Goal: Task Accomplishment & Management: Complete application form

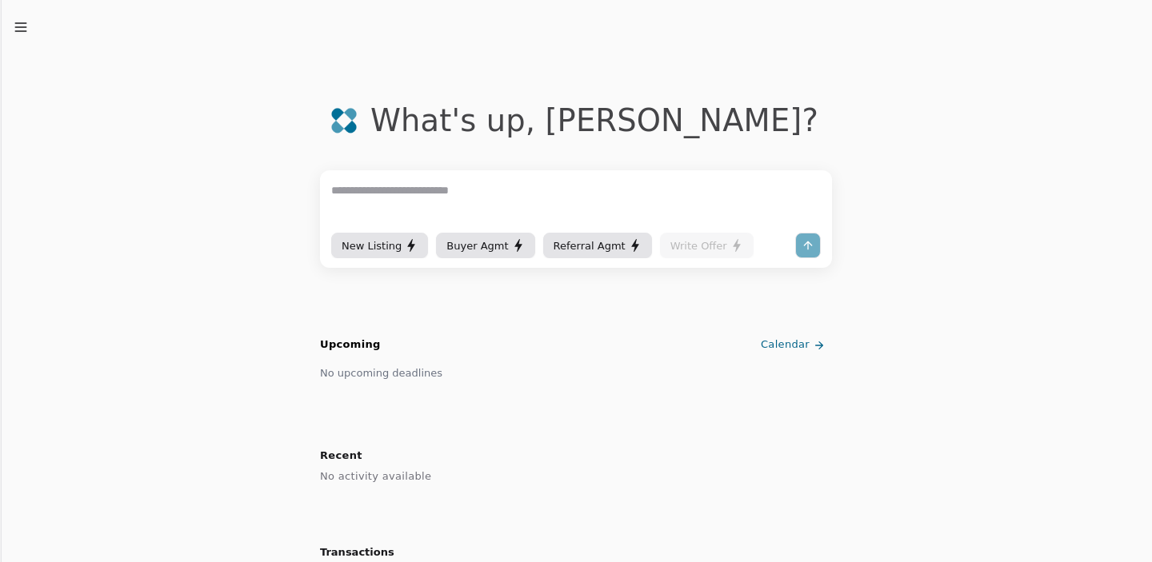
click at [380, 240] on div "New Listing" at bounding box center [380, 246] width 76 height 17
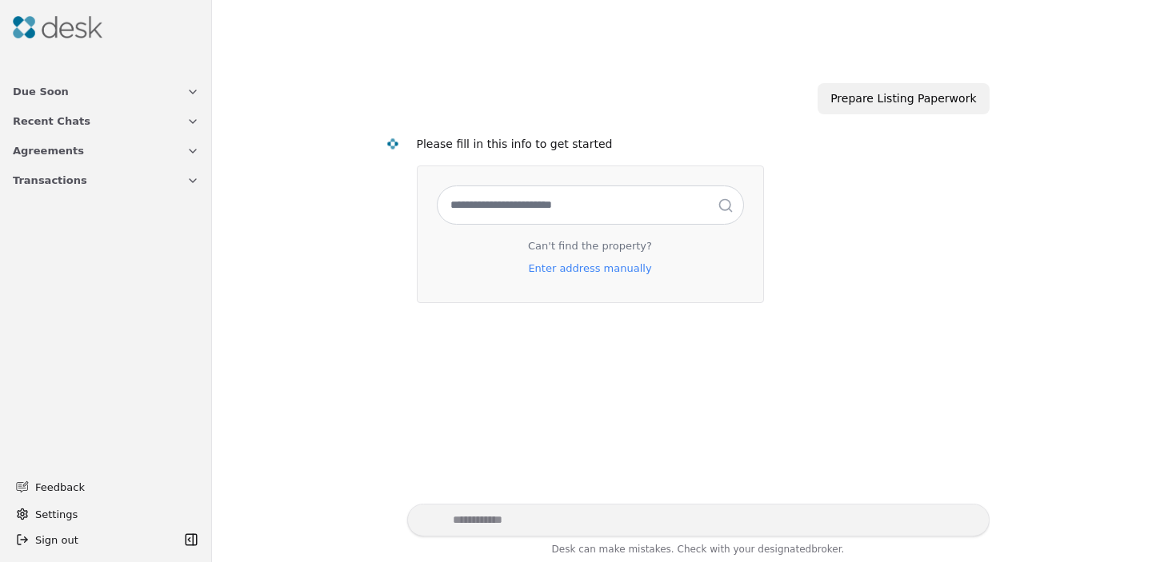
click at [529, 210] on input "text" at bounding box center [590, 205] width 306 height 38
type input "**********"
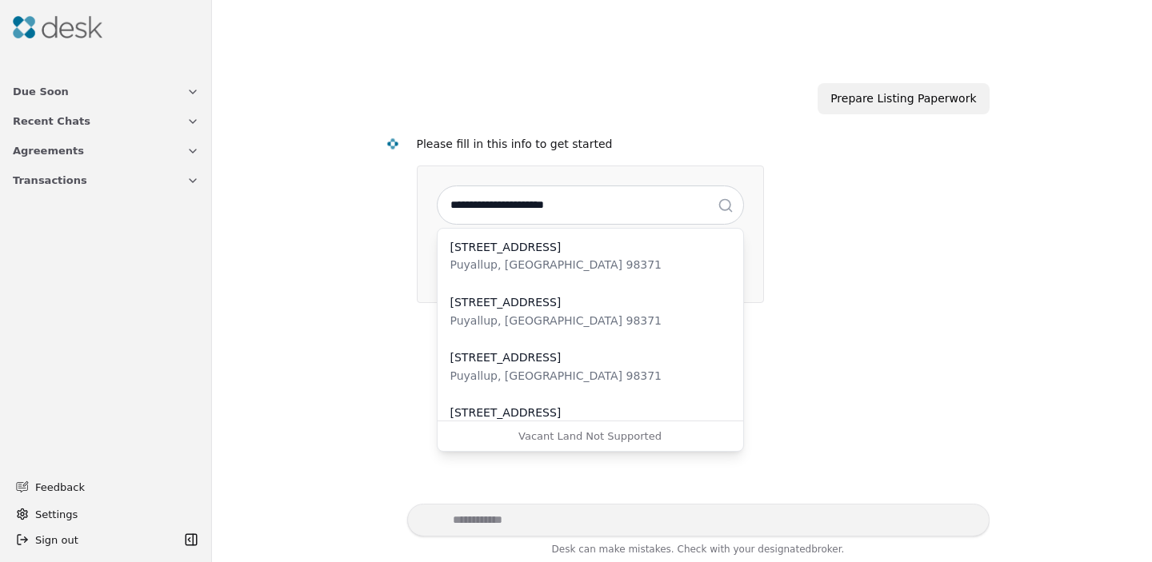
click at [618, 268] on div "Puyallup, [GEOGRAPHIC_DATA] 98371" at bounding box center [590, 265] width 280 height 18
select select "*****"
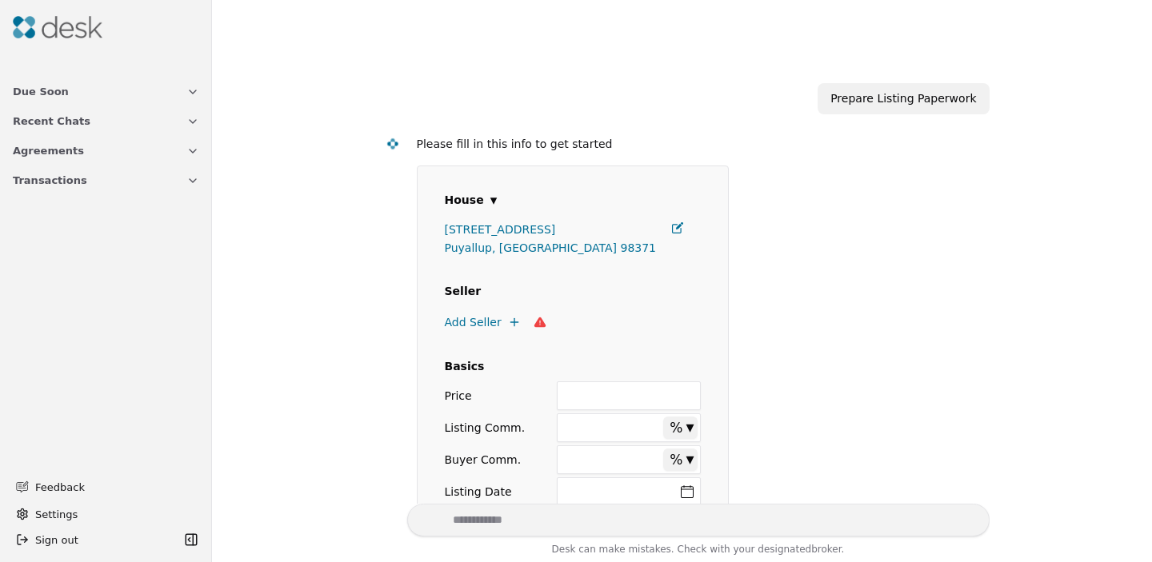
click at [508, 320] on icon at bounding box center [514, 322] width 13 height 13
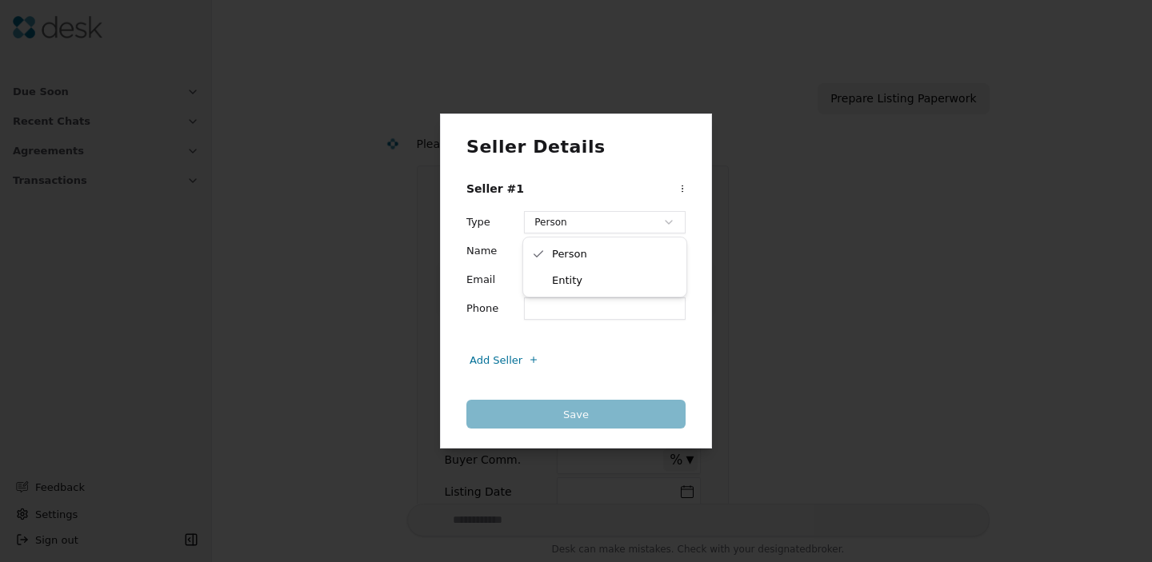
click at [586, 230] on div "Seller Details Seller #1 Type Person ****** ****** Name Email Phone Add Seller …" at bounding box center [576, 281] width 1152 height 562
click at [505, 244] on div "Seller Details Seller #1 Type Person ****** ****** Name Email Phone Add Seller …" at bounding box center [576, 281] width 1152 height 562
click at [533, 250] on input "Name" at bounding box center [605, 251] width 162 height 22
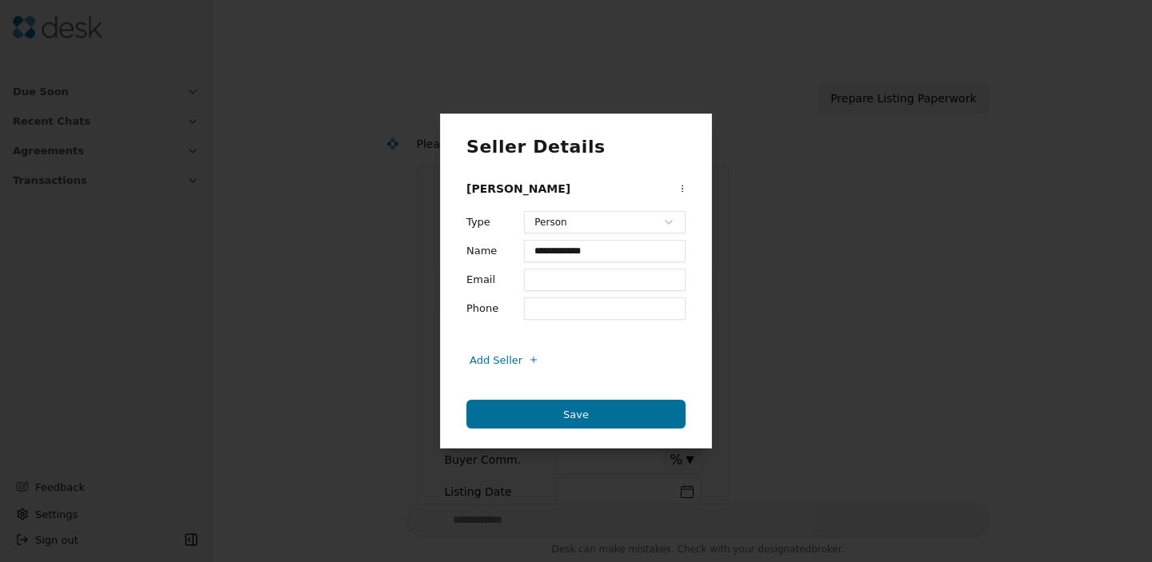
type input "**********"
click at [550, 291] on div "**********" at bounding box center [575, 265] width 219 height 109
click at [550, 273] on input "*******" at bounding box center [605, 280] width 162 height 22
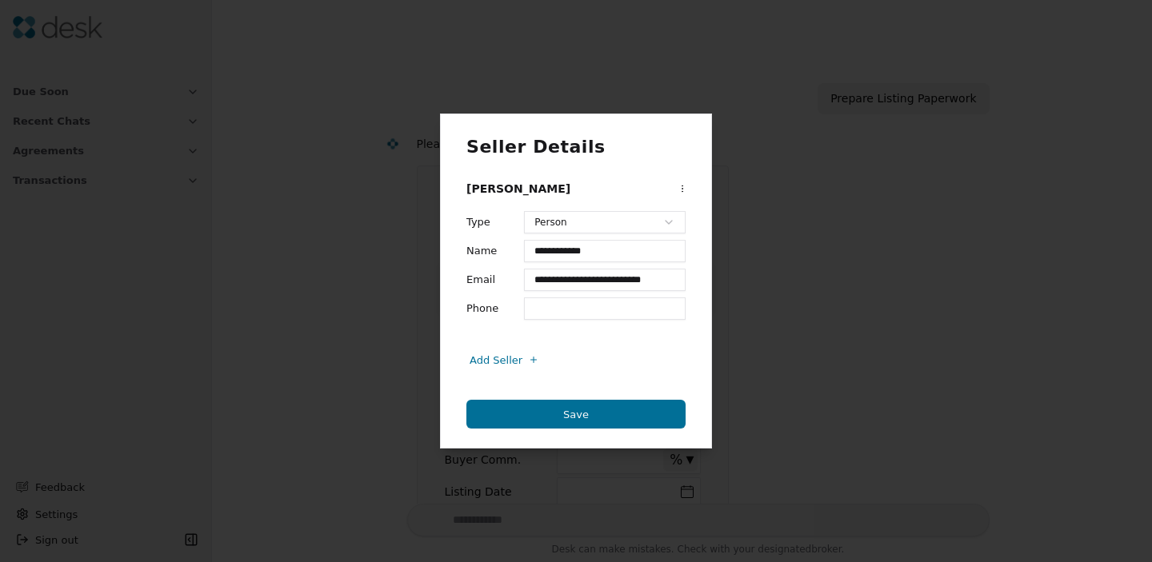
type input "**********"
click at [606, 412] on button "Save" at bounding box center [575, 414] width 219 height 29
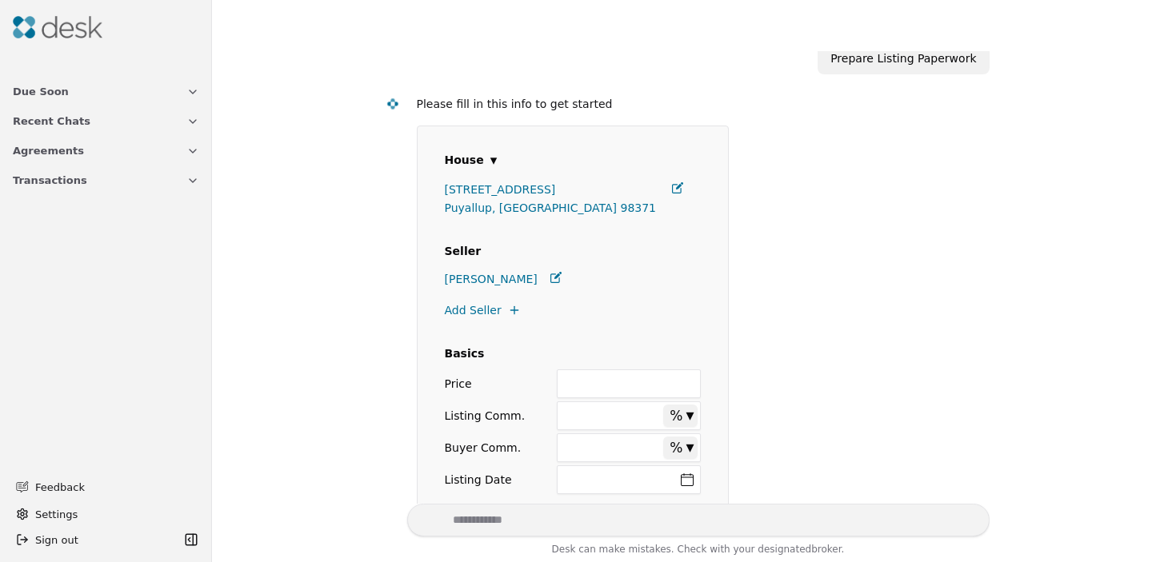
scroll to position [93, 0]
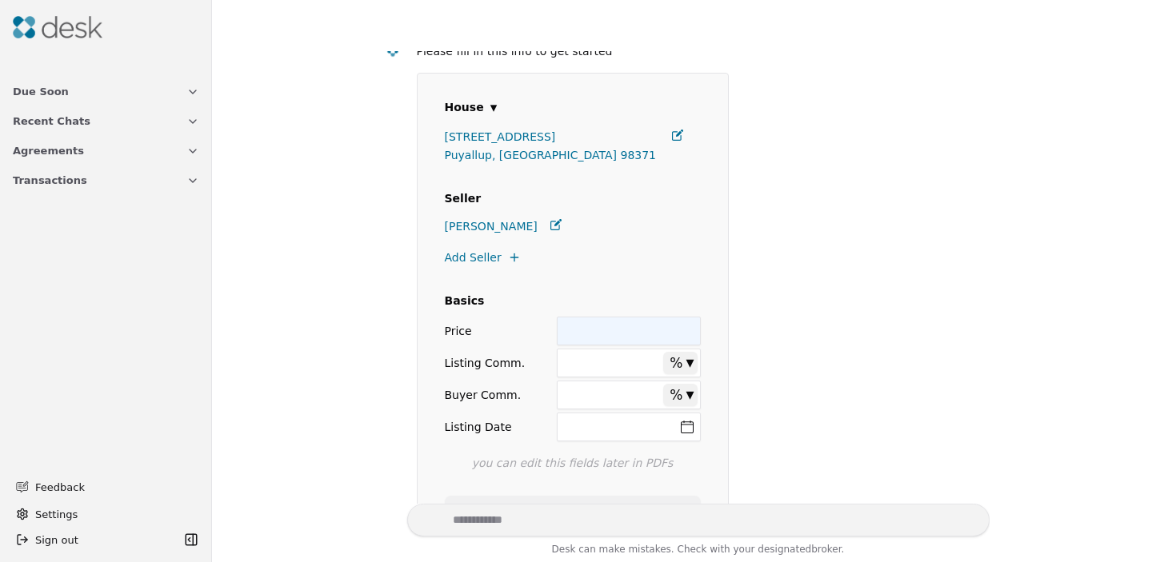
click at [616, 337] on input "Price" at bounding box center [628, 331] width 143 height 29
type input "********"
click at [737, 334] on form "**********" at bounding box center [697, 318] width 560 height 491
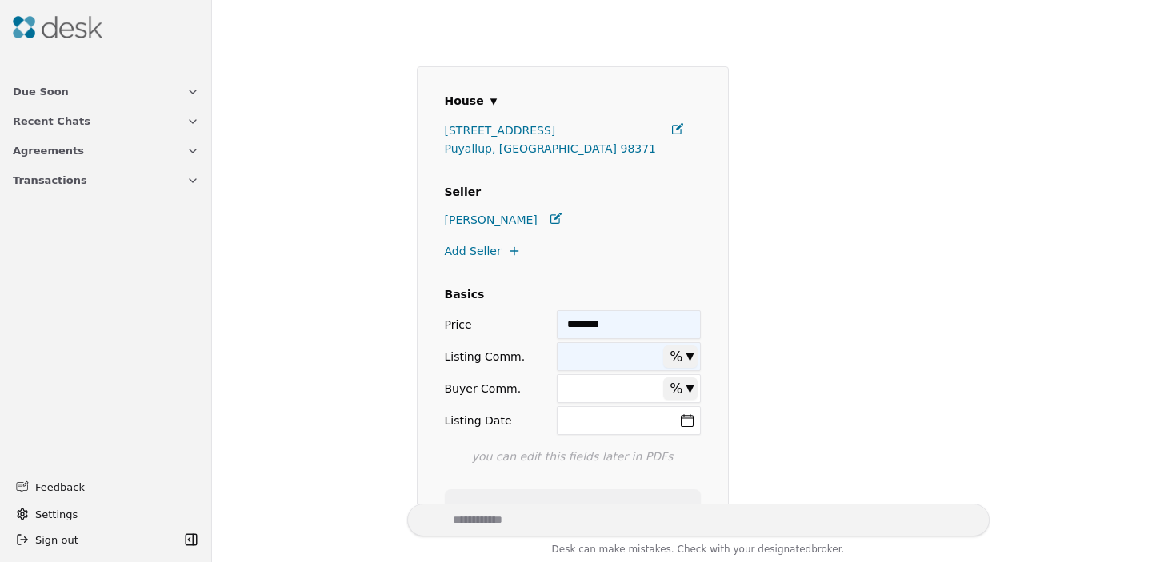
click at [639, 356] on input "Listing Comm." at bounding box center [628, 356] width 143 height 29
type input "**"
click at [632, 388] on input "Buyer Comm." at bounding box center [628, 388] width 143 height 29
type input "****"
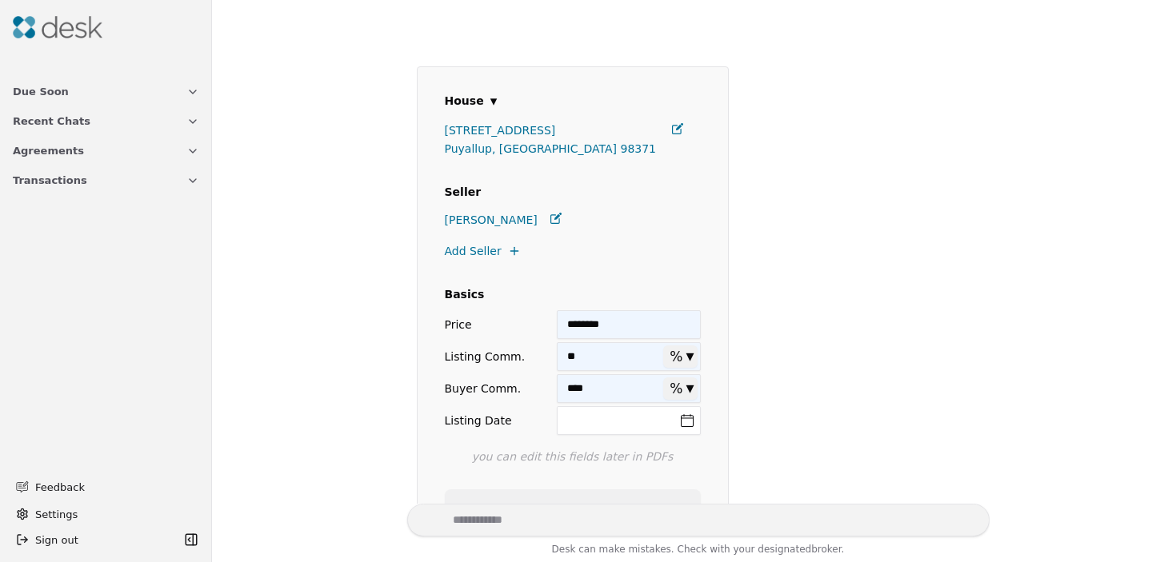
click at [825, 369] on form "**********" at bounding box center [697, 311] width 560 height 491
click at [694, 421] on button "Listing Date" at bounding box center [628, 420] width 143 height 29
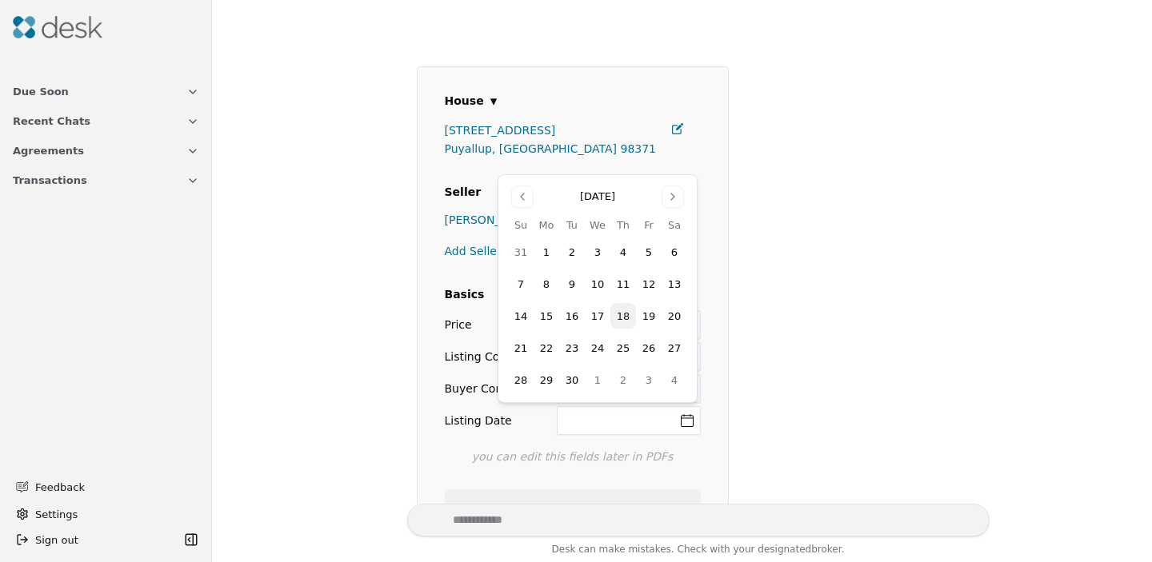
click at [652, 318] on button "19" at bounding box center [649, 316] width 26 height 26
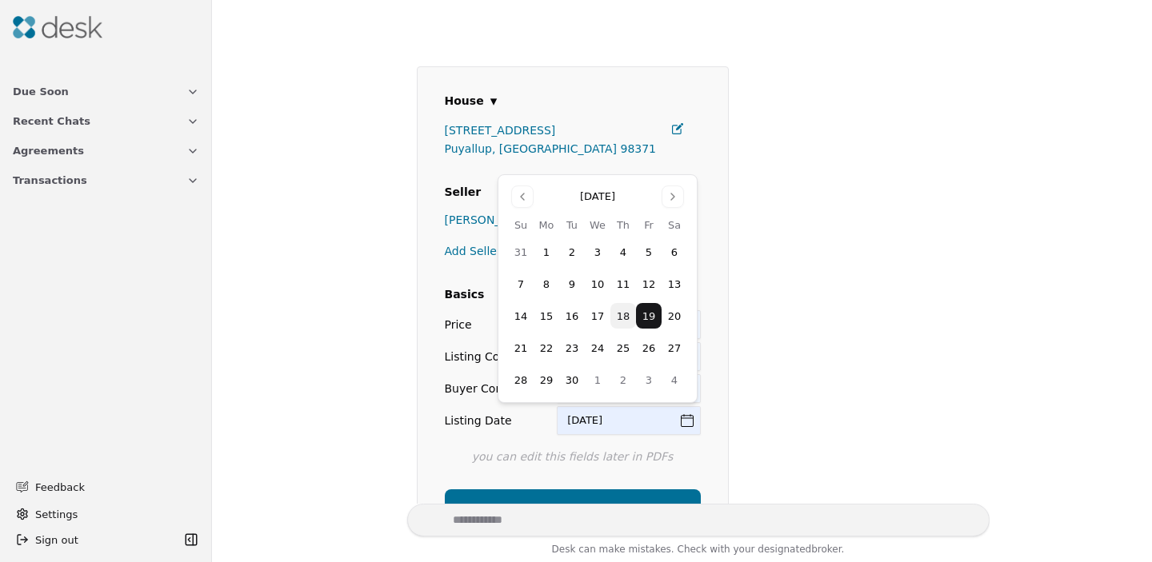
click at [808, 364] on form "**********" at bounding box center [697, 311] width 560 height 491
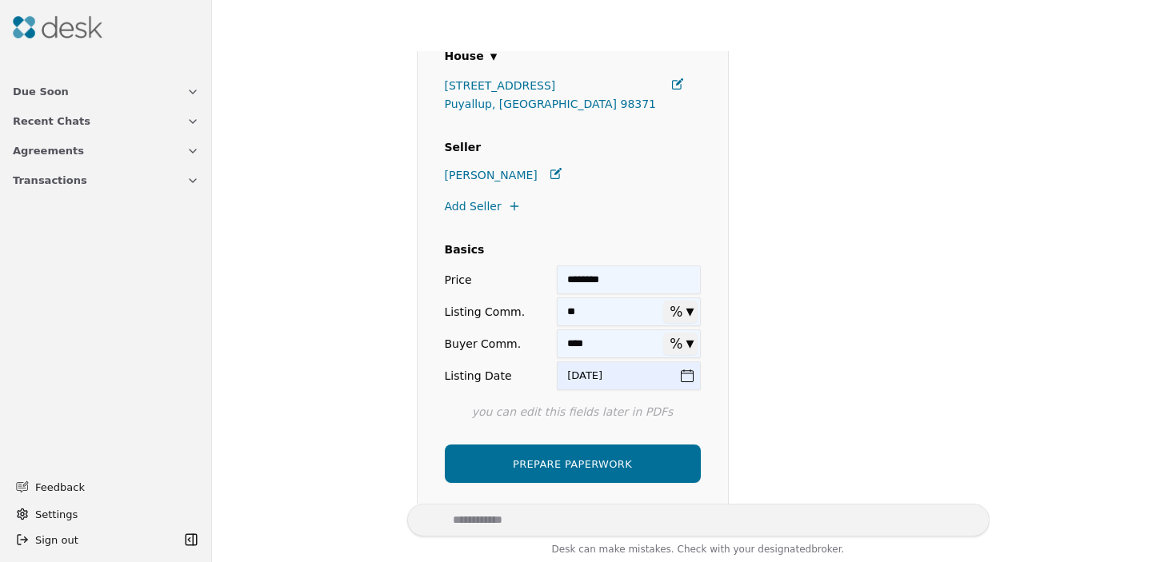
scroll to position [194, 0]
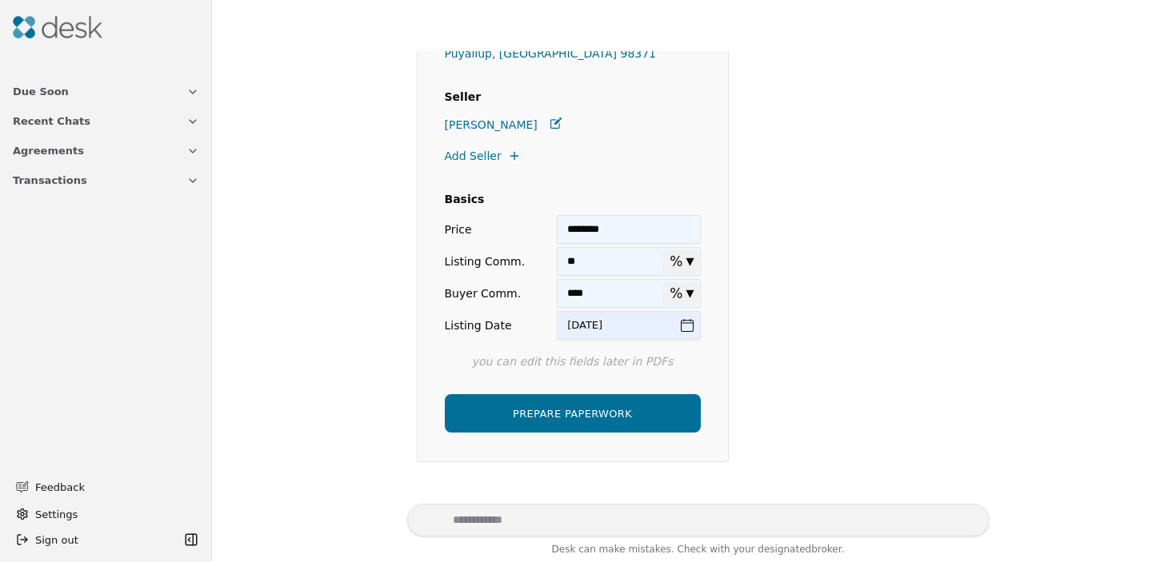
click at [593, 418] on button "PREPARE PAPERWORK" at bounding box center [573, 413] width 256 height 38
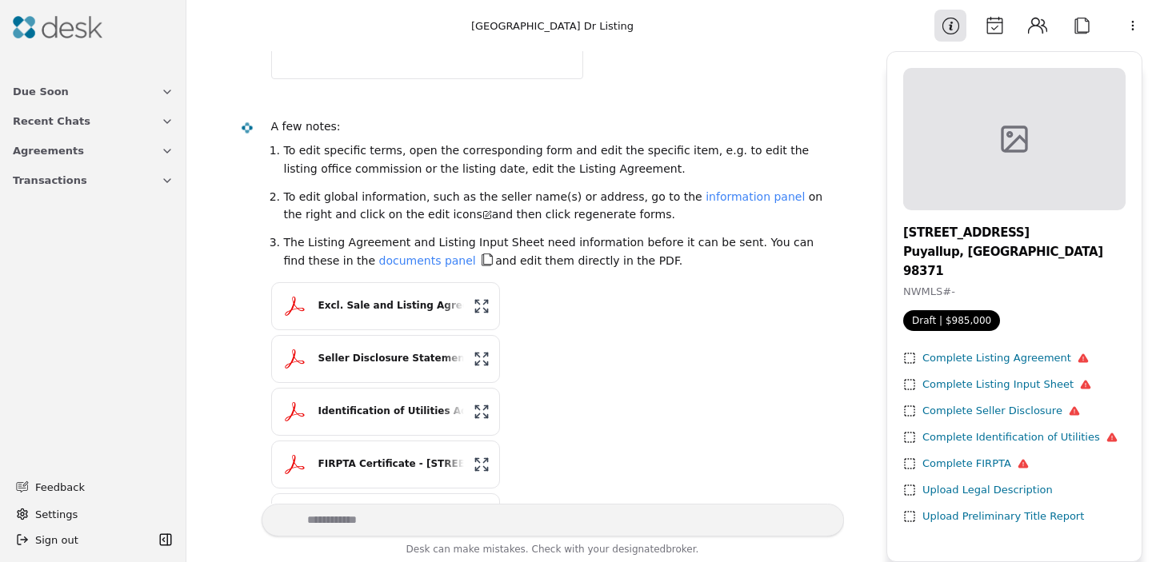
scroll to position [593, 0]
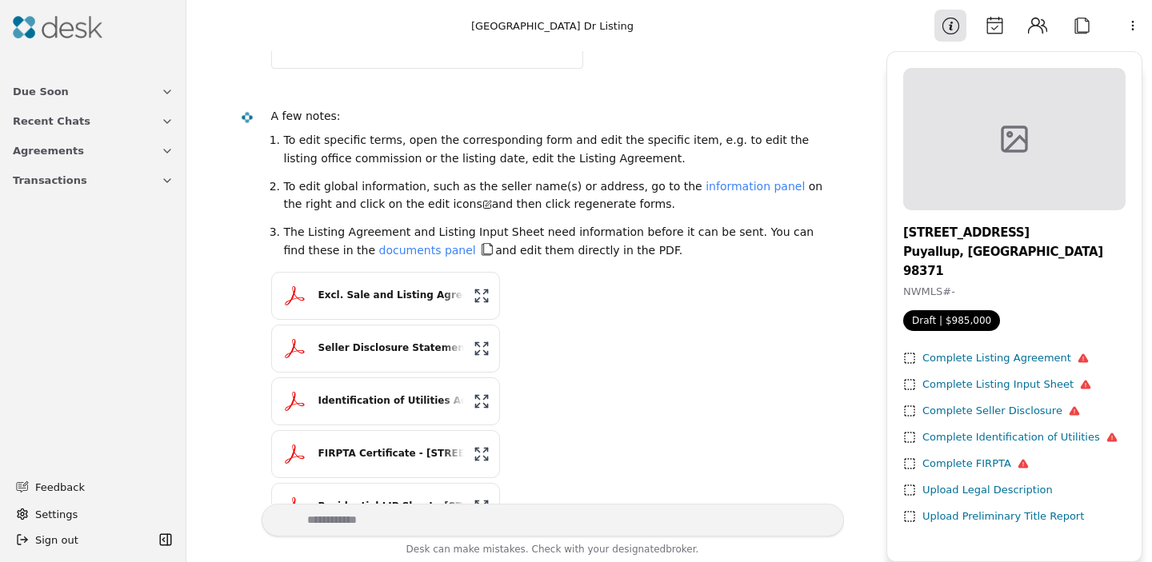
click at [909, 352] on icon at bounding box center [909, 358] width 13 height 13
click at [1055, 350] on div "Complete Listing Agreement" at bounding box center [1005, 358] width 166 height 17
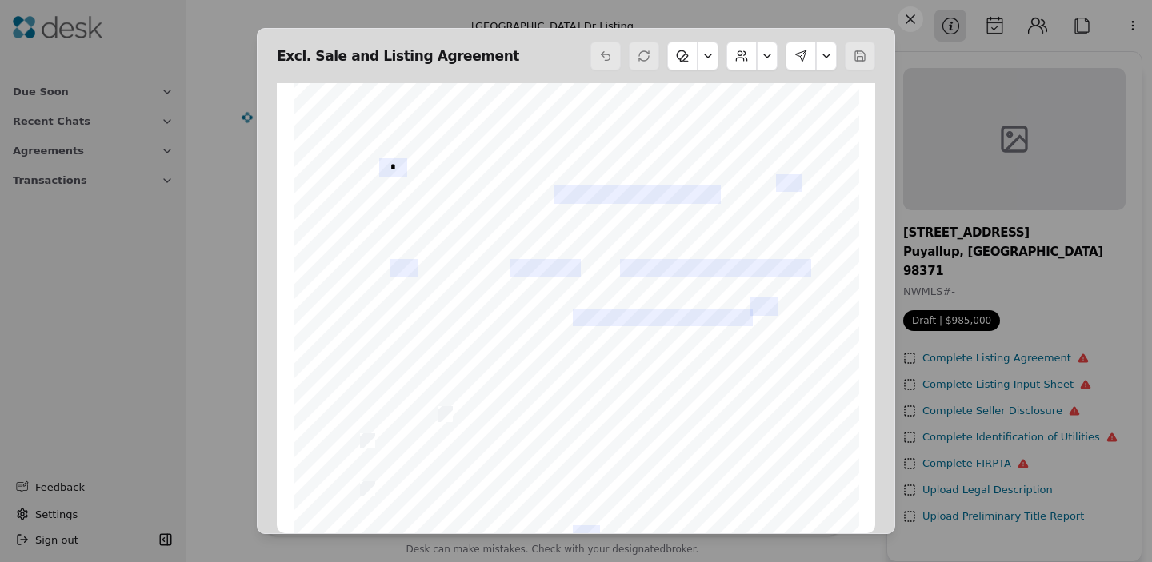
scroll to position [789, 0]
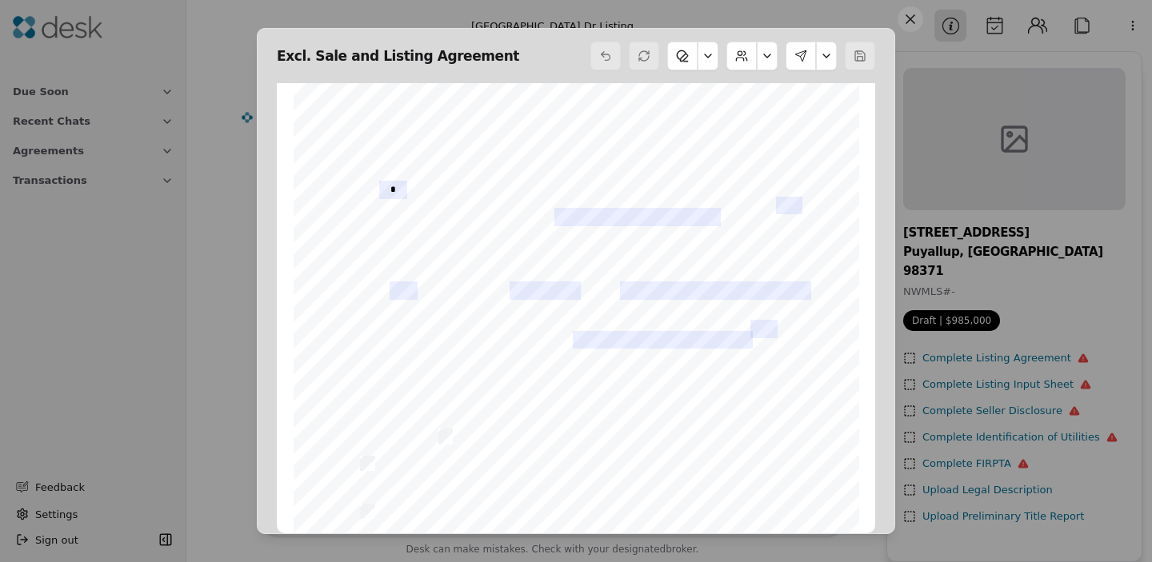
click at [363, 278] on span "" at bounding box center [361, 278] width 3 height 10
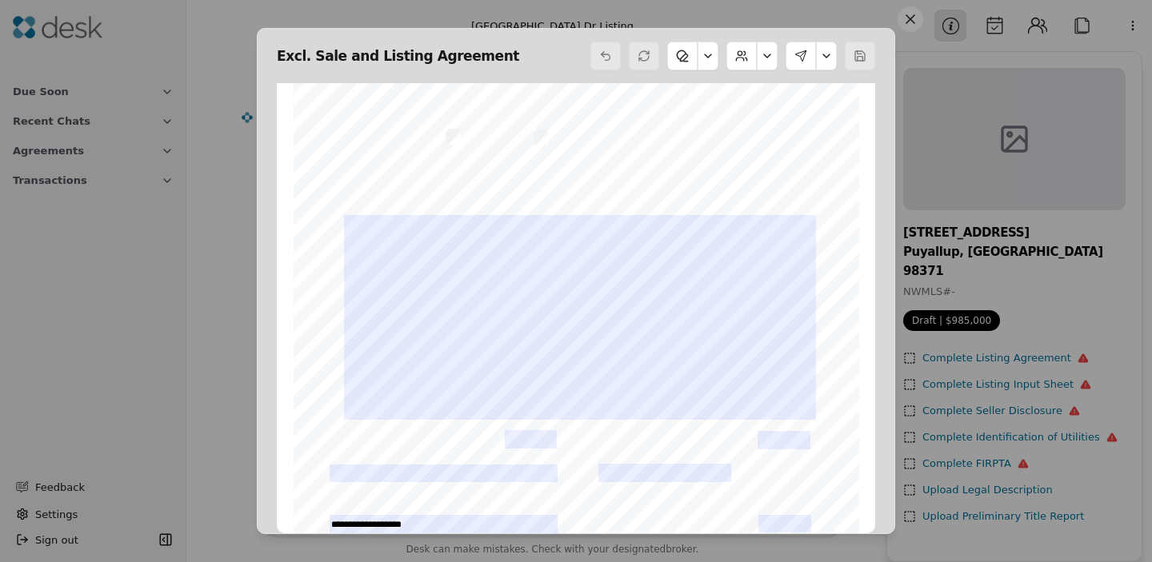
scroll to position [2410, 0]
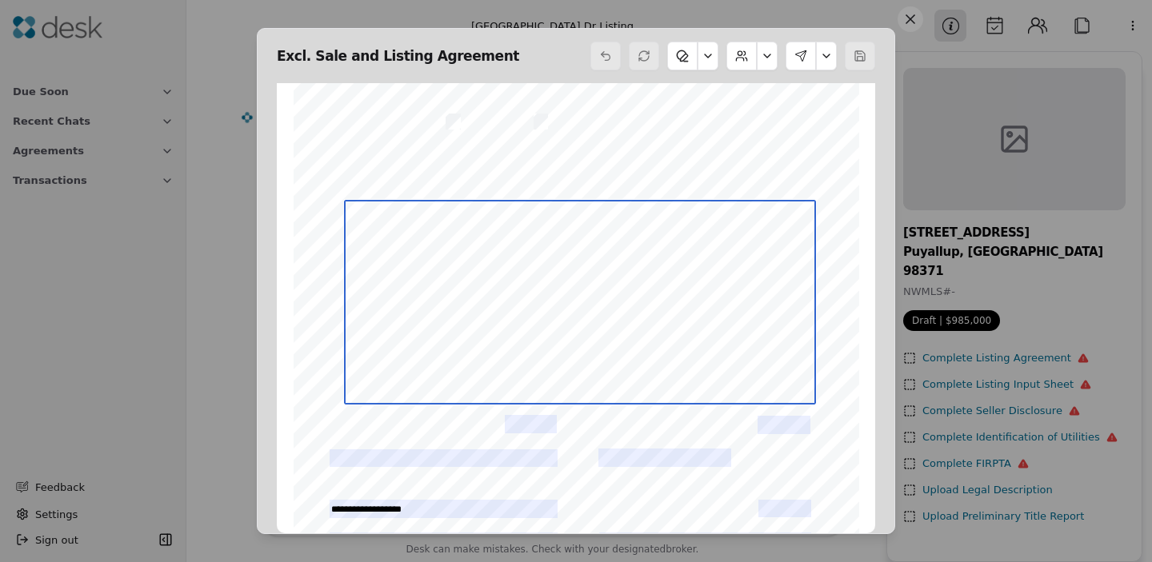
click at [372, 254] on textarea at bounding box center [580, 302] width 473 height 205
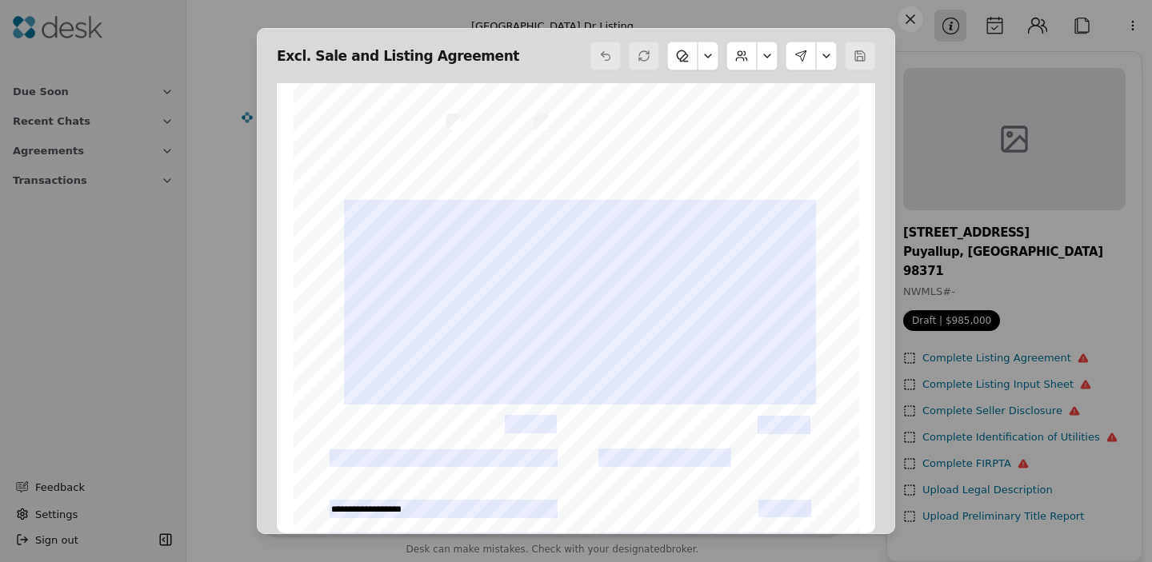
click at [310, 215] on div "Form 1A ©Copyright 2024 Exclusive Sale Northwest Multiple Listing Service Rev. …" at bounding box center [576, 272] width 565 height 733
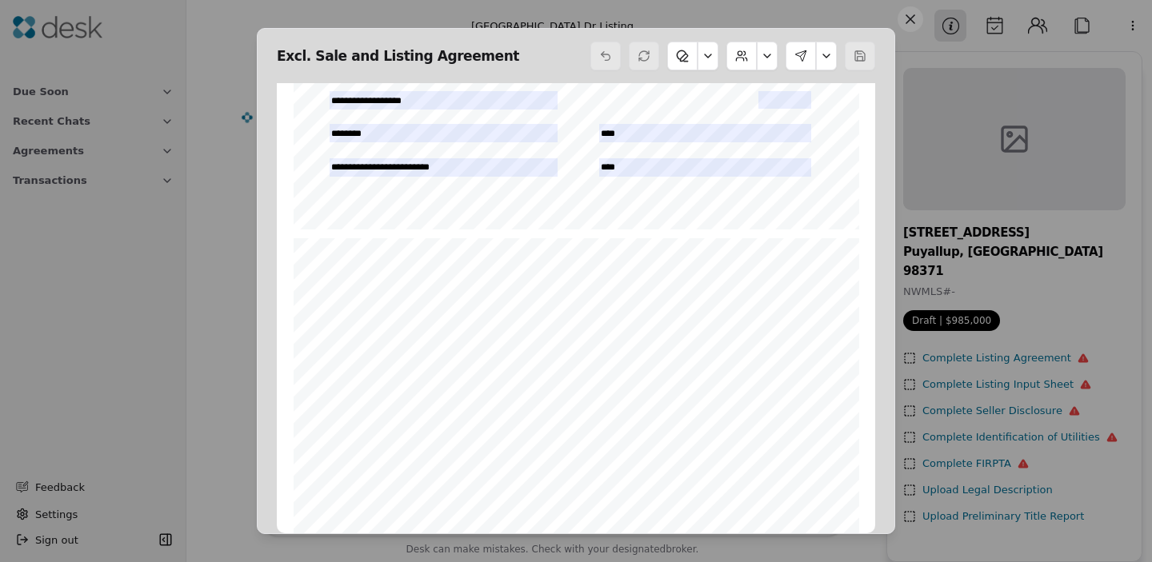
scroll to position [2703, 0]
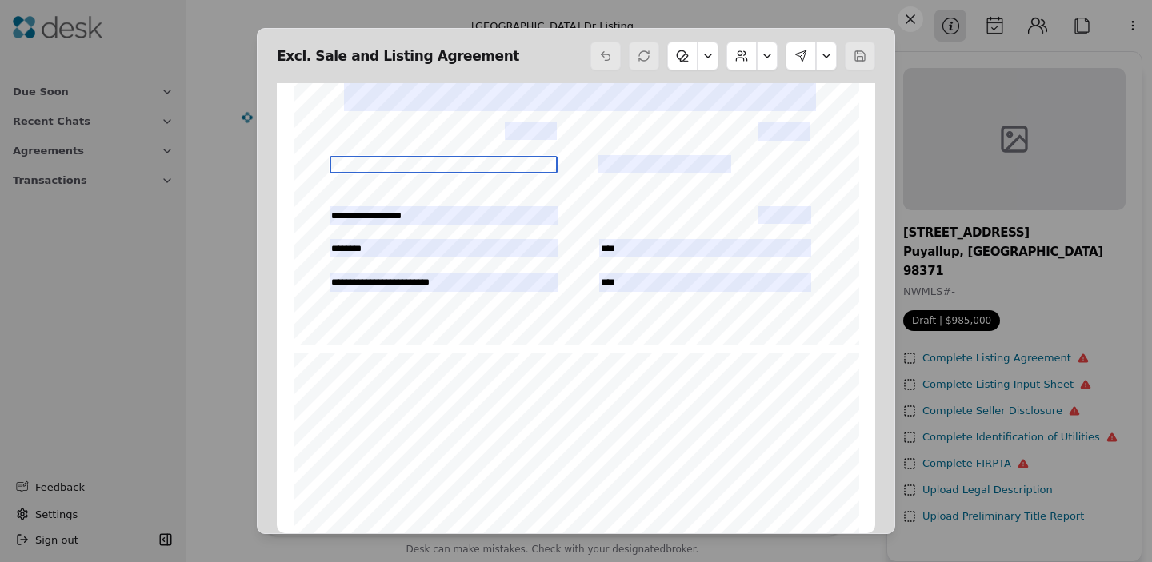
click at [372, 162] on input "text" at bounding box center [444, 165] width 229 height 18
type input "**********"
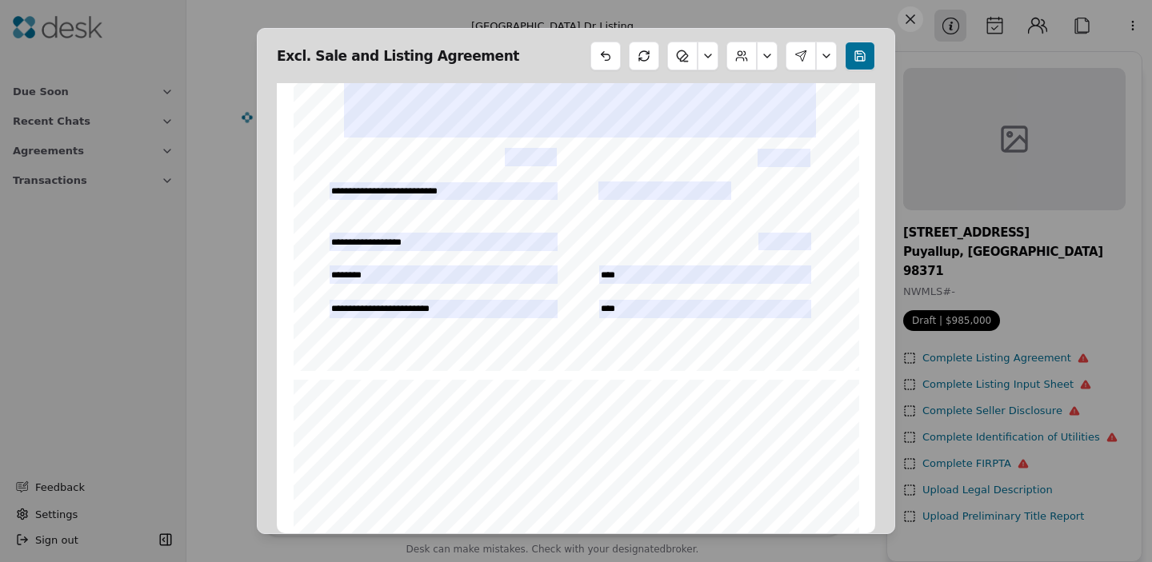
scroll to position [2654, 0]
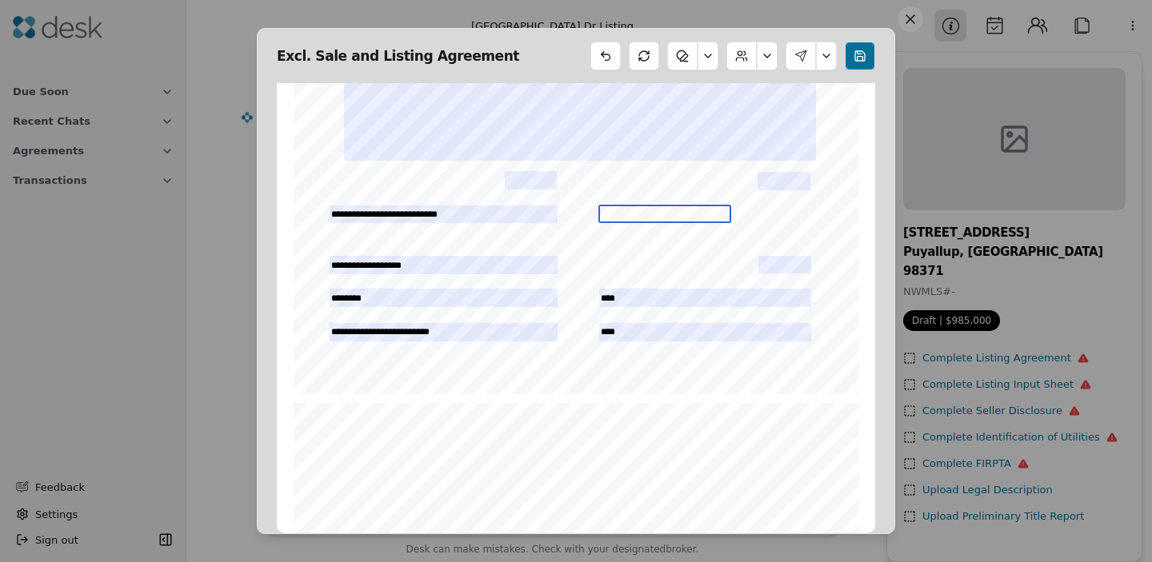
click at [615, 216] on input "text" at bounding box center [664, 214] width 133 height 18
type input "**********"
click at [312, 214] on div "Form 1A ©Copyright 2024 Exclusive Sale Northwest Multiple Listing Service Rev. …" at bounding box center [576, 28] width 565 height 733
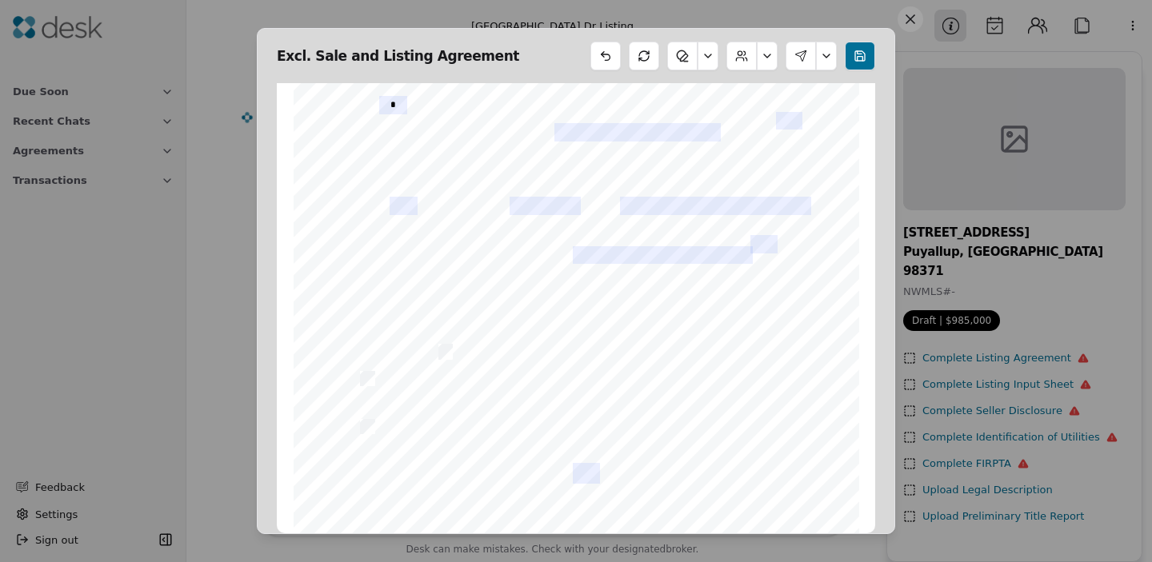
scroll to position [837, 0]
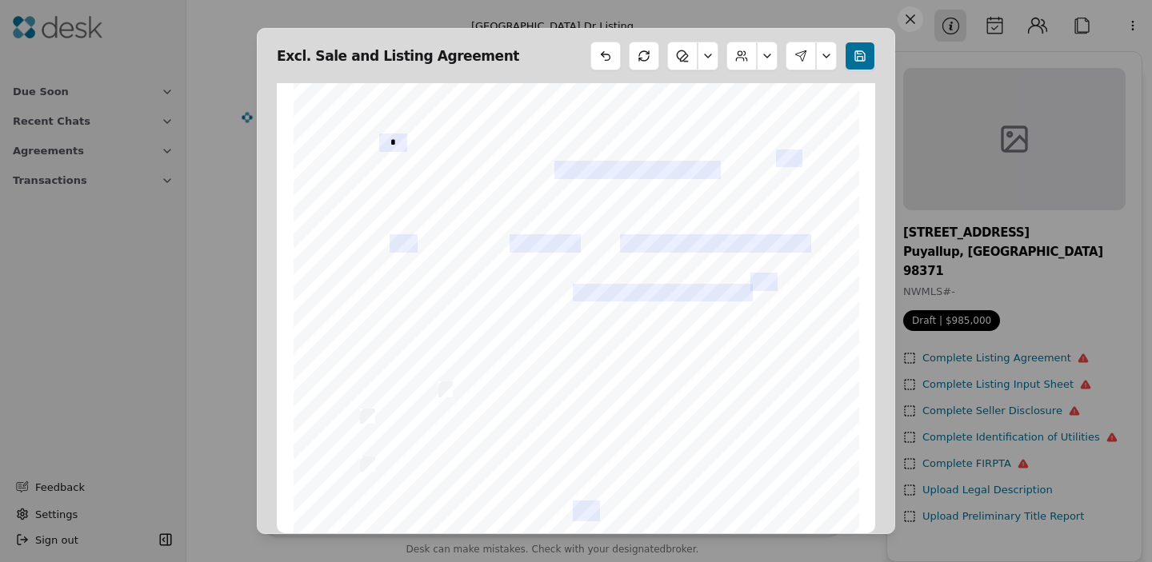
click at [363, 227] on span "" at bounding box center [361, 231] width 3 height 10
click at [331, 268] on div "Form 1A ©Copyright 2024 Exclusive Sale Northwest Multiple Listing Service Rev. …" at bounding box center [576, 362] width 565 height 733
click at [400, 246] on input "text" at bounding box center [404, 243] width 29 height 18
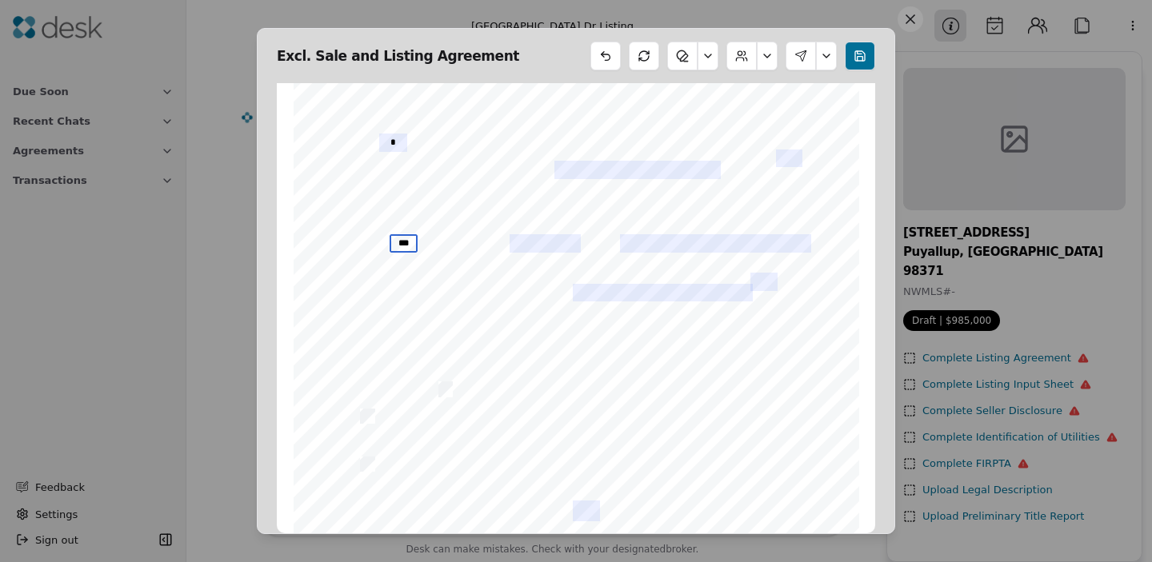
type input "***"
click at [705, 58] on button at bounding box center [707, 56] width 21 height 29
click at [765, 62] on button at bounding box center [767, 56] width 21 height 29
click at [559, 51] on div "Excl. Sale and Listing Agreement" at bounding box center [576, 56] width 598 height 29
click at [645, 66] on button at bounding box center [644, 56] width 30 height 29
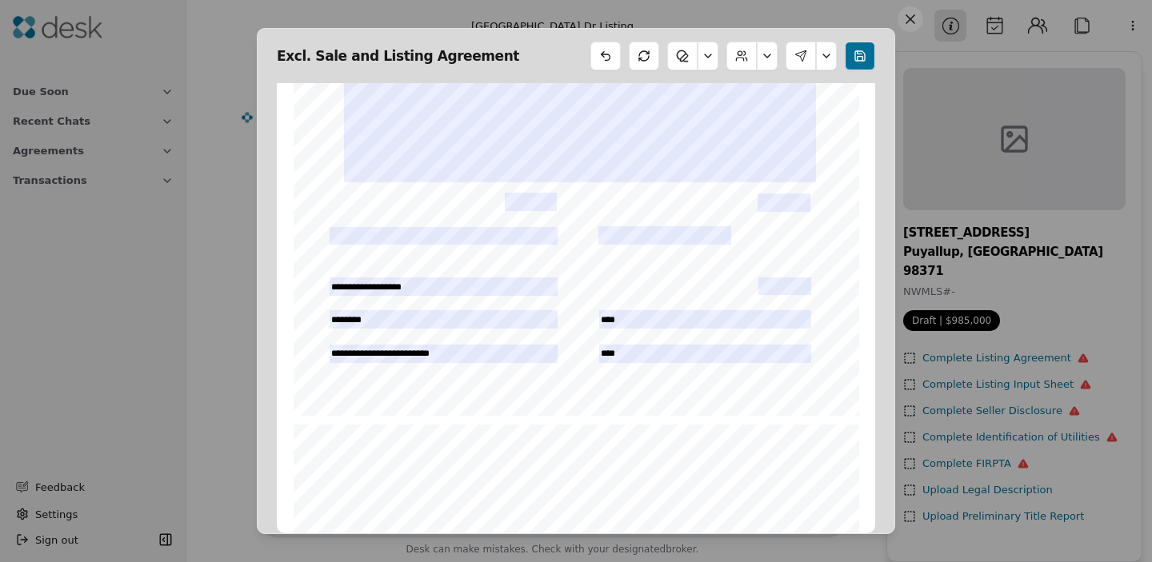
scroll to position [2633, 0]
click at [375, 233] on input "text" at bounding box center [444, 235] width 229 height 18
type input "**********"
click at [686, 226] on input "text" at bounding box center [664, 235] width 133 height 18
type input "**********"
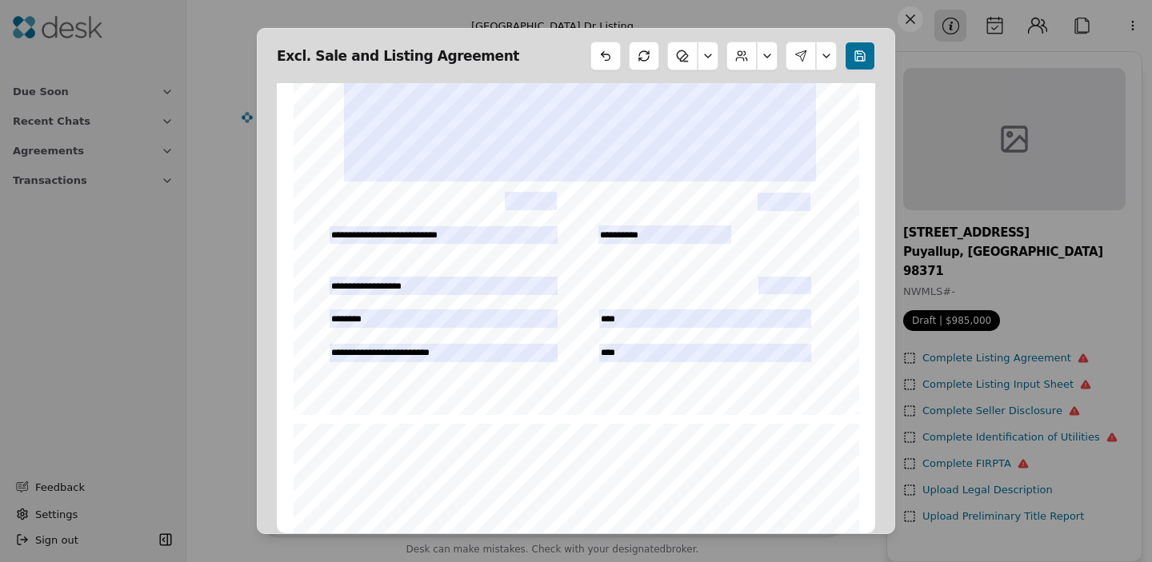
click at [290, 299] on div "Form 1A ©Copyright 2024 Exclusive Sale Northwest Multiple Listing Service Rev. …" at bounding box center [576, 48] width 580 height 747
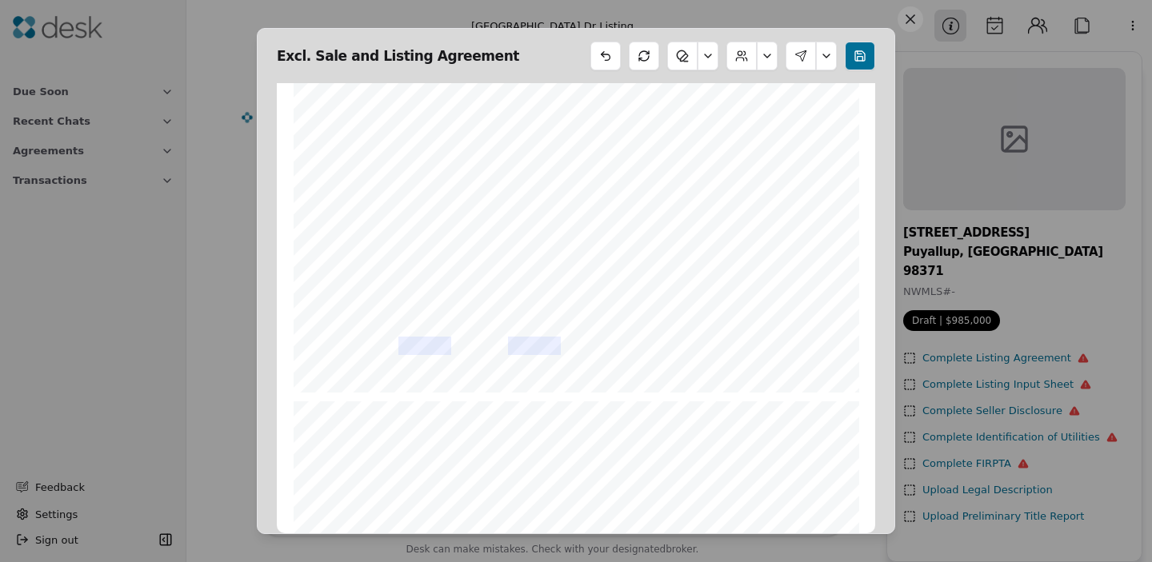
scroll to position [1916, 0]
click at [321, 330] on div "Form 1A ©Copyright 2024 Exclusive Sale Northwest Multiple Listing Service Rev. …" at bounding box center [576, 24] width 565 height 733
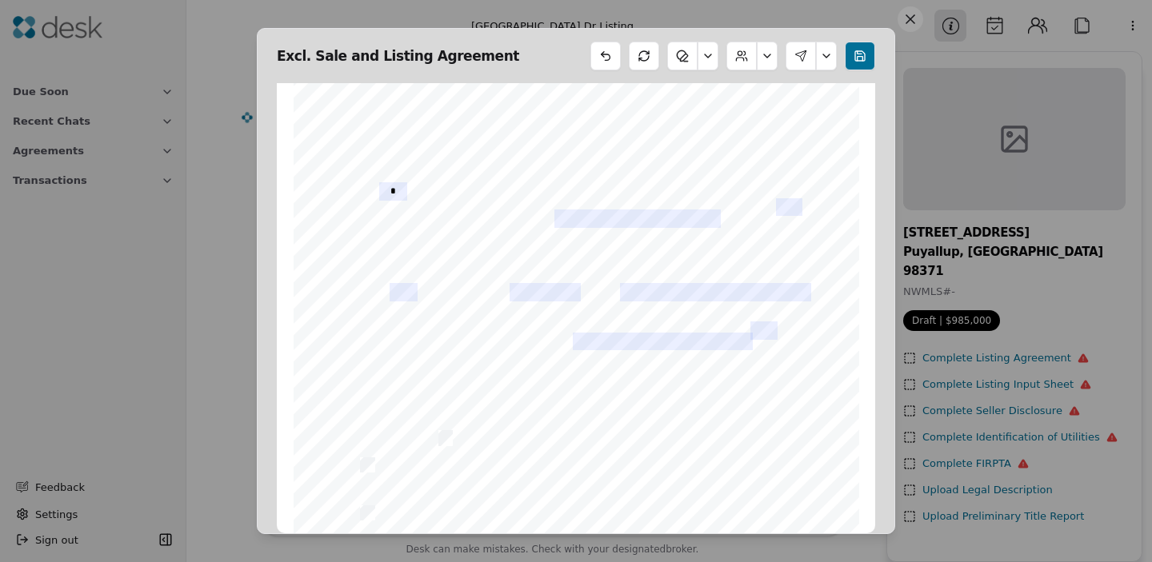
scroll to position [771, 0]
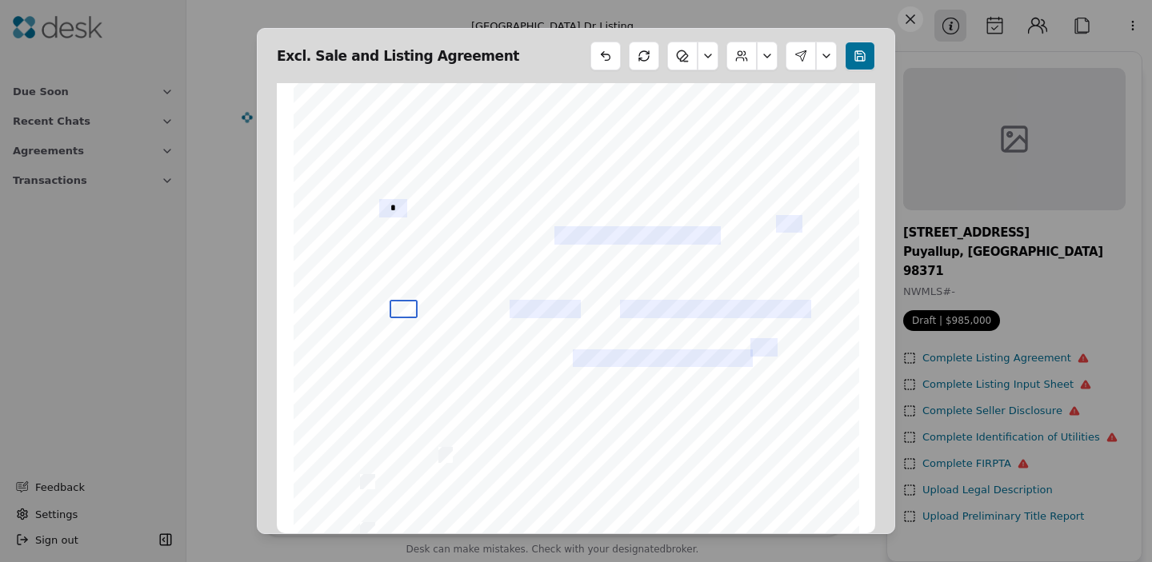
click at [405, 300] on input "text" at bounding box center [404, 309] width 29 height 18
type input "***"
click at [365, 326] on div "Form 1A ©Copyright 2024 Exclusive Sale Northwest Multiple Listing Service Rev. …" at bounding box center [576, 428] width 565 height 733
click at [335, 331] on div "Form 1A ©Copyright 2024 Exclusive Sale Northwest Multiple Listing Service Rev. …" at bounding box center [576, 428] width 565 height 733
click at [350, 306] on div "Form 1A ©Copyright 2024 Exclusive Sale Northwest Multiple Listing Service Rev. …" at bounding box center [576, 428] width 565 height 733
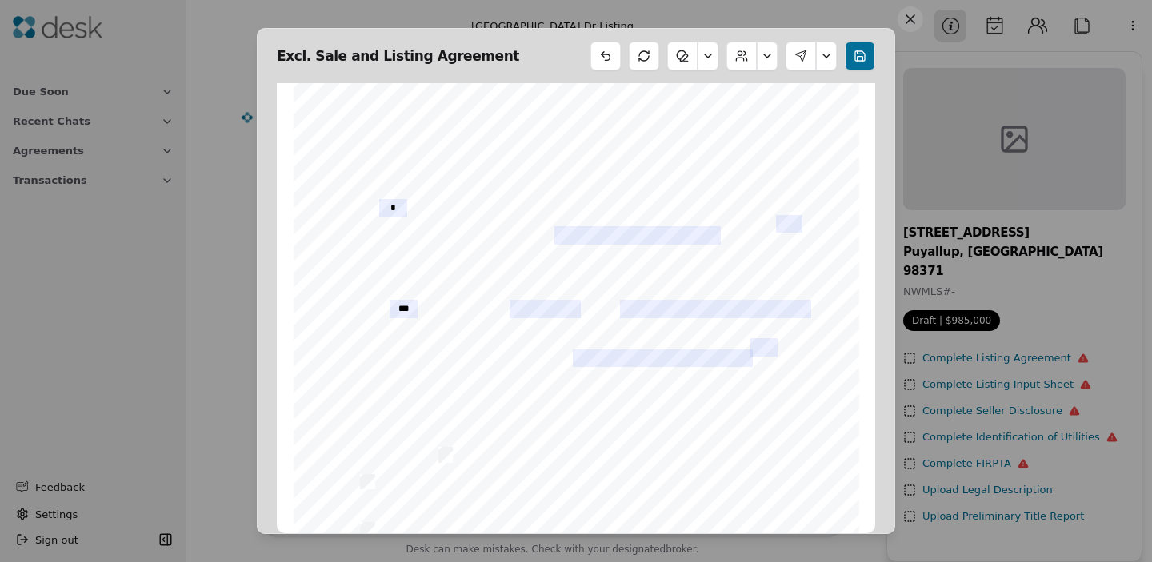
click at [363, 295] on span "" at bounding box center [361, 296] width 3 height 10
click at [363, 297] on span "" at bounding box center [361, 296] width 3 height 10
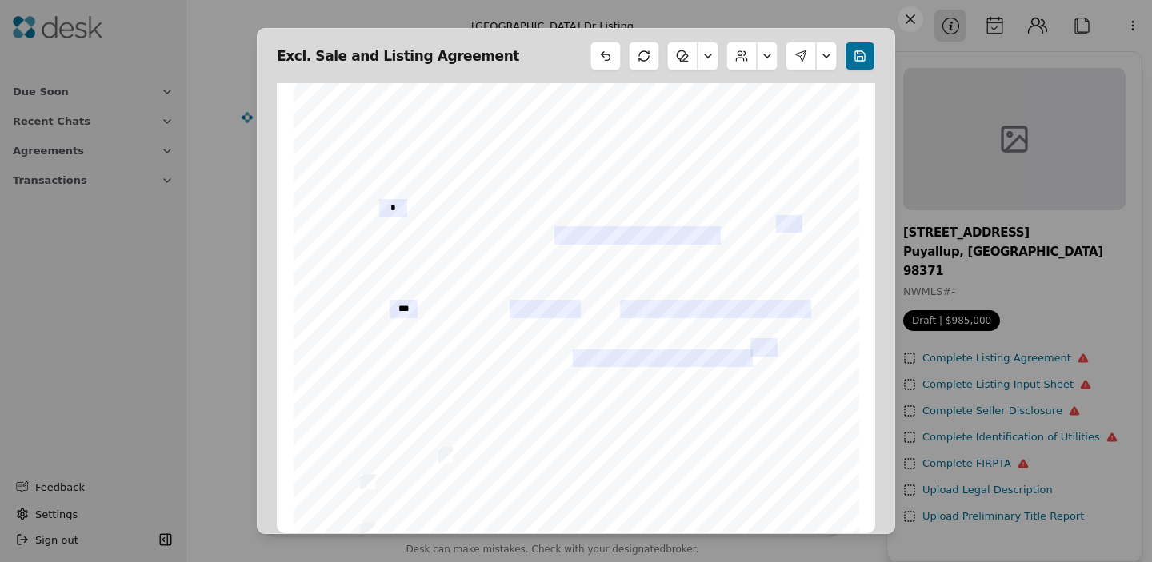
click at [342, 358] on div "Form 1A ©Copyright 2024 Exclusive Sale Northwest Multiple Listing Service Rev. …" at bounding box center [576, 428] width 565 height 733
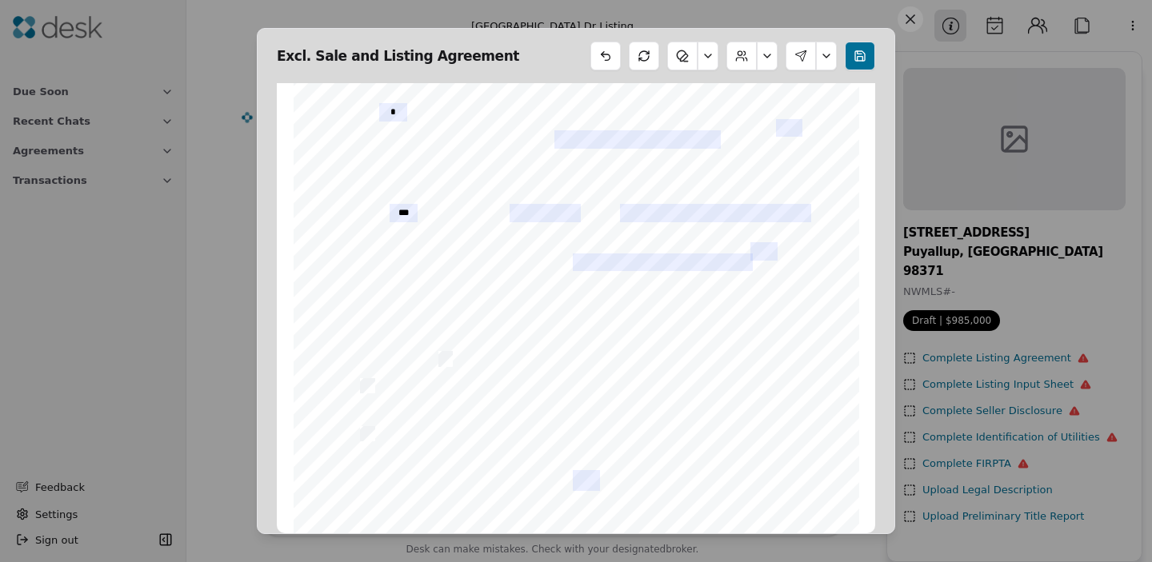
scroll to position [869, 0]
click at [323, 355] on div "Form 1A ©Copyright 2024 Exclusive Sale Northwest Multiple Listing Service Rev. …" at bounding box center [576, 330] width 565 height 733
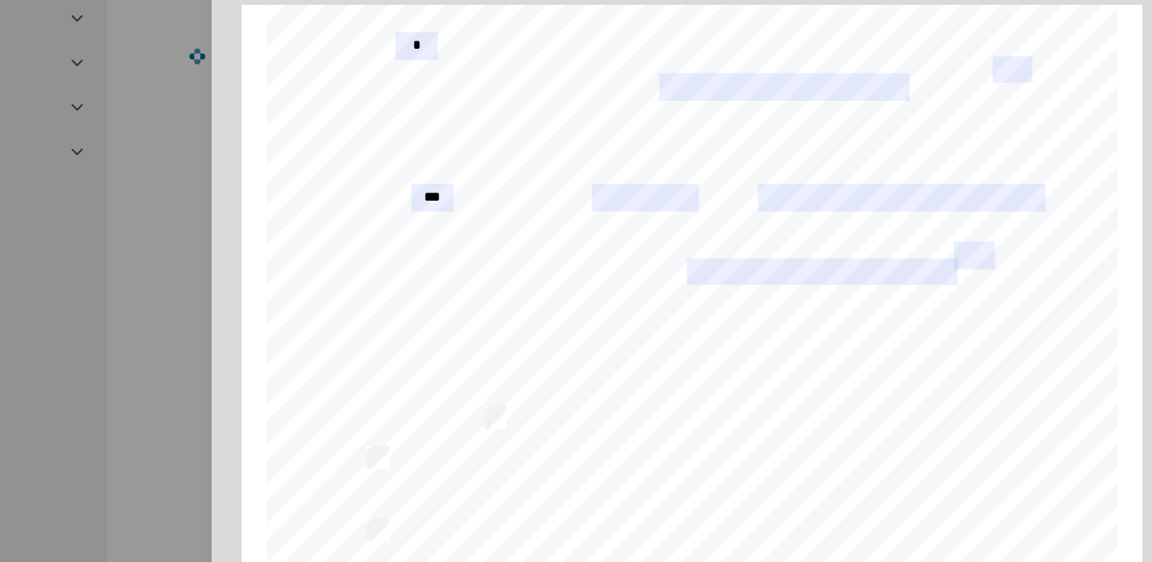
click at [345, 238] on div "Form 1A ©Copyright 2024 Exclusive Sale Northwest Multiple Listing Service Rev. …" at bounding box center [576, 330] width 565 height 733
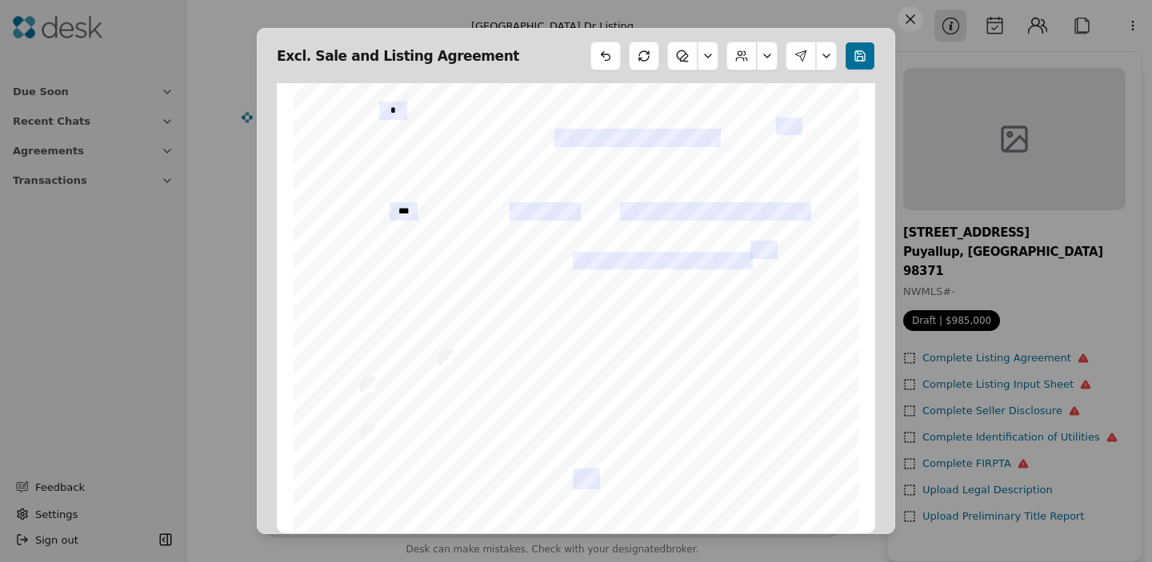
click at [849, 59] on button at bounding box center [860, 56] width 30 height 29
click at [705, 59] on button at bounding box center [707, 56] width 21 height 29
click at [675, 127] on button "Draw" at bounding box center [662, 124] width 98 height 29
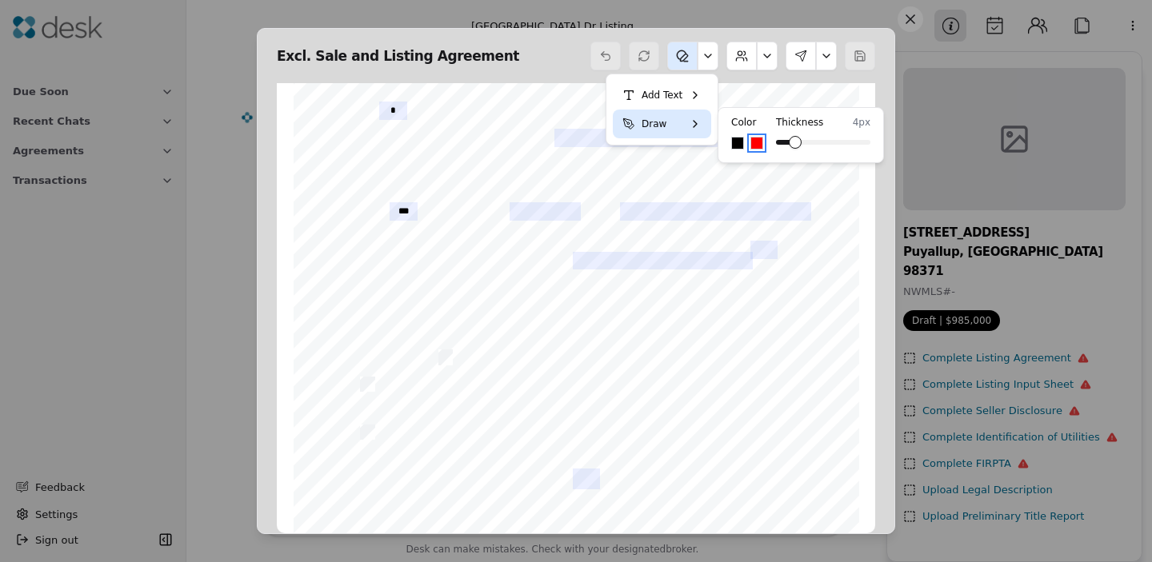
click at [733, 143] on button "Select color #000000" at bounding box center [737, 143] width 13 height 13
drag, startPoint x: 358, startPoint y: 200, endPoint x: 374, endPoint y: 196, distance: 17.3
click at [374, 196] on div "Form 1A ©Copyright 2024 Exclusive Sale Northwest Multiple Listing Service Rev. …" at bounding box center [576, 330] width 565 height 733
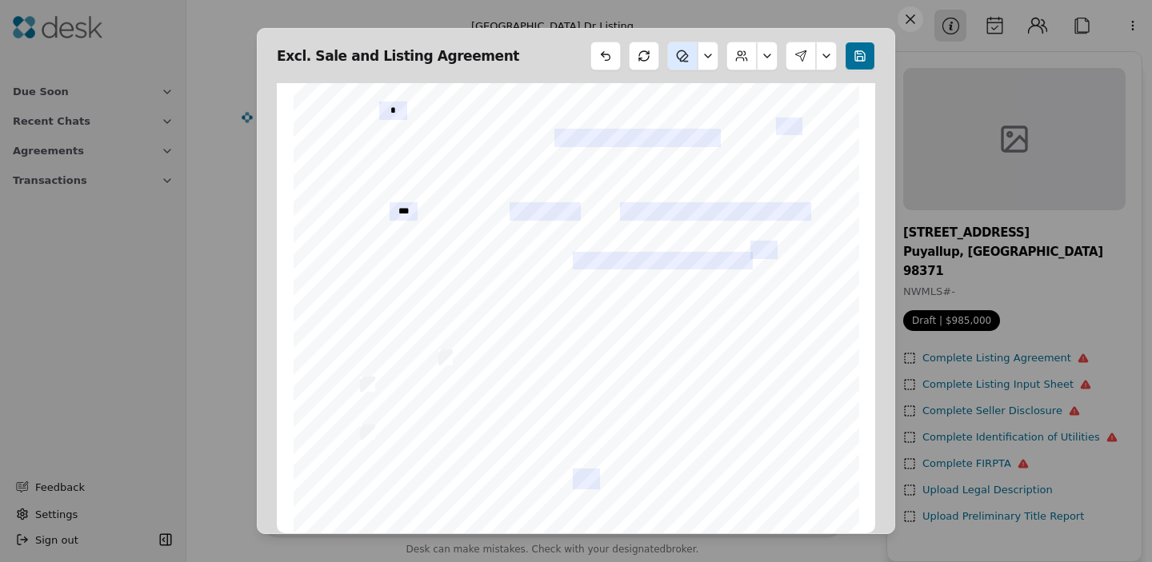
click at [360, 200] on span "" at bounding box center [361, 199] width 3 height 10
click at [354, 209] on div "Form 1A ©Copyright 2024 Exclusive Sale Northwest Multiple Listing Service Rev. …" at bounding box center [576, 330] width 565 height 733
click at [707, 62] on button at bounding box center [707, 56] width 21 height 29
click at [678, 123] on button "Draw" at bounding box center [662, 124] width 98 height 29
click at [737, 145] on button "Select color #000000" at bounding box center [737, 143] width 13 height 13
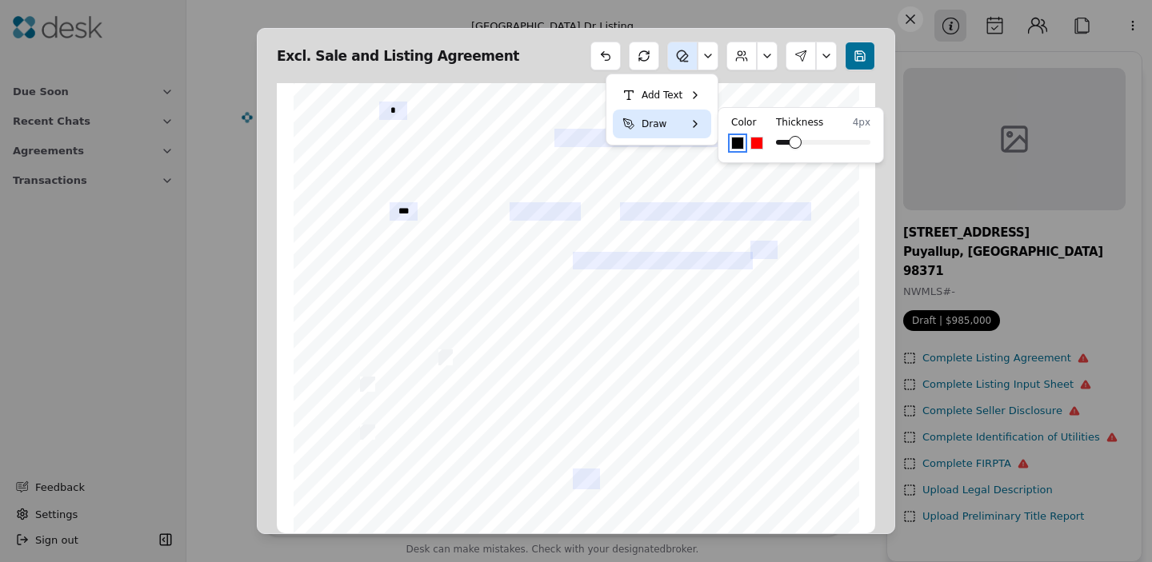
click at [685, 54] on button at bounding box center [682, 56] width 30 height 29
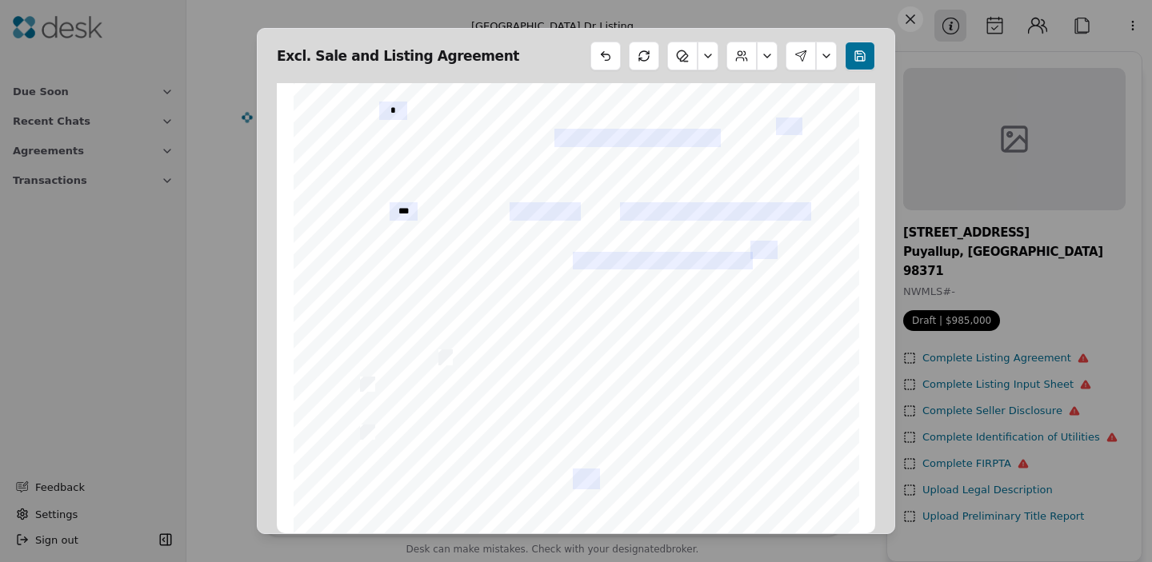
click at [686, 62] on button at bounding box center [682, 56] width 30 height 29
click at [659, 125] on button "Draw" at bounding box center [662, 124] width 98 height 29
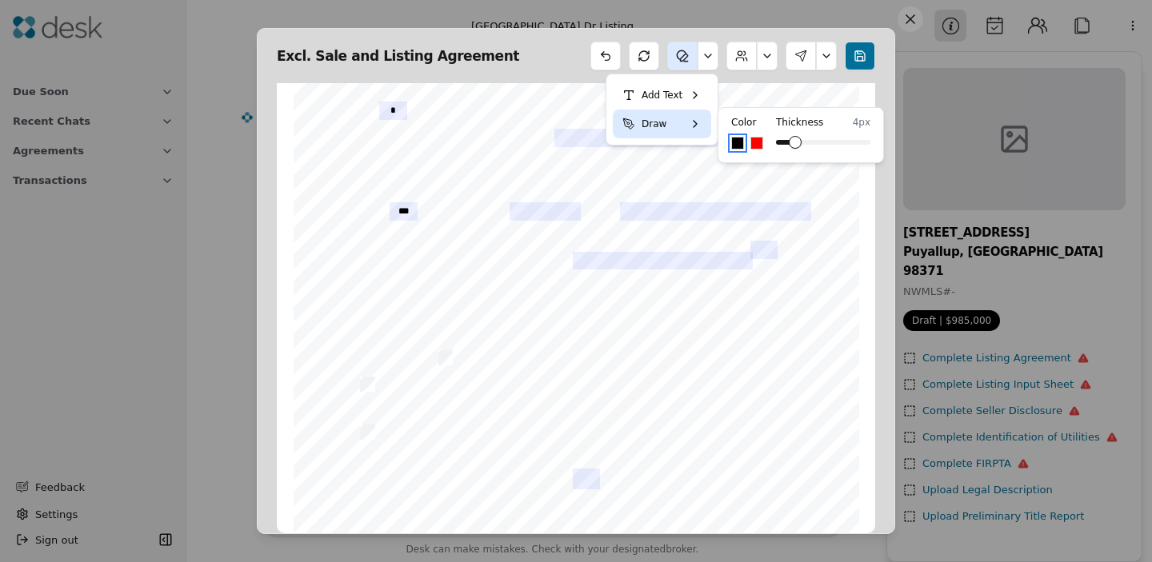
click at [737, 142] on button "Select color #000000" at bounding box center [737, 143] width 13 height 13
click at [799, 143] on span at bounding box center [803, 142] width 13 height 13
drag, startPoint x: 374, startPoint y: 196, endPoint x: 352, endPoint y: 199, distance: 22.6
click at [352, 199] on div "Form 1A ©Copyright 2024 Exclusive Sale Northwest Multiple Listing Service Rev. …" at bounding box center [576, 330] width 565 height 733
click at [361, 200] on div "Form 1A ©Copyright 2024 Exclusive Sale Northwest Multiple Listing Service Rev. …" at bounding box center [576, 330] width 565 height 733
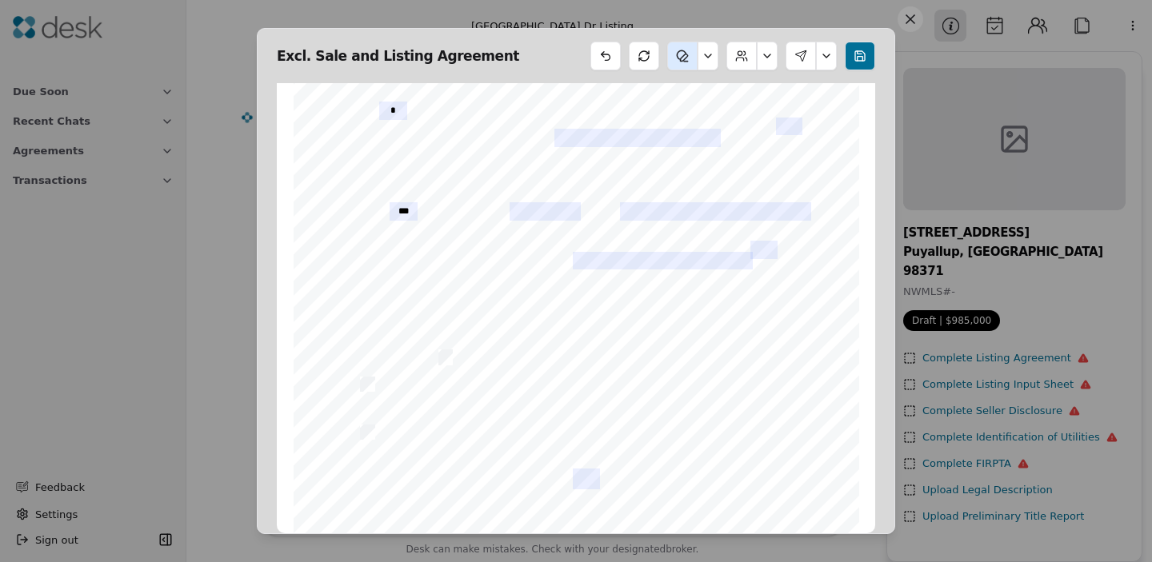
click at [685, 60] on button at bounding box center [682, 56] width 30 height 29
click at [709, 54] on button at bounding box center [707, 56] width 21 height 29
click at [681, 62] on button at bounding box center [682, 56] width 30 height 29
click at [682, 57] on button at bounding box center [682, 56] width 30 height 29
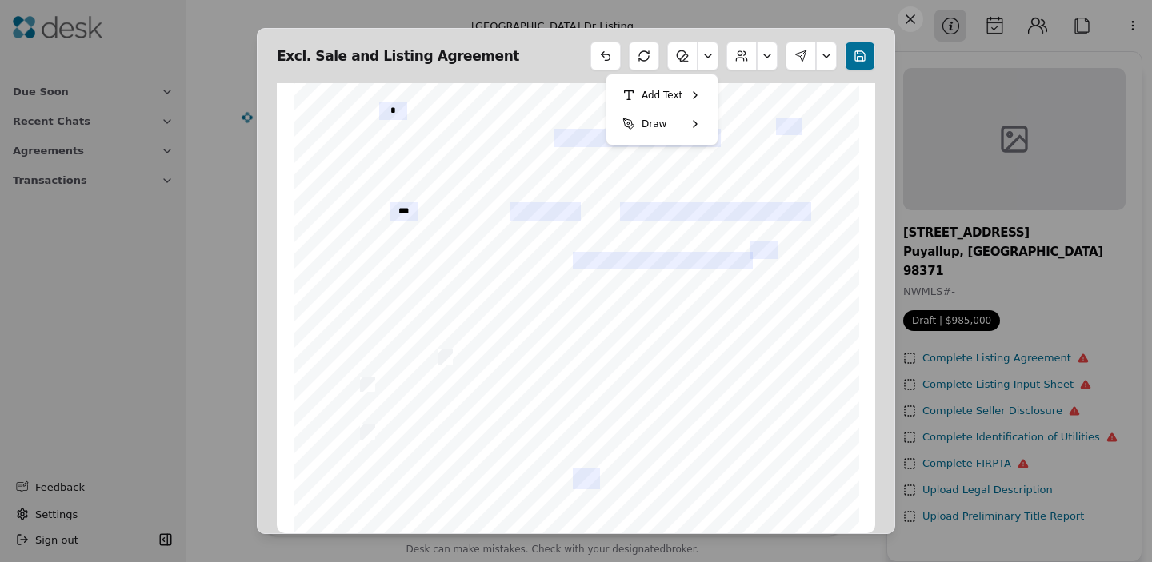
click at [664, 87] on button "Add Text" at bounding box center [662, 95] width 98 height 29
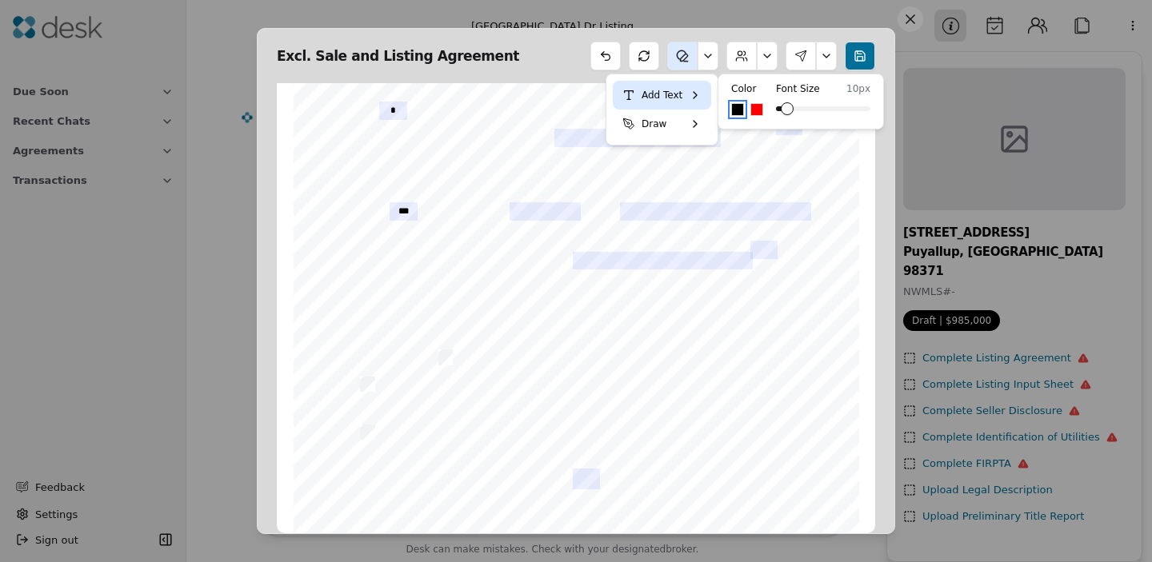
click at [757, 54] on button at bounding box center [767, 56] width 21 height 29
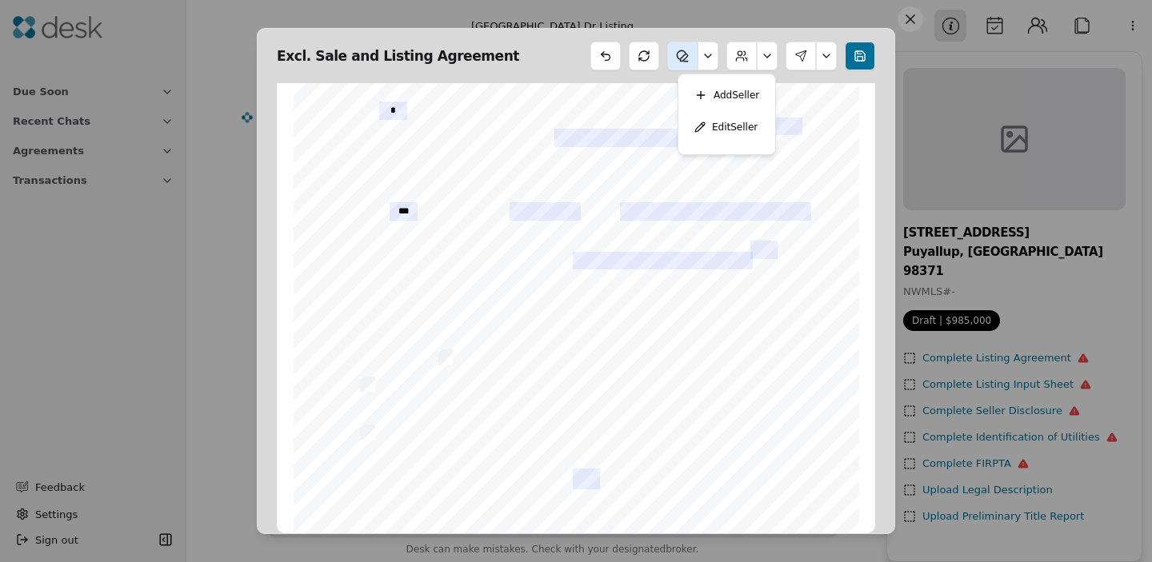
click at [708, 36] on div "Excl. Sale and Listing Agreement Form 1A ©Copyright 2024 Exclusive Sale Northwe…" at bounding box center [576, 281] width 638 height 506
click at [685, 59] on button at bounding box center [682, 56] width 30 height 29
click at [684, 59] on button at bounding box center [682, 56] width 30 height 29
click at [681, 59] on button at bounding box center [682, 56] width 30 height 29
click at [662, 114] on button "Draw" at bounding box center [662, 124] width 98 height 29
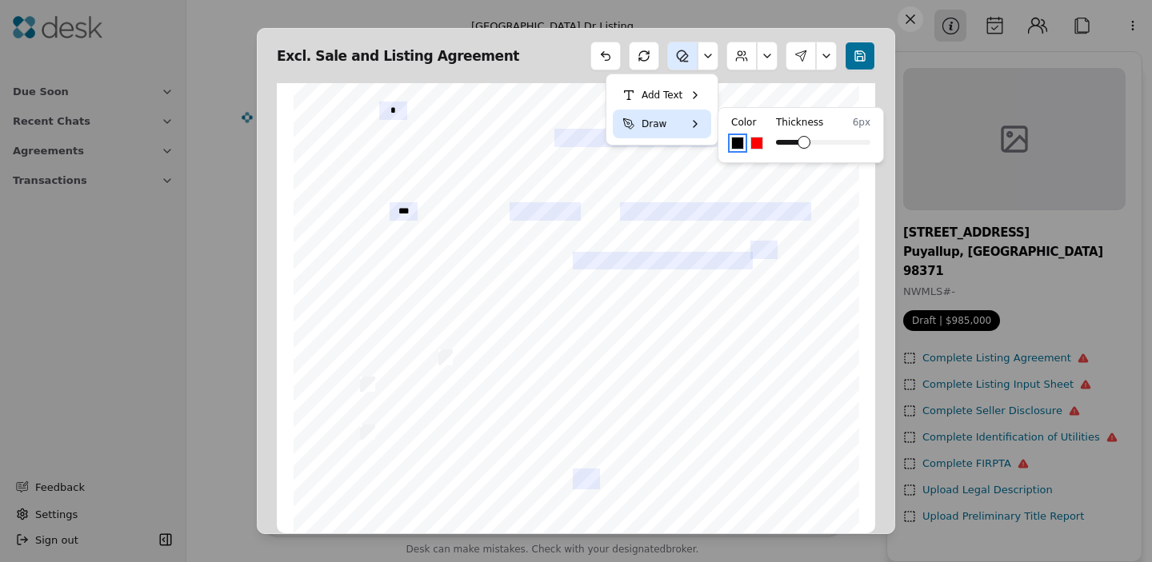
click at [753, 140] on button "Select color #FF0000" at bounding box center [756, 143] width 13 height 13
click at [360, 202] on div "Form 1A ©Copyright 2024 Exclusive Sale Northwest Multiple Listing Service Rev. …" at bounding box center [576, 330] width 565 height 733
click at [702, 62] on button at bounding box center [707, 56] width 21 height 29
click at [681, 118] on button "Draw" at bounding box center [662, 124] width 98 height 29
click at [729, 148] on div "Color Thickness 6 px" at bounding box center [800, 135] width 166 height 56
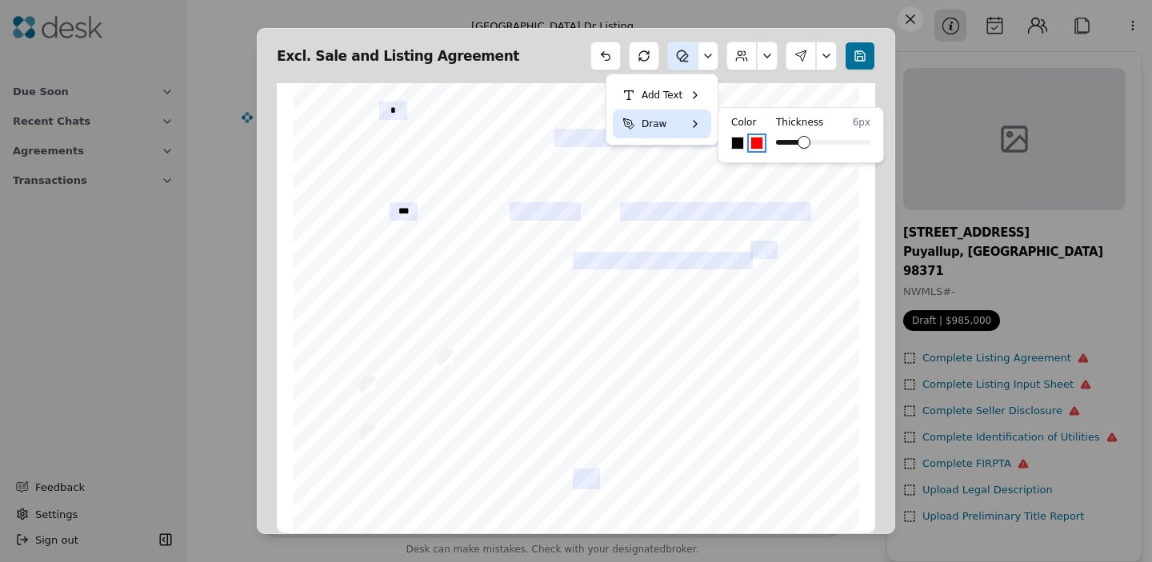
click at [731, 147] on button "Select color #000000" at bounding box center [737, 143] width 13 height 13
click at [739, 83] on div "Form 1A ©Copyright 2024 Exclusive Sale Northwest Multiple Listing Service Rev. …" at bounding box center [576, 330] width 565 height 733
click at [348, 201] on div "Form 1A ©Copyright 2024 Exclusive Sale Northwest Multiple Listing Service Rev. …" at bounding box center [576, 330] width 565 height 733
click at [580, 194] on div "Form 1A ©Copyright 2024 Exclusive Sale Northwest Multiple Listing Service Rev. …" at bounding box center [576, 330] width 565 height 733
click at [711, 68] on button at bounding box center [707, 56] width 21 height 29
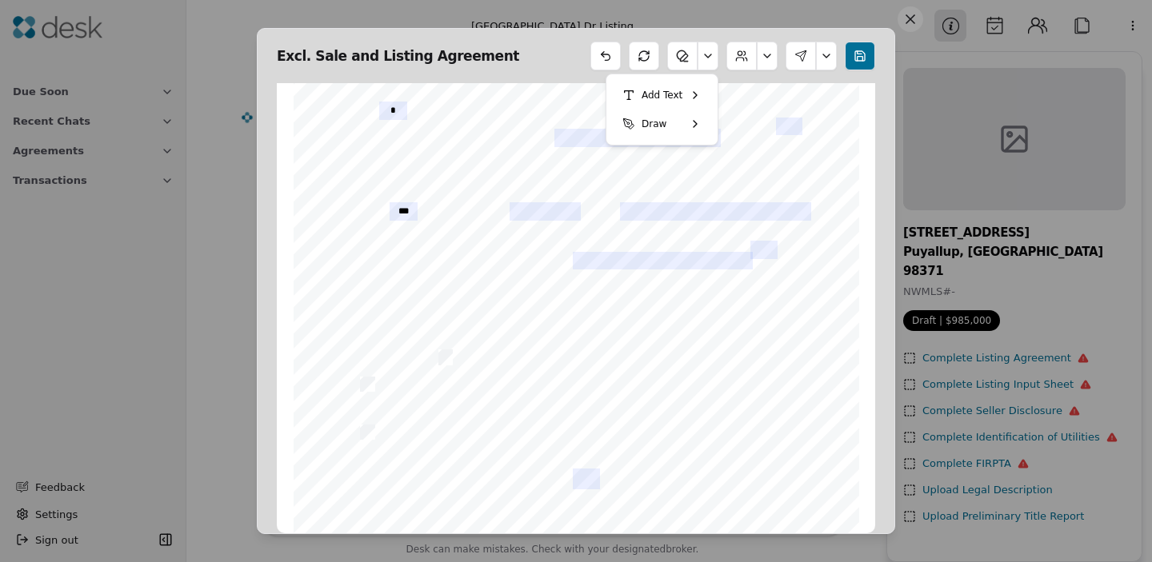
click at [831, 54] on button at bounding box center [826, 56] width 21 height 29
click at [861, 65] on button at bounding box center [860, 56] width 30 height 29
click at [350, 244] on div "Form 1A ©Copyright 2024 Exclusive Sale Northwest Multiple Listing Service Rev. …" at bounding box center [576, 330] width 565 height 733
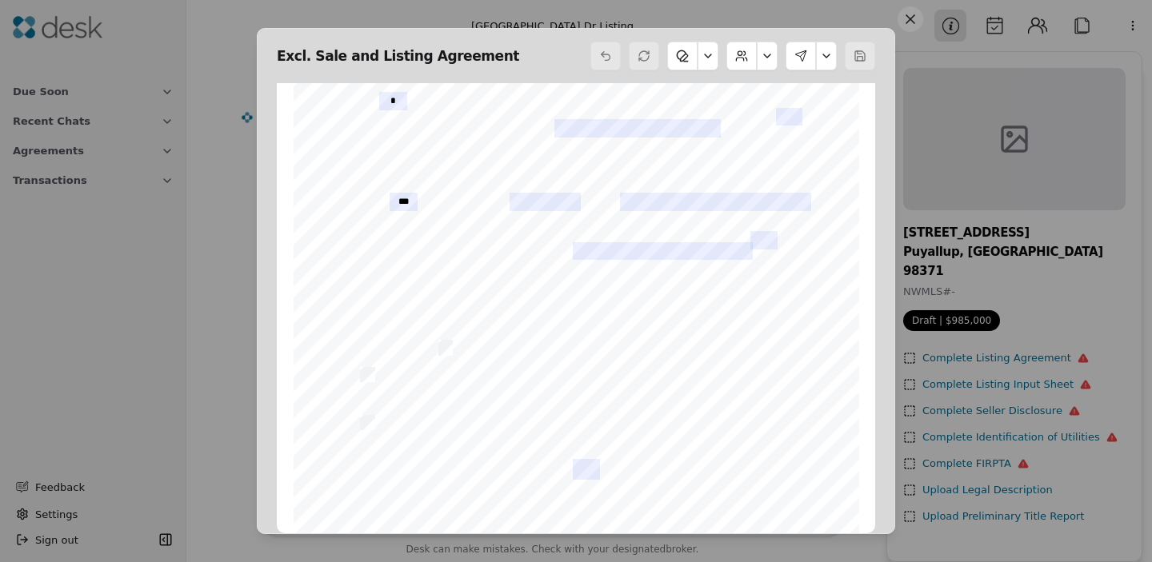
click at [705, 54] on button at bounding box center [707, 56] width 21 height 29
click at [665, 126] on button "Draw" at bounding box center [662, 124] width 98 height 29
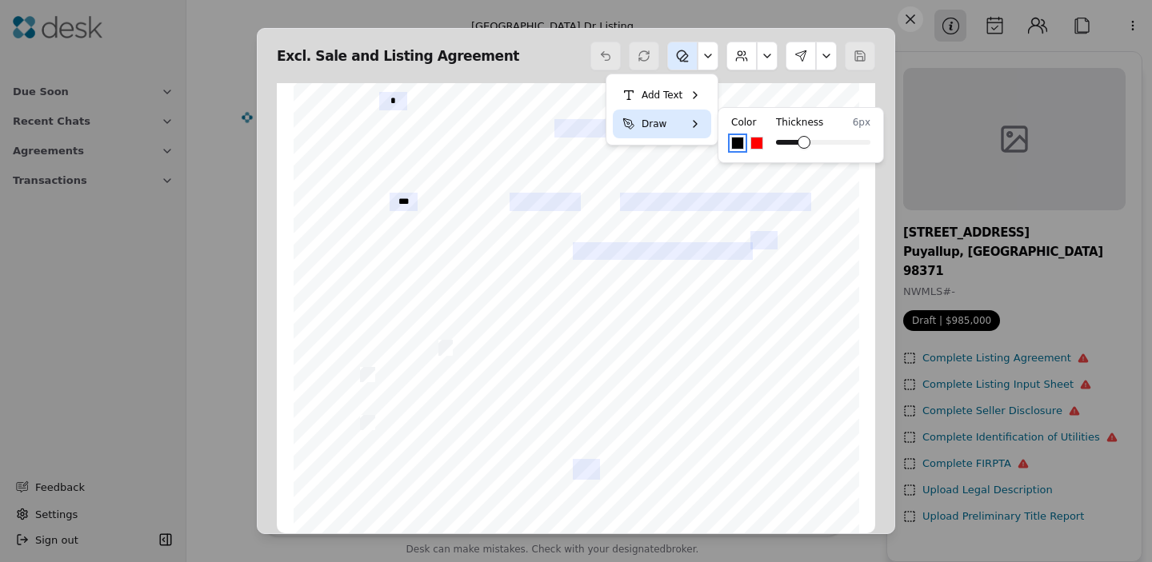
click at [735, 138] on button "Select color #000000" at bounding box center [737, 143] width 13 height 13
click at [342, 230] on div "Form 1A ©Copyright 2024 Exclusive Sale Northwest Multiple Listing Service Rev. …" at bounding box center [576, 320] width 565 height 733
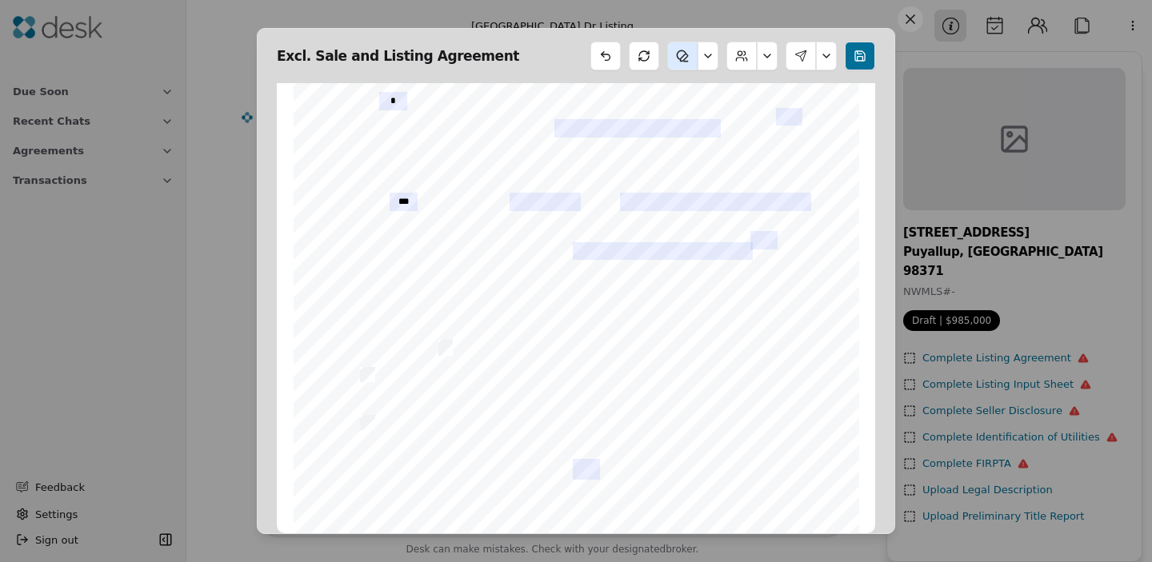
drag, startPoint x: 356, startPoint y: 194, endPoint x: 374, endPoint y: 180, distance: 22.9
click at [374, 178] on div "Form 1A ©Copyright 2024 Exclusive Sale Northwest Multiple Listing Service Rev. …" at bounding box center [576, 320] width 565 height 733
click at [869, 61] on button at bounding box center [860, 56] width 30 height 29
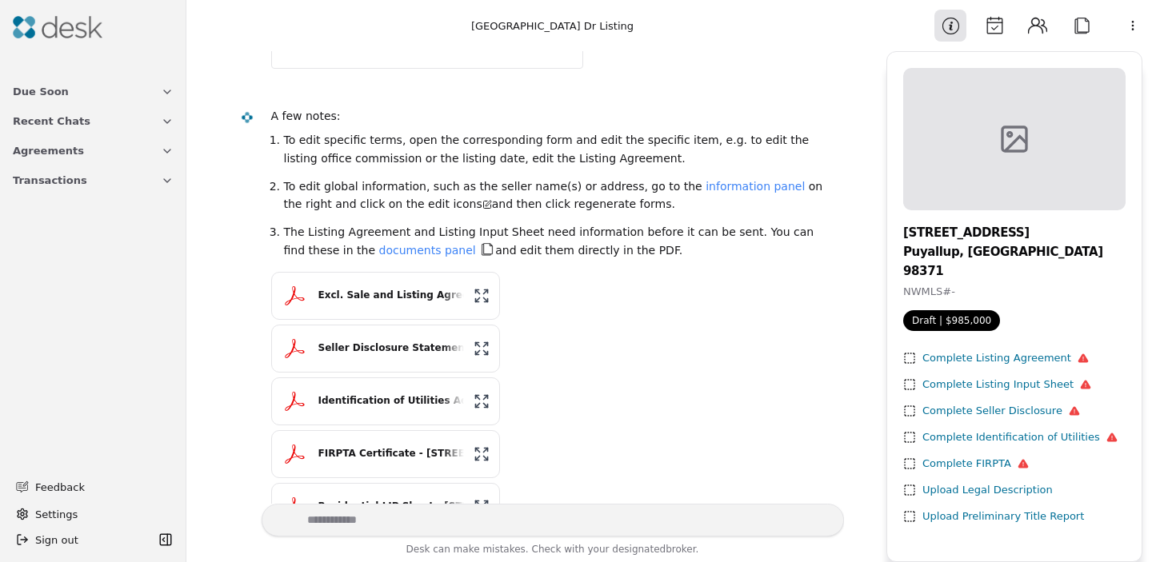
click at [988, 377] on div "Complete Listing Input Sheet" at bounding box center [1006, 385] width 169 height 17
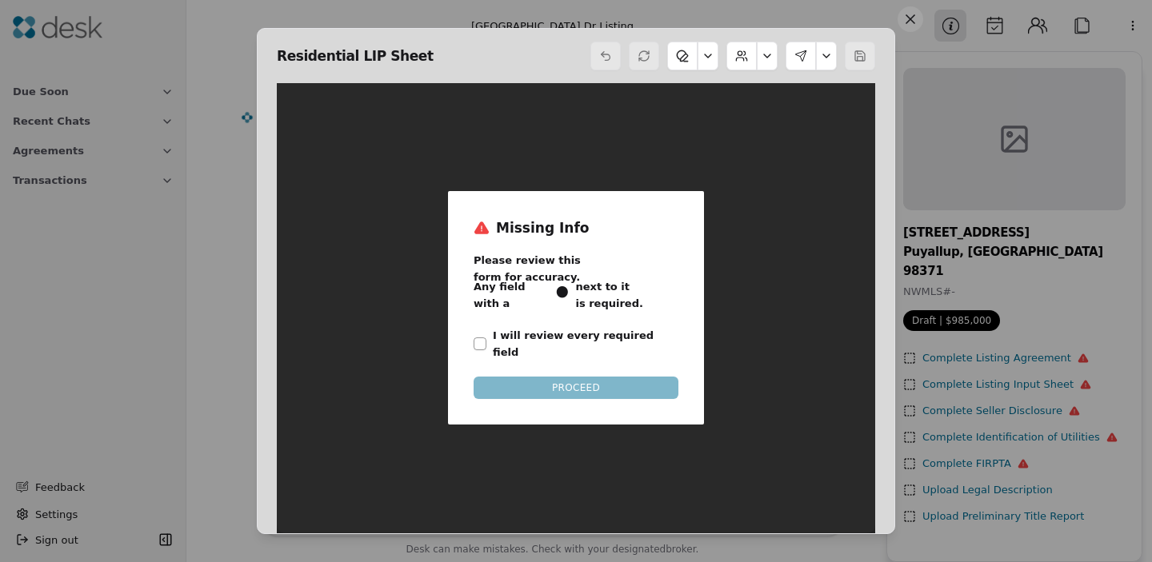
scroll to position [8, 0]
click at [480, 338] on button "I will review every required field" at bounding box center [479, 344] width 13 height 13
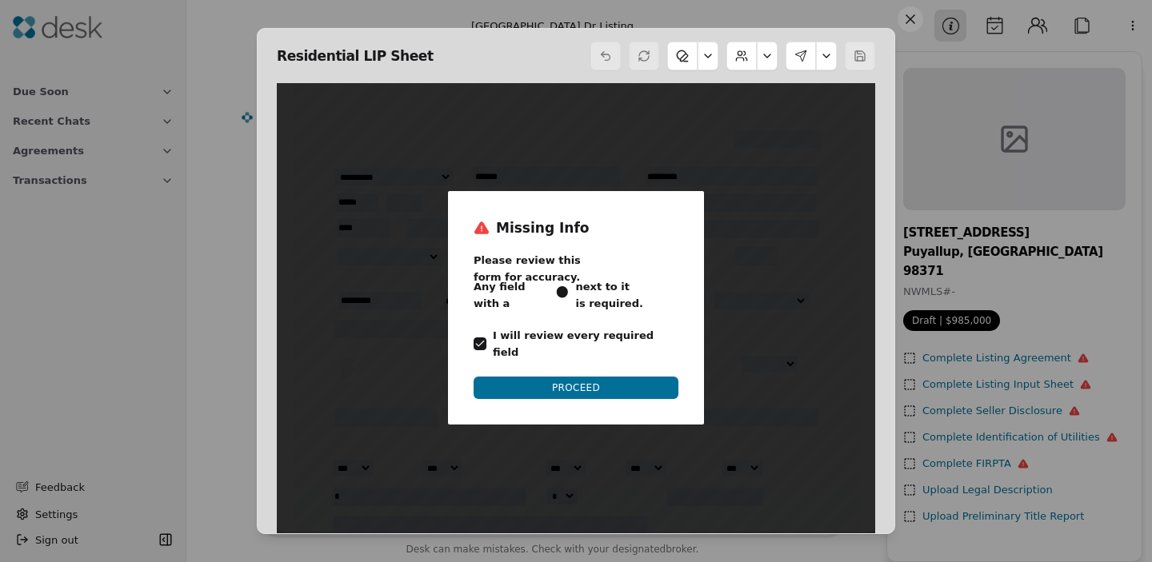
click at [507, 377] on button "PROCEED" at bounding box center [575, 388] width 205 height 22
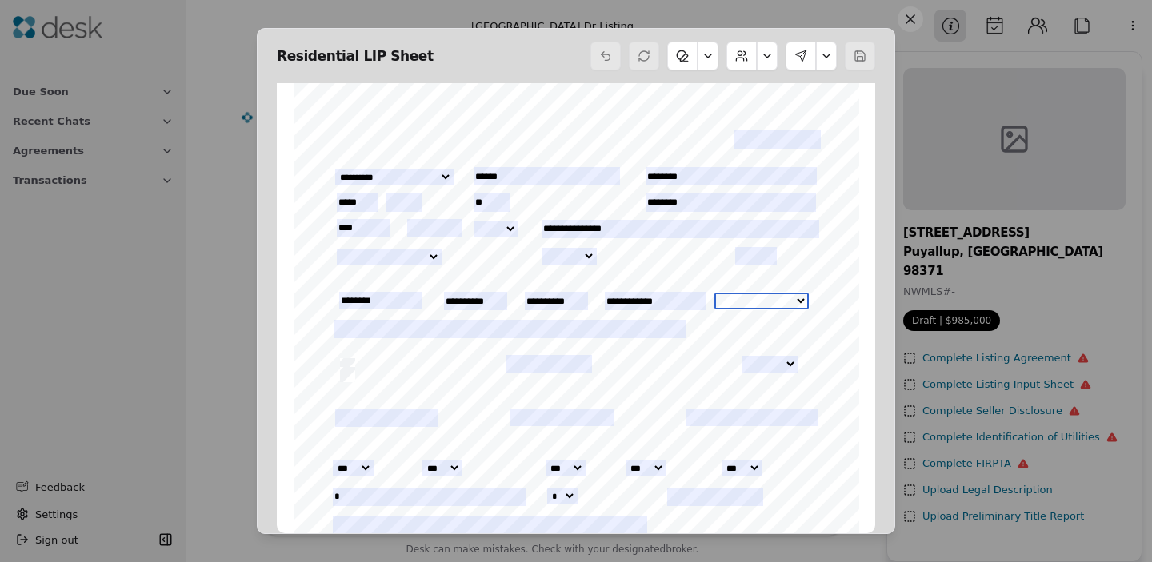
click at [783, 296] on select "*** **" at bounding box center [761, 301] width 94 height 17
select select "***"
click at [714, 293] on select "*** **" at bounding box center [761, 301] width 94 height 17
click at [816, 344] on div "INITIALS: _________________________________ ___________________________________…" at bounding box center [576, 449] width 565 height 733
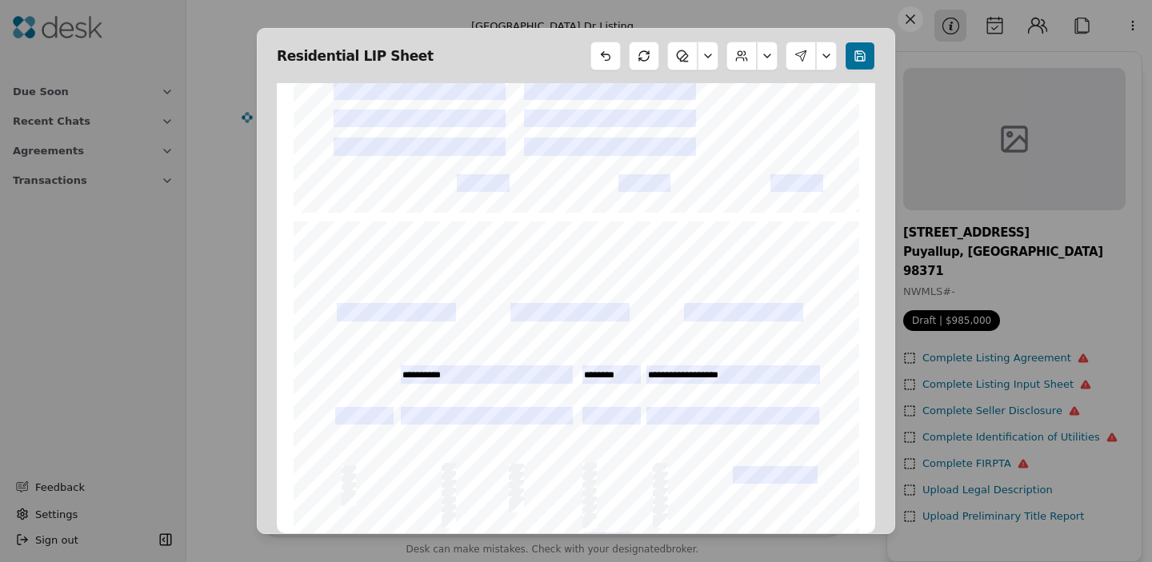
scroll to position [647, 0]
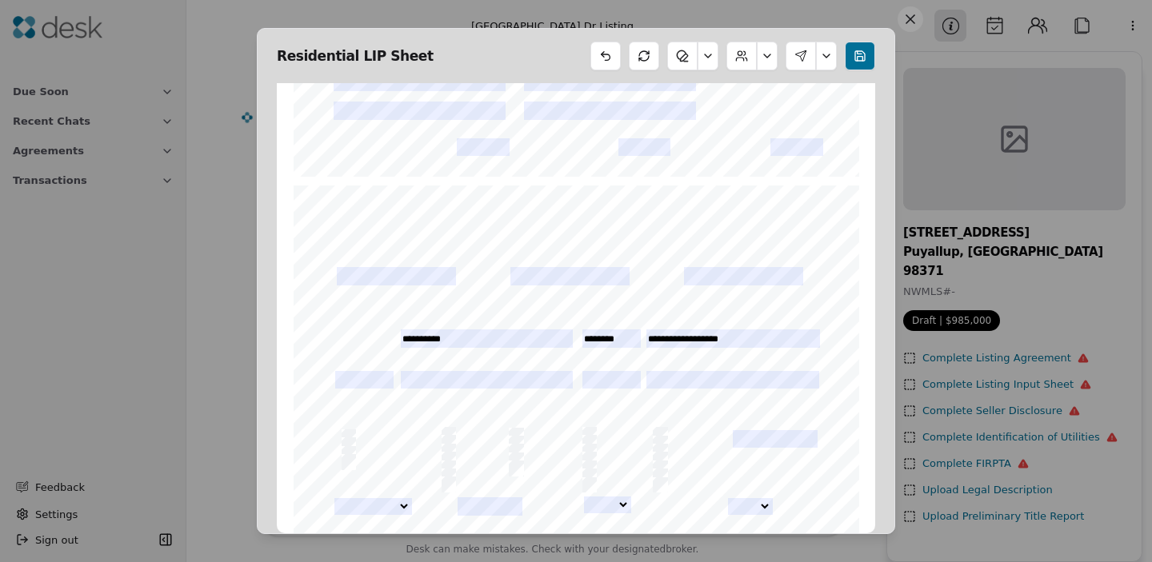
click at [362, 337] on div "INITIALS: _________________________________ ___________________________________…" at bounding box center [576, 552] width 565 height 733
click at [362, 332] on div "INITIALS: _________________________________ ___________________________________…" at bounding box center [576, 552] width 565 height 733
click at [374, 334] on div "INITIALS: _________________________________ ___________________________________…" at bounding box center [576, 552] width 565 height 733
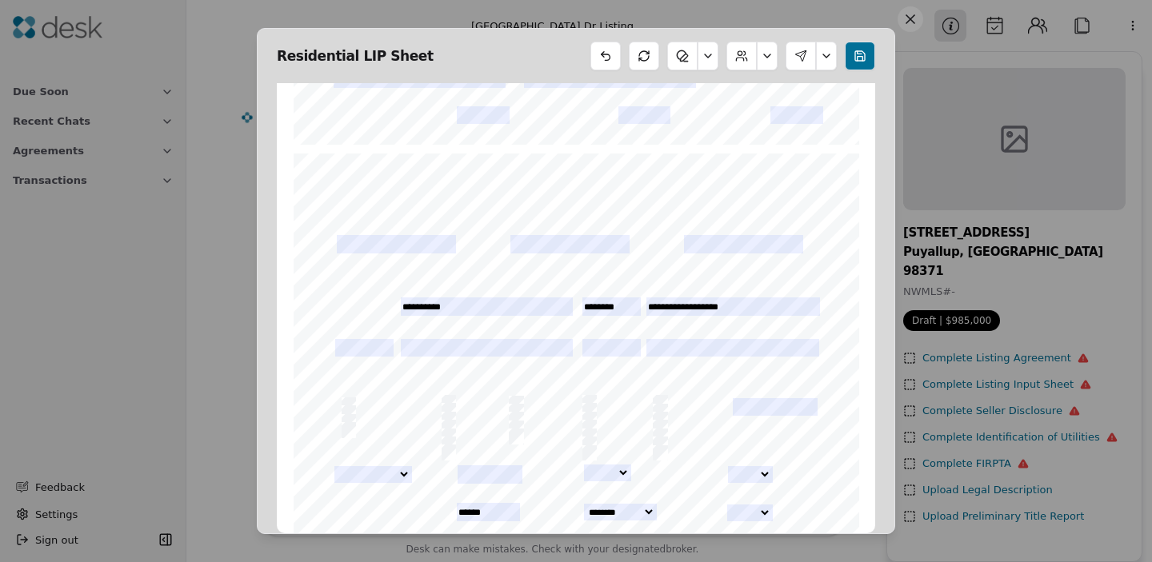
scroll to position [680, 0]
click at [701, 58] on button at bounding box center [707, 56] width 21 height 29
click at [674, 95] on button "Add Text" at bounding box center [662, 95] width 98 height 29
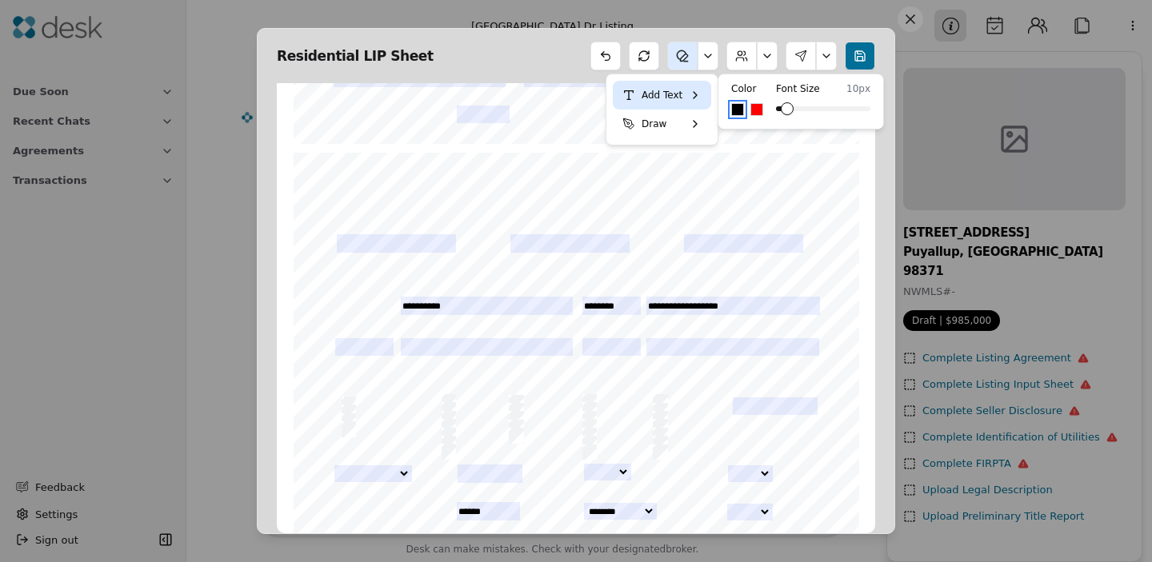
click at [656, 99] on button "Add Text" at bounding box center [662, 95] width 98 height 29
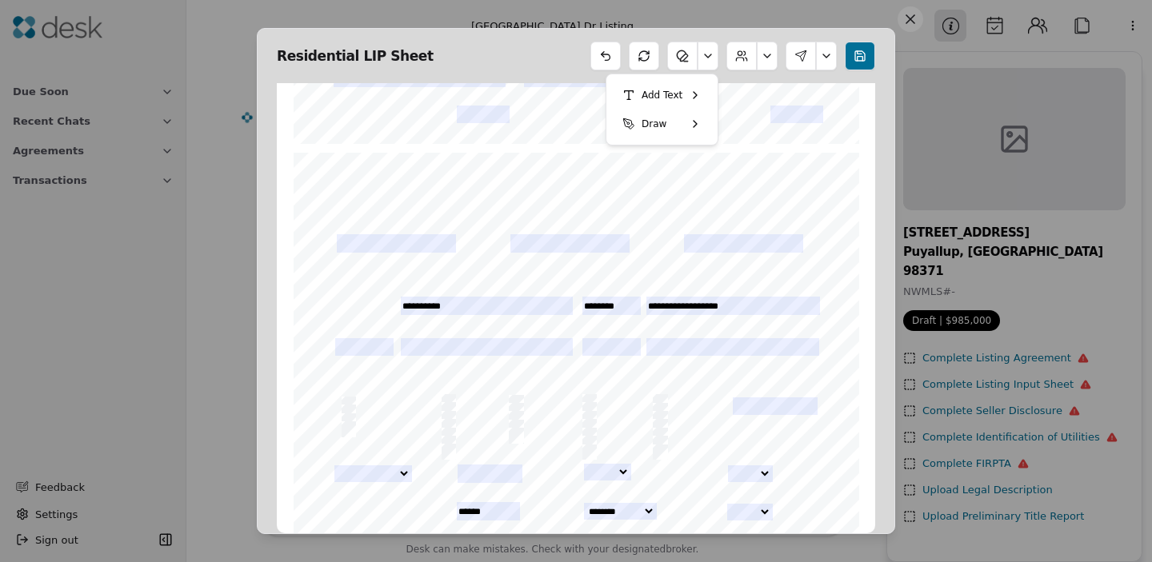
click at [348, 300] on div "INITIALS: _________________________________ ___________________________________…" at bounding box center [576, 519] width 565 height 733
drag, startPoint x: 344, startPoint y: 300, endPoint x: 382, endPoint y: 301, distance: 37.6
click at [382, 301] on div "INITIALS: _________________________________ ___________________________________…" at bounding box center [576, 519] width 565 height 733
click at [688, 55] on button at bounding box center [682, 56] width 30 height 29
click at [665, 95] on button "Add Text" at bounding box center [662, 95] width 98 height 29
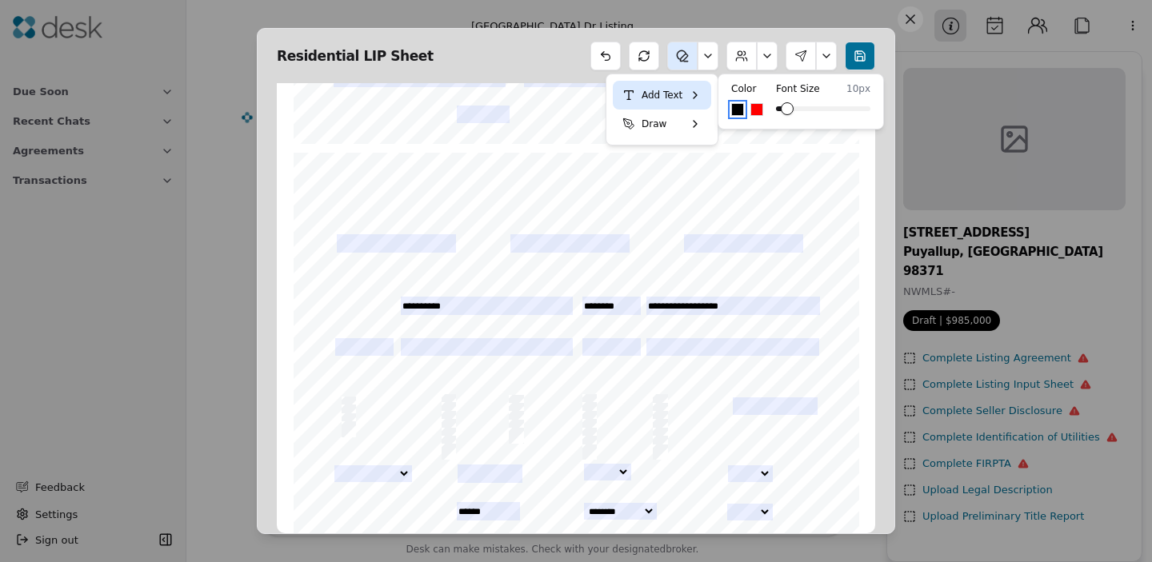
click at [694, 88] on button "Add Text" at bounding box center [662, 95] width 98 height 29
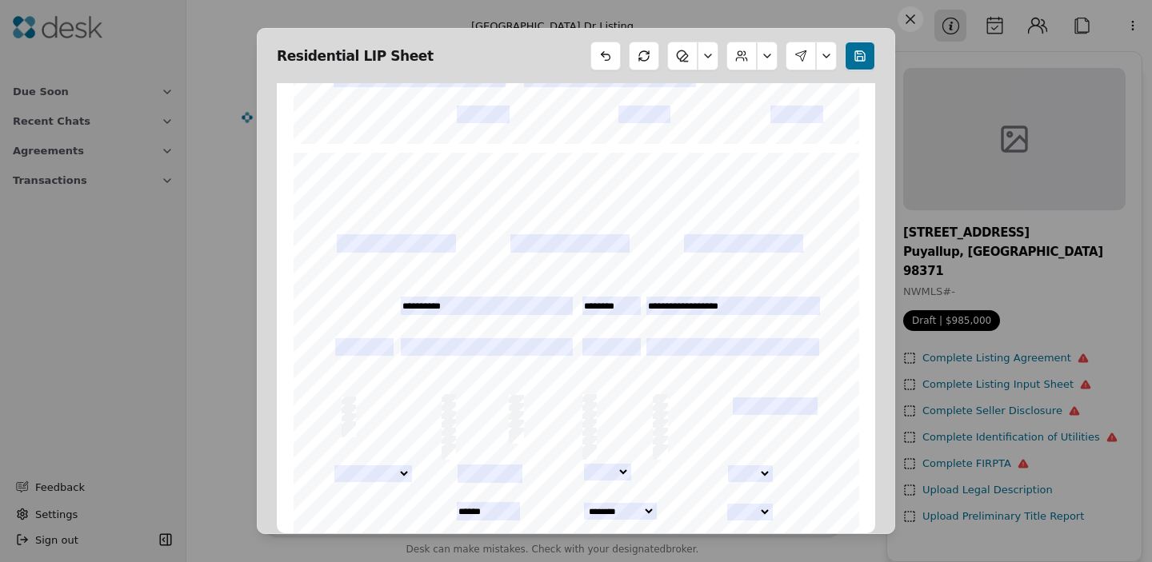
drag, startPoint x: 354, startPoint y: 302, endPoint x: 338, endPoint y: 301, distance: 16.0
click at [338, 301] on div "INITIALS: _________________________________ ___________________________________…" at bounding box center [576, 519] width 565 height 733
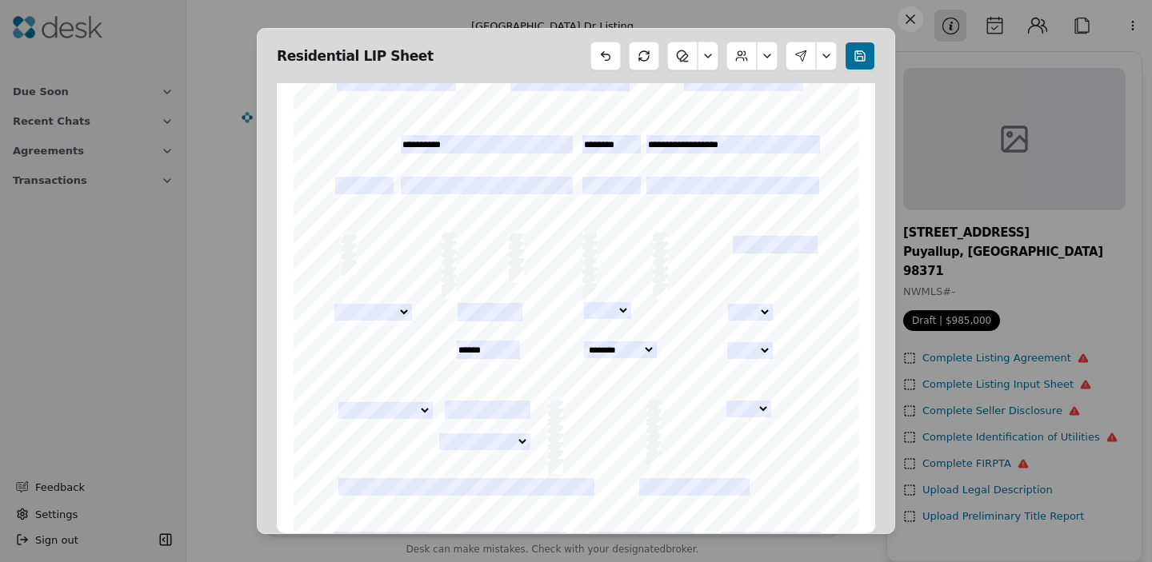
scroll to position [843, 0]
click at [598, 317] on select "*** **" at bounding box center [607, 309] width 47 height 17
select select "**"
click at [584, 301] on select "*** **" at bounding box center [607, 309] width 47 height 17
click at [741, 347] on select "*** **" at bounding box center [750, 349] width 46 height 17
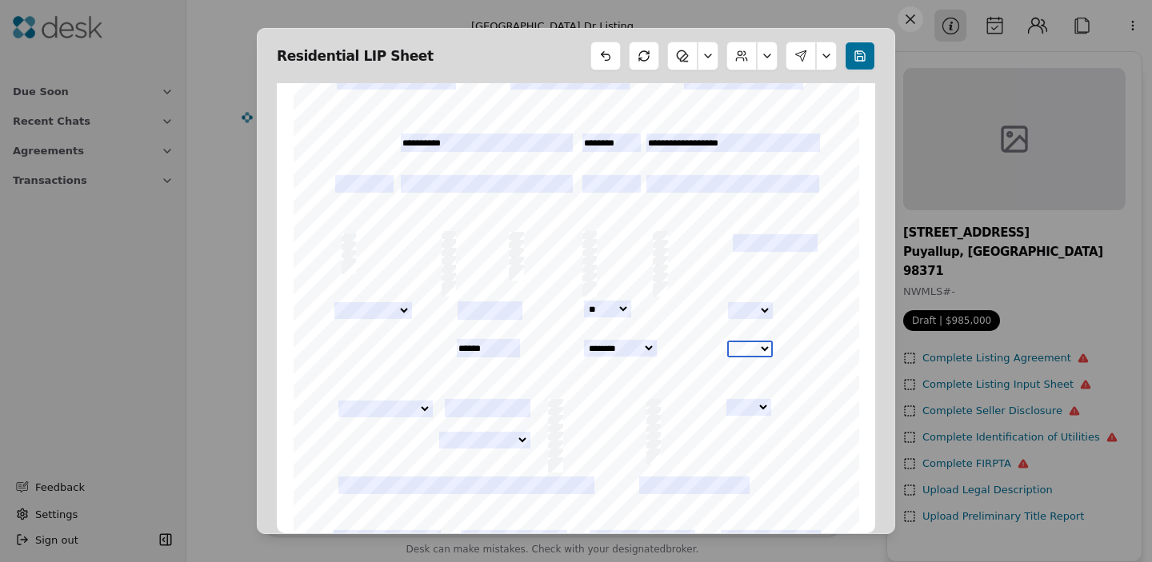
select select "**"
click at [727, 341] on select "*** **" at bounding box center [750, 349] width 46 height 17
click at [402, 404] on select "*** **" at bounding box center [385, 409] width 94 height 17
select select "***"
click at [338, 401] on select "*** **" at bounding box center [385, 409] width 94 height 17
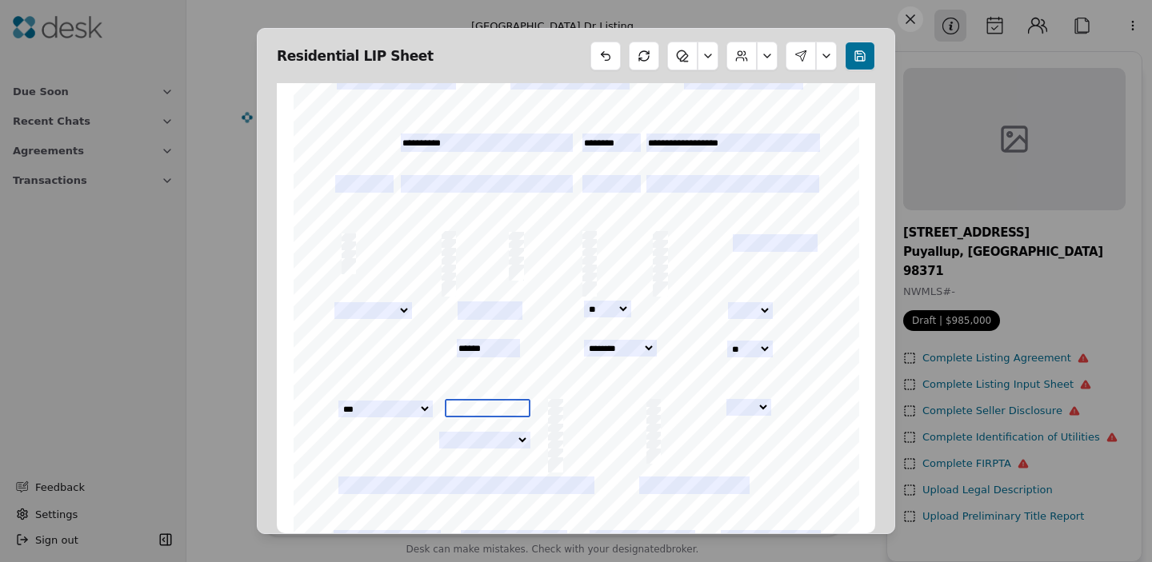
click at [464, 411] on input "text" at bounding box center [488, 408] width 86 height 18
type input "***"
click at [343, 461] on div "INITIALS: _________________________________ ___________________________________…" at bounding box center [576, 356] width 565 height 733
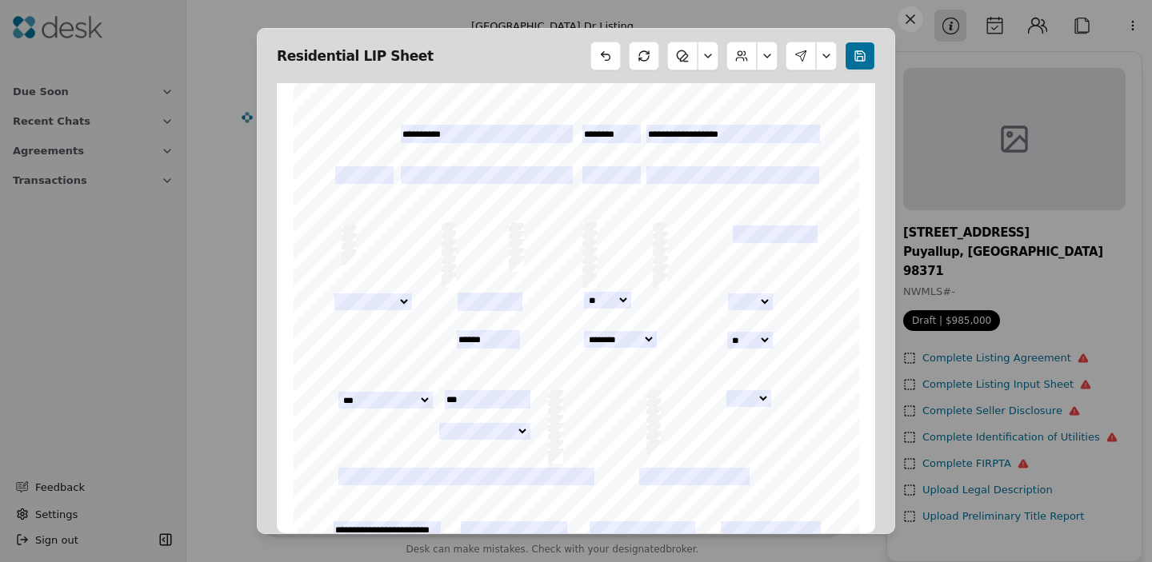
scroll to position [853, 0]
click at [484, 406] on input "***" at bounding box center [488, 398] width 86 height 18
click at [484, 420] on div "INITIALS: _________________________________ ___________________________________…" at bounding box center [576, 345] width 565 height 733
click at [485, 433] on select "**********" at bounding box center [484, 430] width 91 height 17
select select "*******"
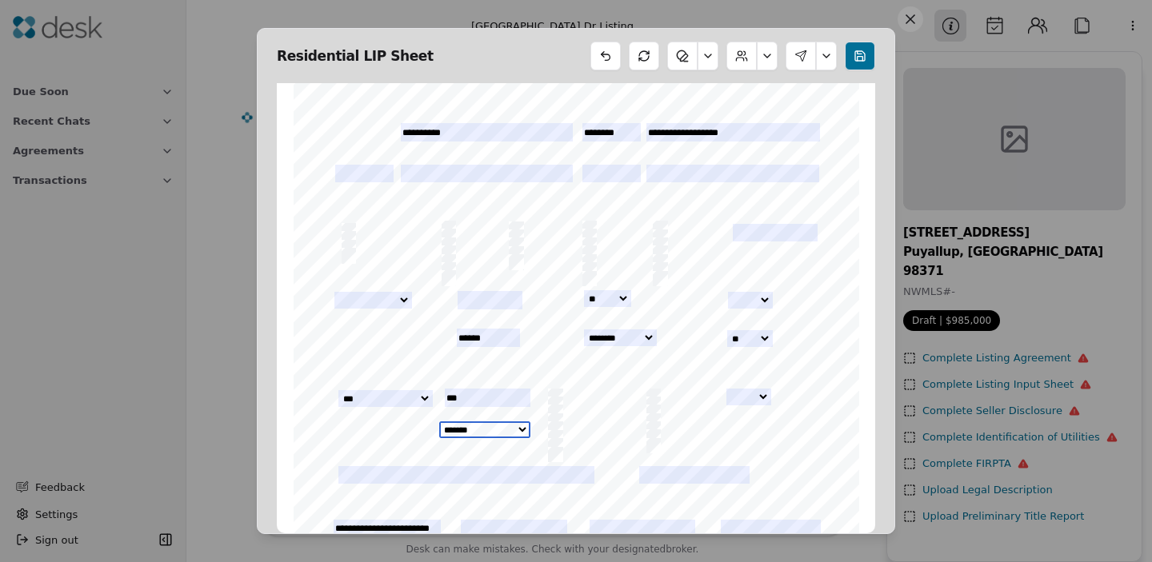
click at [439, 422] on select "**********" at bounding box center [484, 430] width 91 height 17
click at [778, 437] on div "INITIALS: _________________________________ ___________________________________…" at bounding box center [576, 345] width 565 height 733
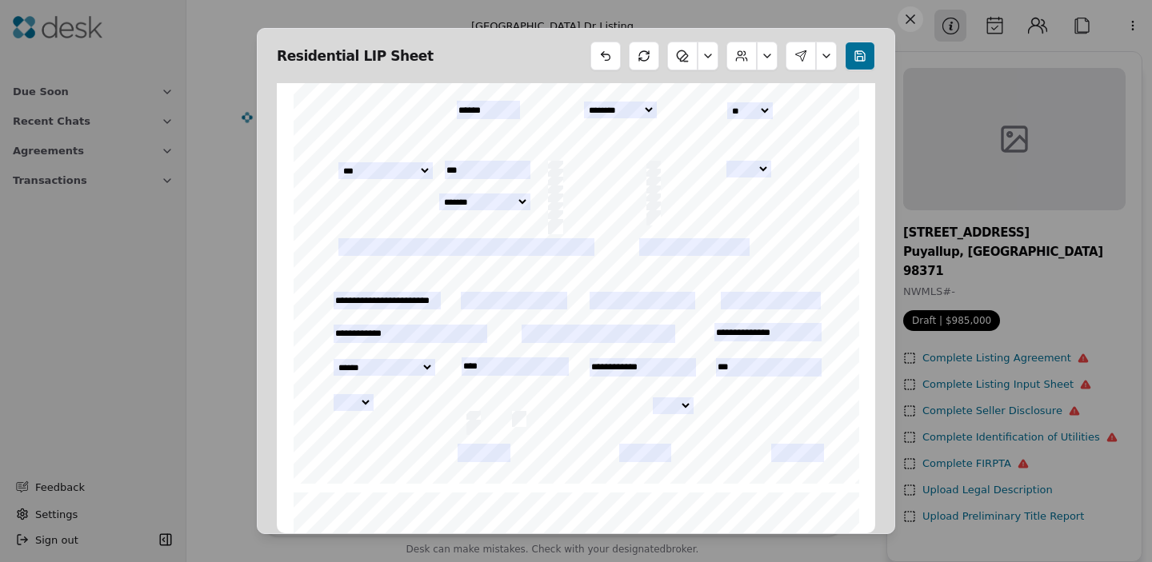
scroll to position [1174, 0]
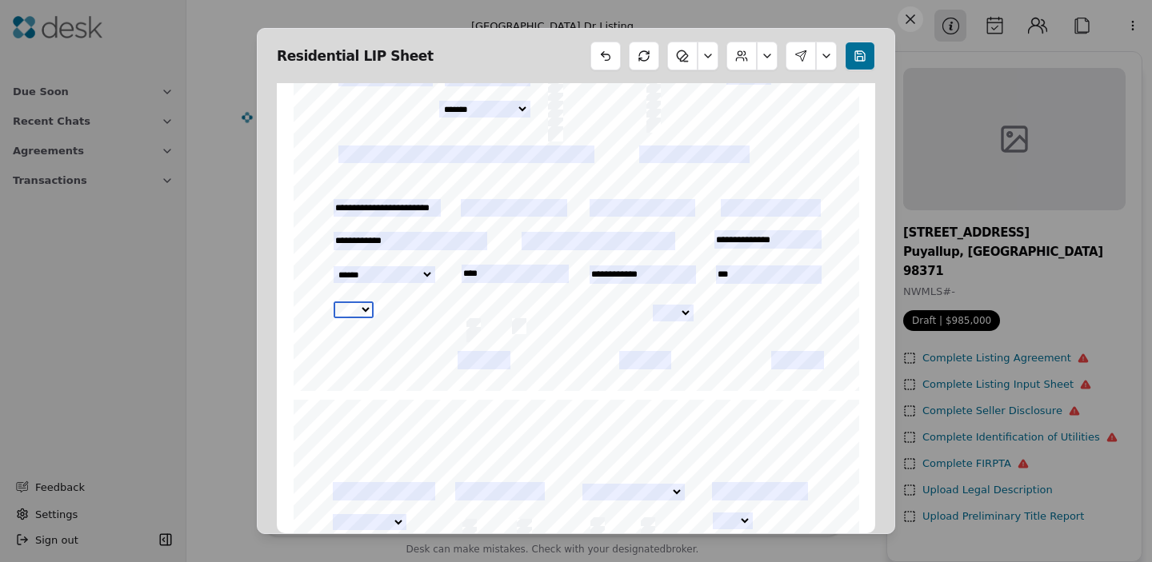
click at [346, 314] on select "*** **" at bounding box center [354, 310] width 41 height 17
select select "**"
click at [334, 302] on select "*** **" at bounding box center [354, 310] width 41 height 17
click at [327, 344] on div "INITIALS: _________________________________ ___________________________________…" at bounding box center [576, 24] width 565 height 733
click at [693, 311] on div "INITIALS: _________________________________ ___________________________________…" at bounding box center [576, 24] width 565 height 733
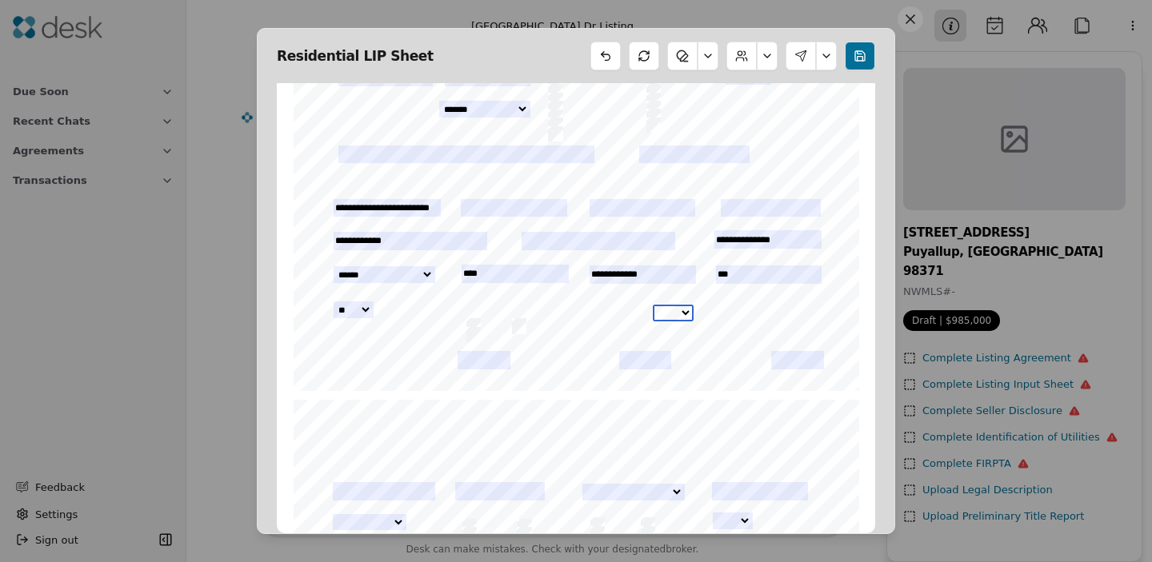
click at [685, 312] on select "*** **" at bounding box center [673, 313] width 41 height 17
select select "**"
click at [653, 305] on select "*** **" at bounding box center [673, 313] width 41 height 17
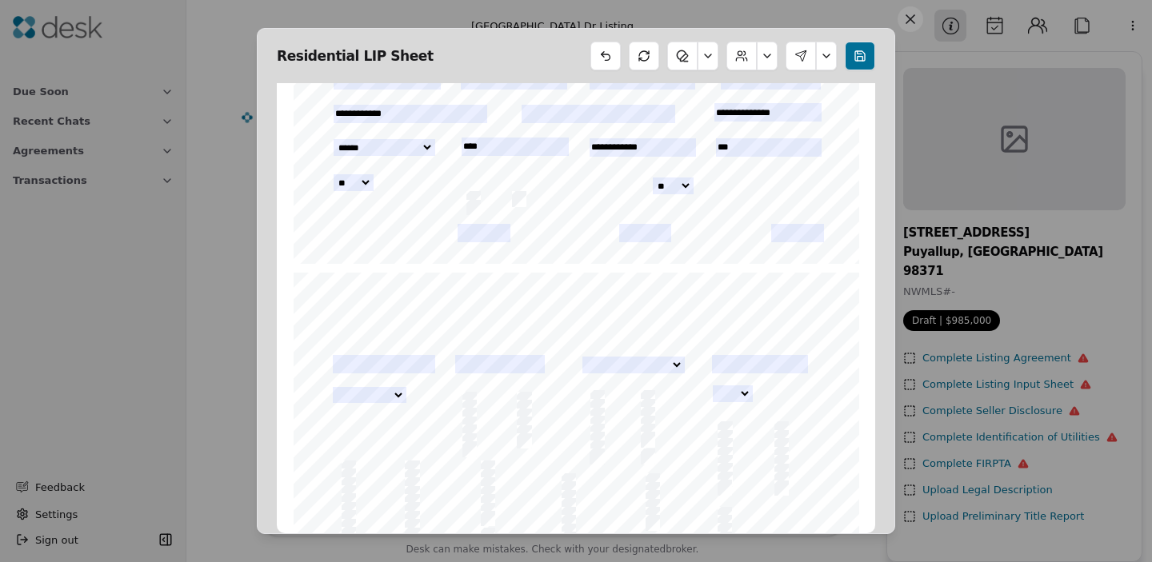
scroll to position [1310, 0]
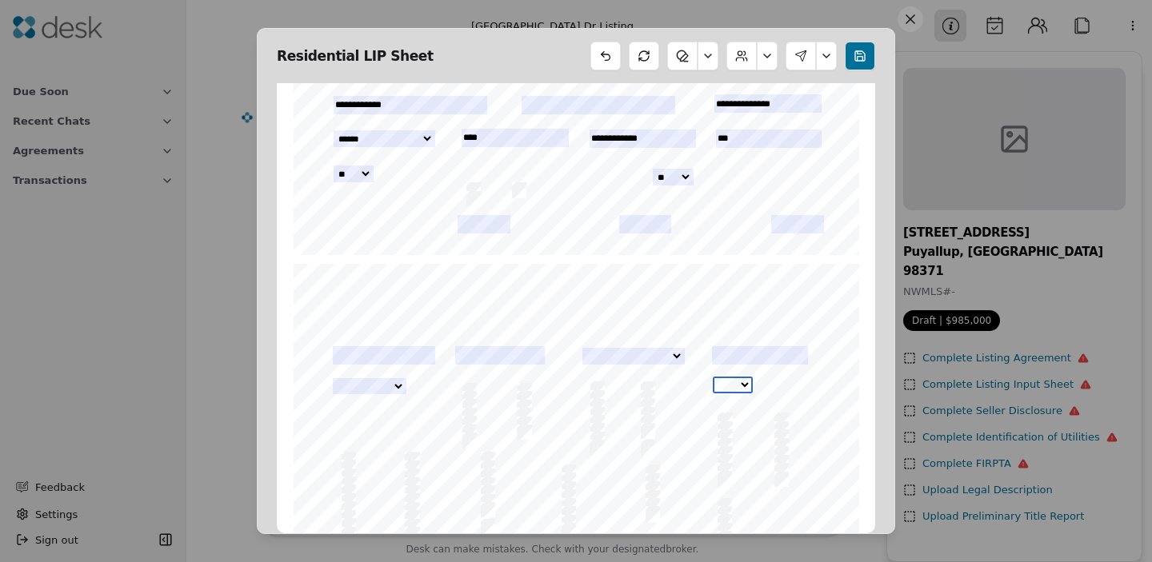
click at [738, 388] on select "*** **" at bounding box center [733, 385] width 41 height 17
select select "**"
click at [713, 377] on select "*** **" at bounding box center [733, 385] width 41 height 17
click at [372, 389] on select "**********" at bounding box center [369, 386] width 73 height 16
click at [333, 378] on select "**********" at bounding box center [369, 386] width 73 height 16
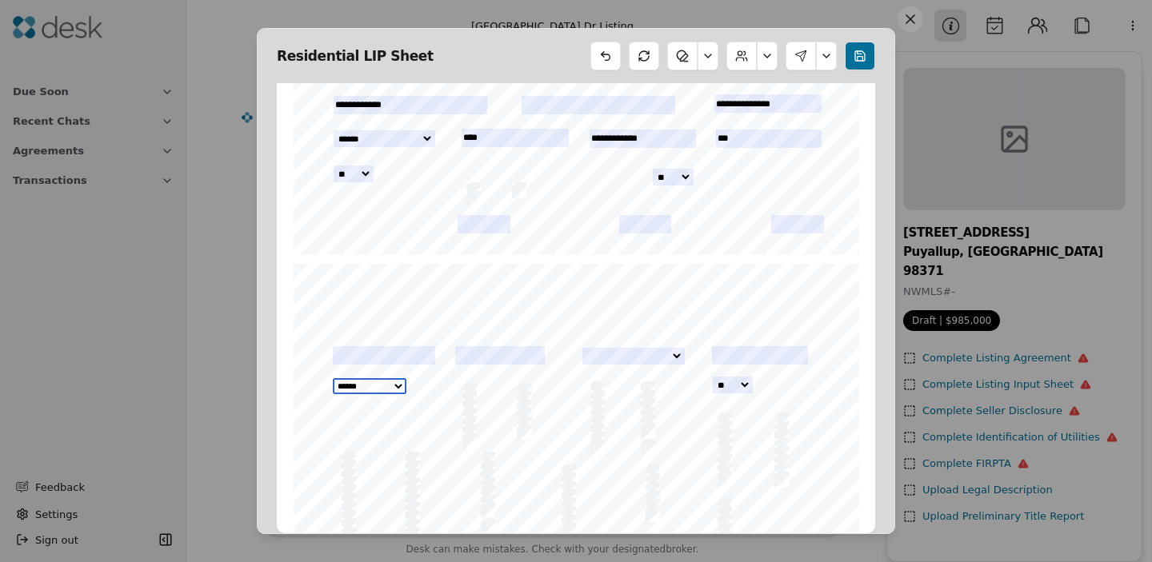
click at [359, 381] on select "**********" at bounding box center [369, 386] width 73 height 16
select select "****"
click at [333, 378] on select "**********" at bounding box center [369, 386] width 73 height 16
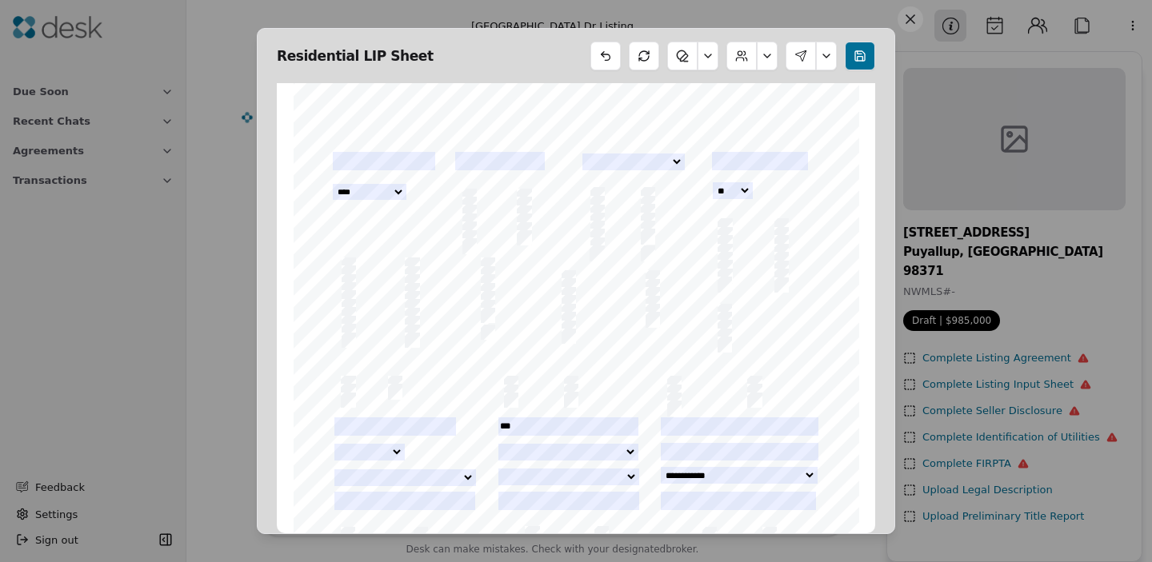
scroll to position [1514, 0]
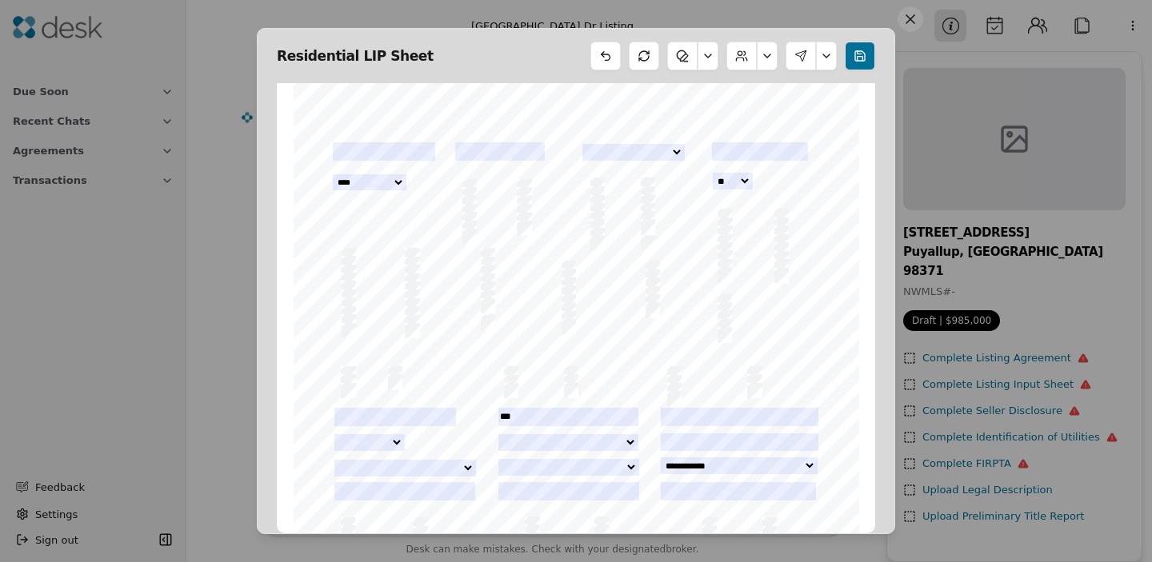
click at [463, 399] on div "INITIALS: _________________________________ ___________________________________…" at bounding box center [576, 426] width 565 height 733
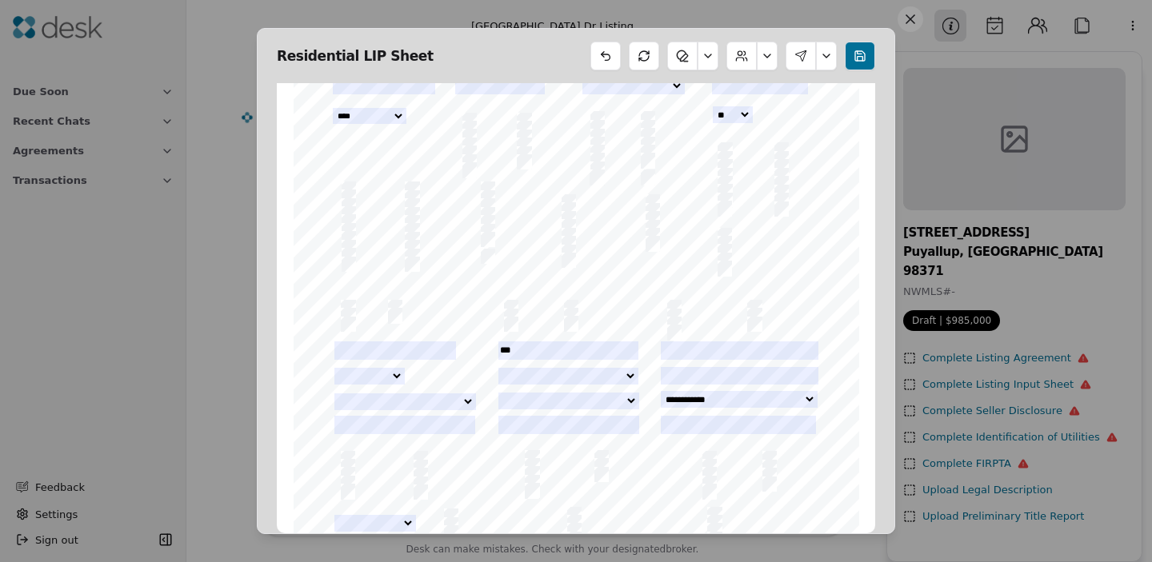
scroll to position [1584, 0]
click at [663, 329] on div "INITIALS: _________________________________ ___________________________________…" at bounding box center [576, 356] width 565 height 733
click at [382, 370] on select "*** **" at bounding box center [369, 372] width 70 height 17
select select "**"
click at [334, 364] on select "*** **" at bounding box center [369, 372] width 70 height 17
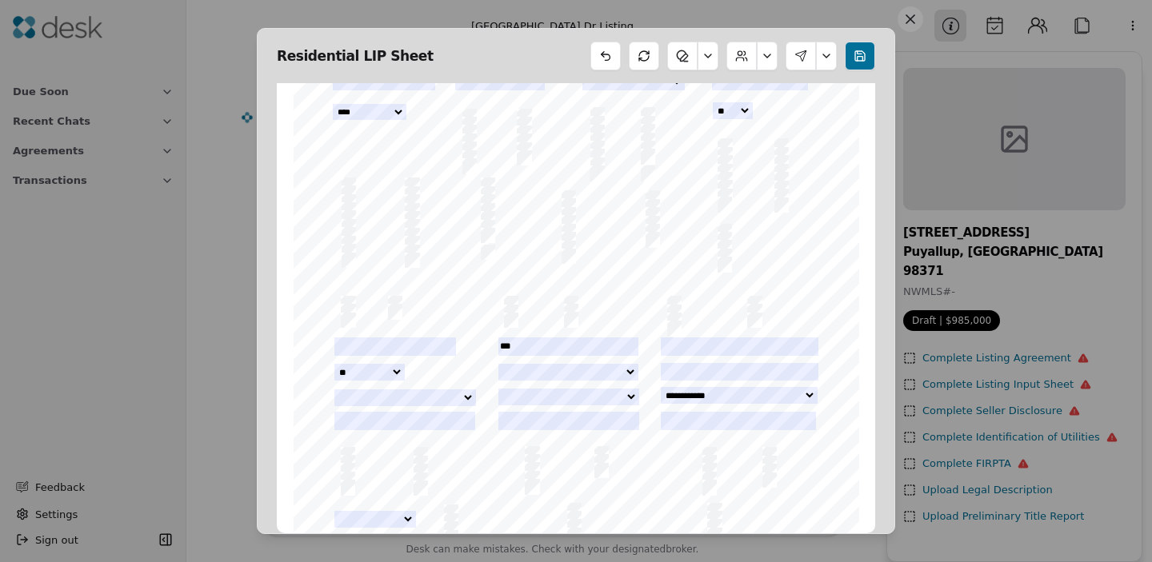
click at [288, 389] on div "INITIALS: _________________________________ ___________________________________…" at bounding box center [576, 355] width 580 height 747
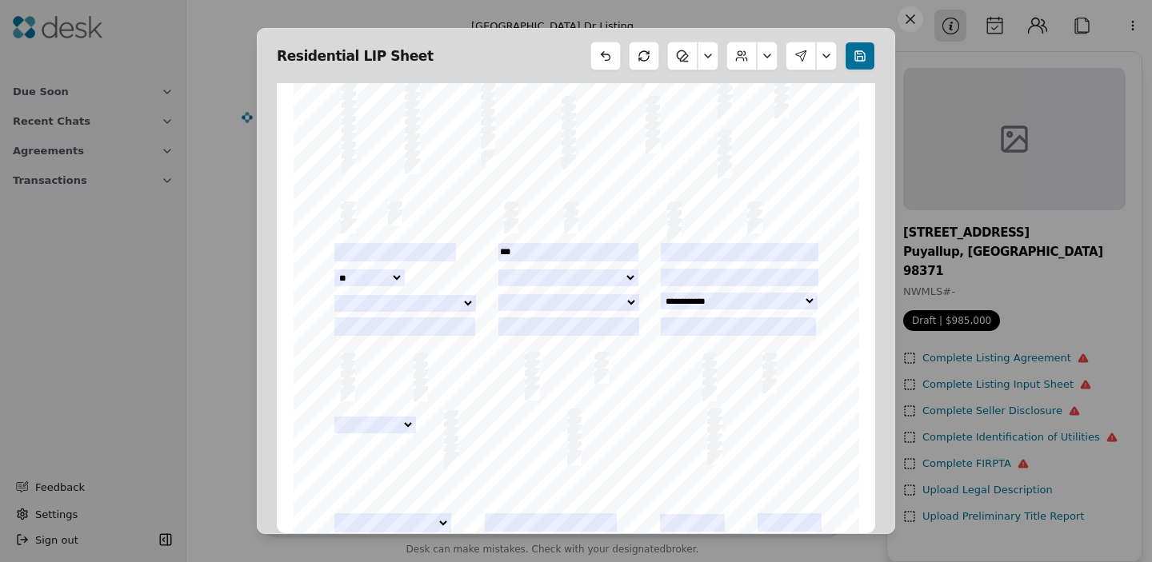
scroll to position [1702, 0]
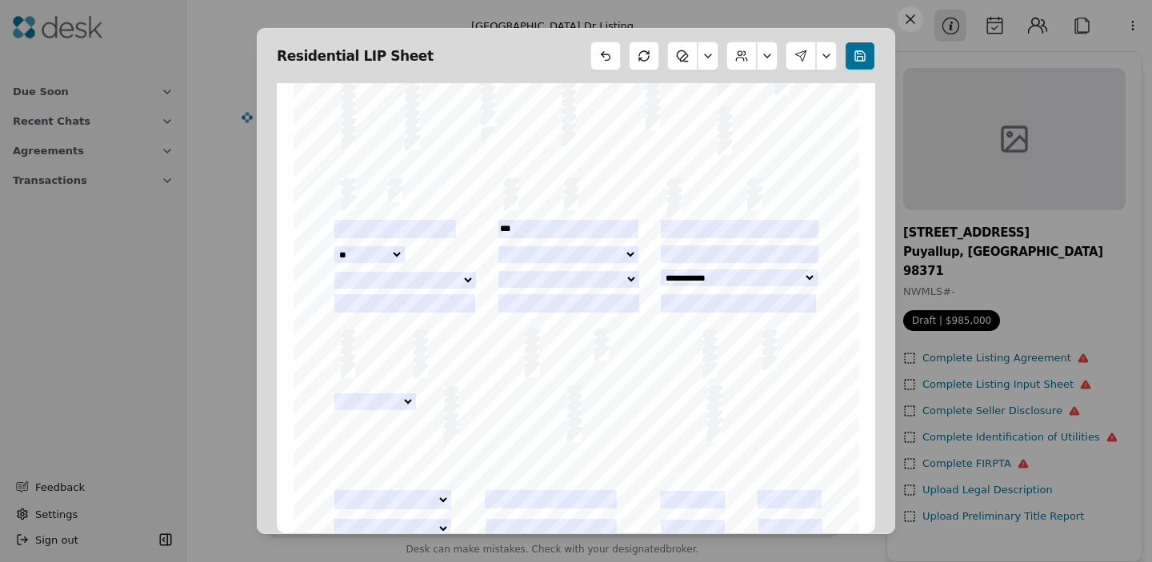
click at [358, 345] on span "Cement Planked" at bounding box center [375, 344] width 51 height 7
click at [334, 344] on div "INITIALS: _________________________________ ___________________________________…" at bounding box center [576, 238] width 565 height 733
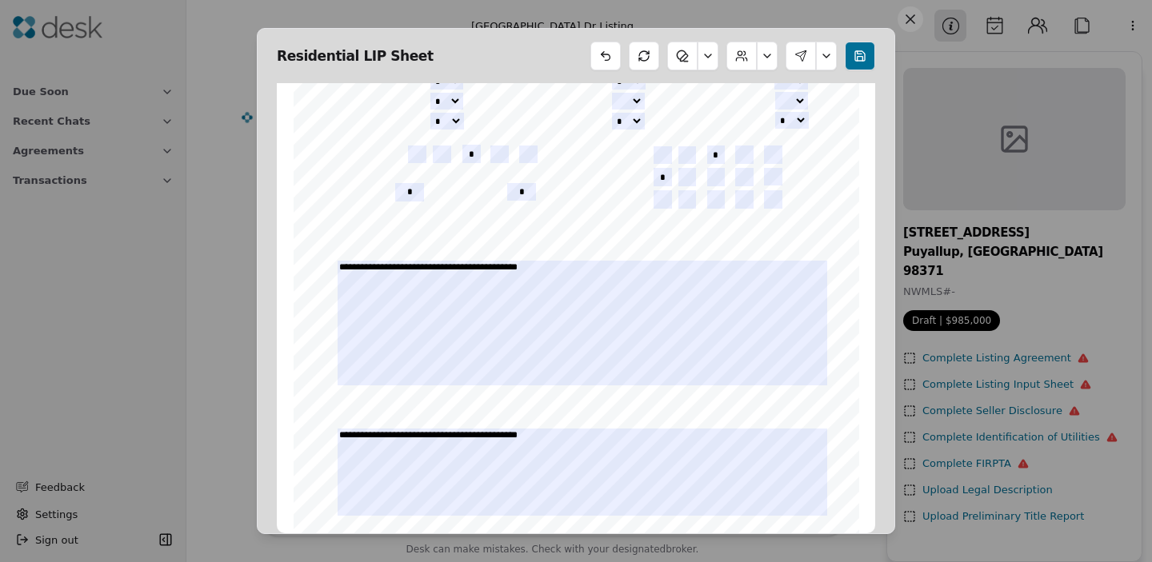
scroll to position [3263, 0]
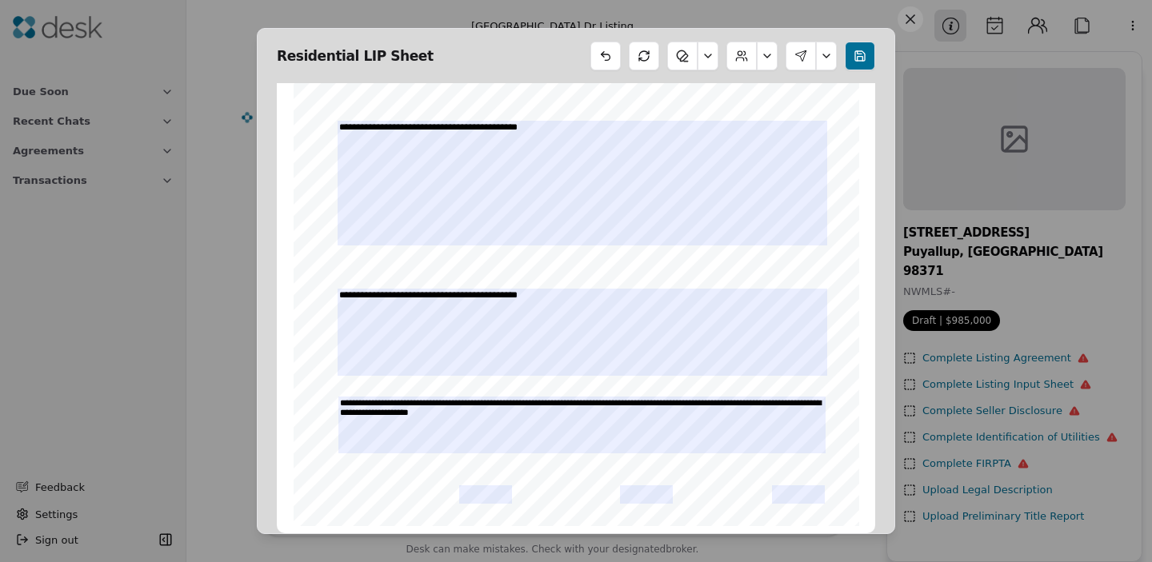
click at [849, 62] on button at bounding box center [860, 56] width 30 height 29
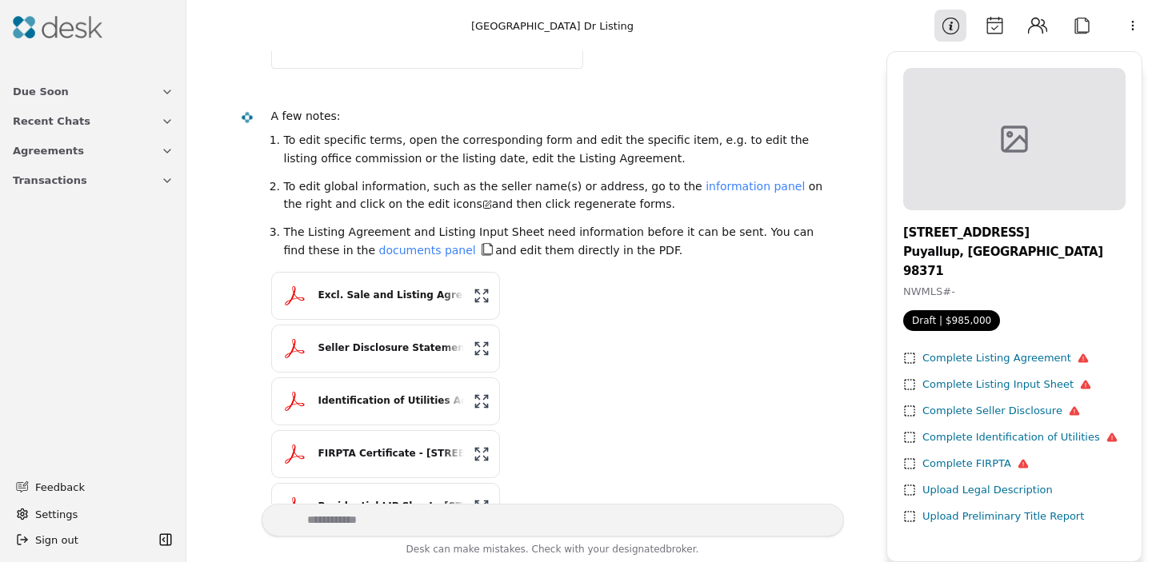
click at [999, 403] on div "Complete Seller Disclosure" at bounding box center [1001, 411] width 158 height 17
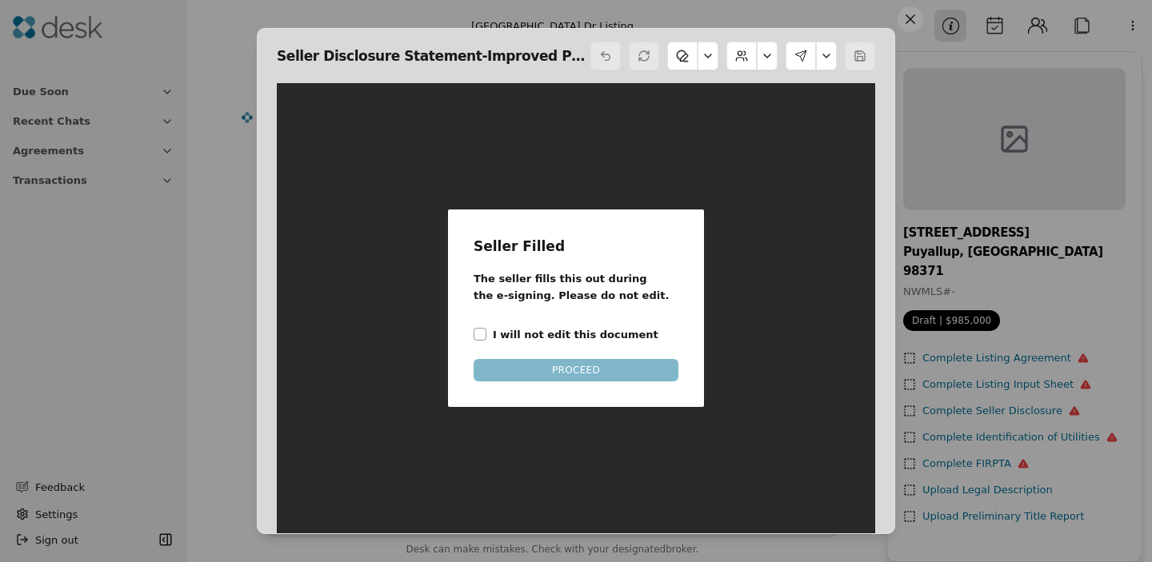
scroll to position [8, 0]
click at [517, 336] on label "I will not edit this document" at bounding box center [576, 334] width 166 height 17
click at [486, 336] on button "I will not edit this document" at bounding box center [479, 334] width 13 height 13
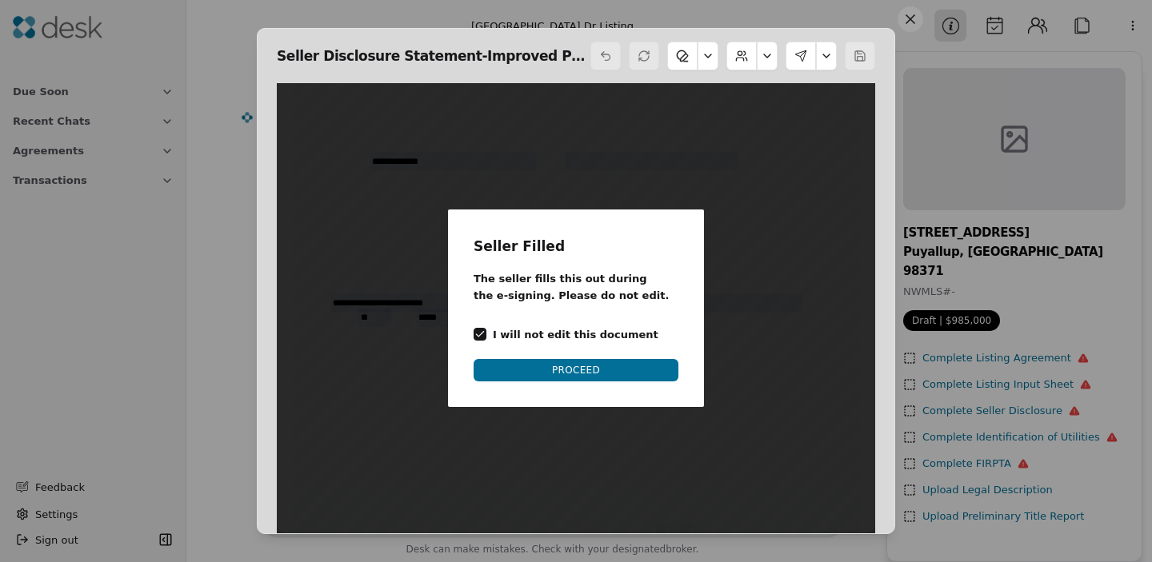
click at [548, 381] on button "PROCEED" at bounding box center [575, 370] width 205 height 22
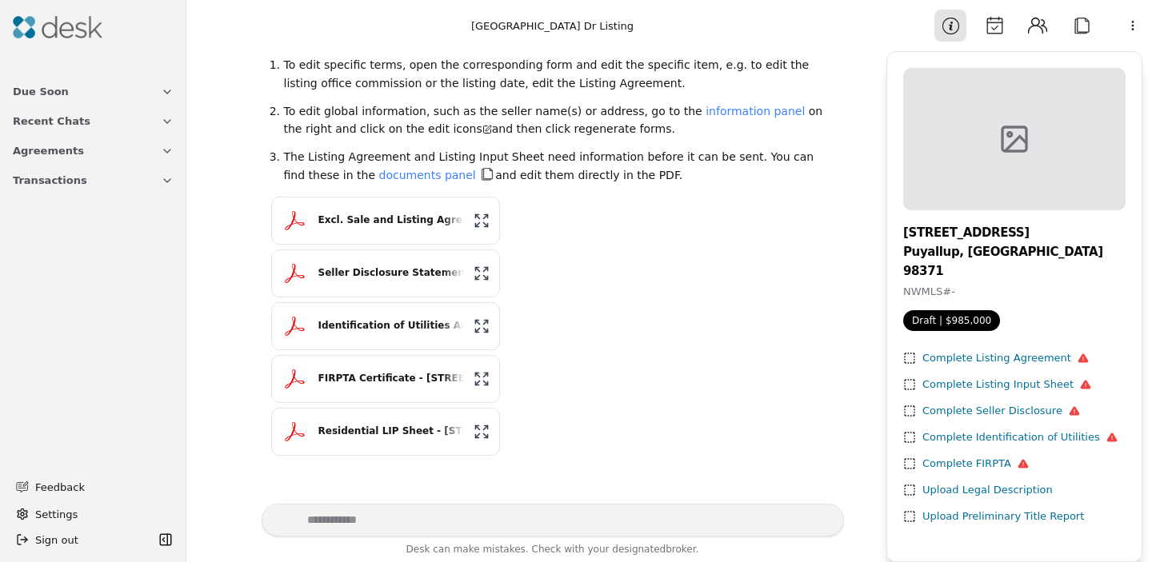
scroll to position [692, 0]
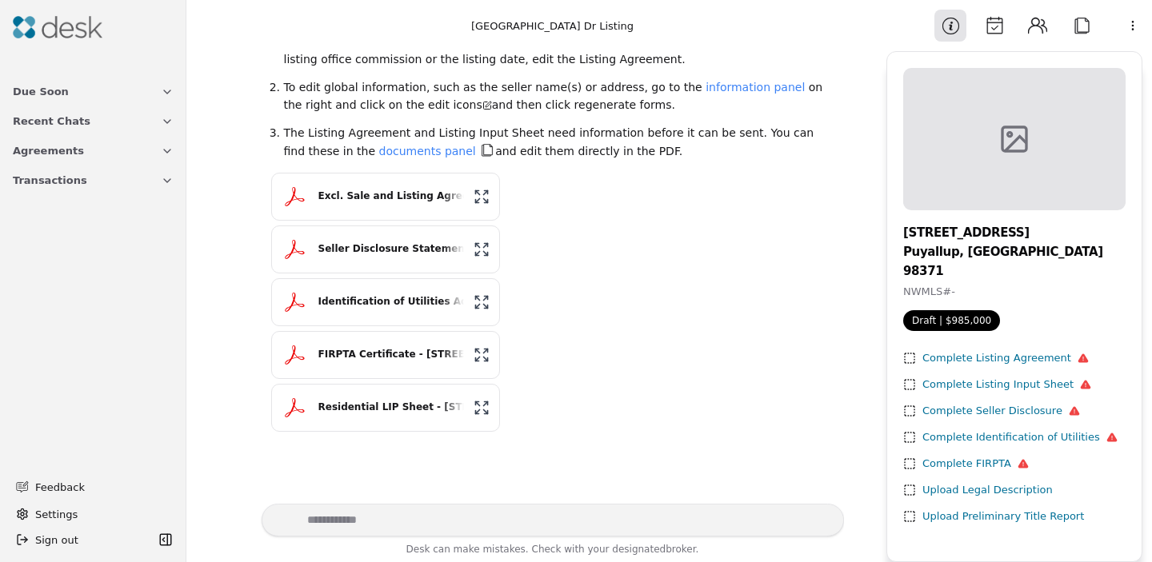
click at [386, 186] on button "Excl. Sale and Listing Agreement - [STREET_ADDRESS]pdf" at bounding box center [385, 197] width 229 height 48
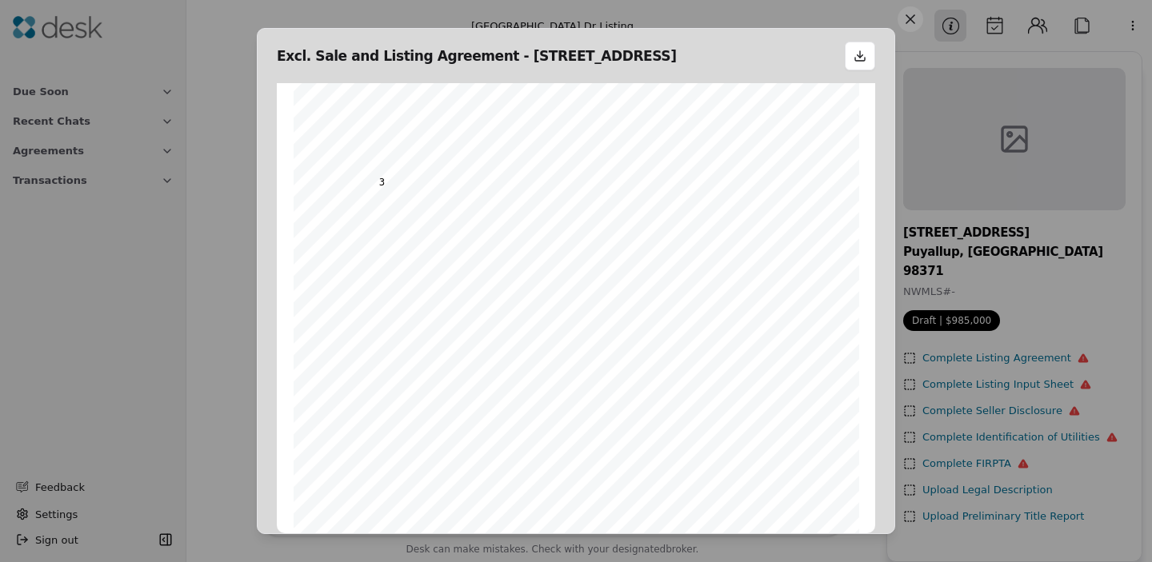
scroll to position [808, 0]
click at [363, 258] on span "" at bounding box center [361, 259] width 3 height 10
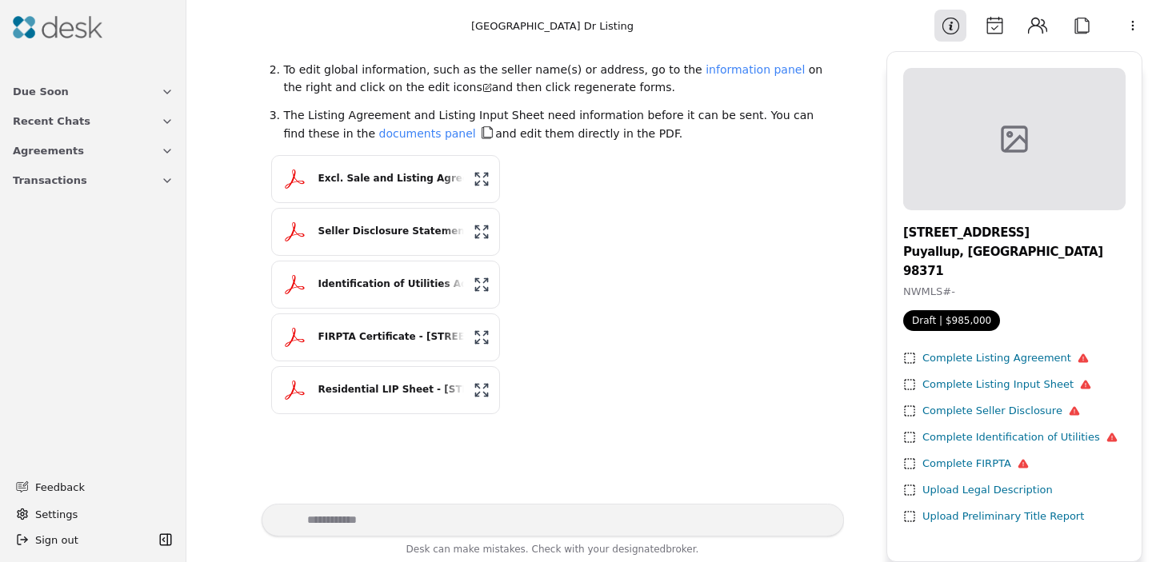
scroll to position [713, 0]
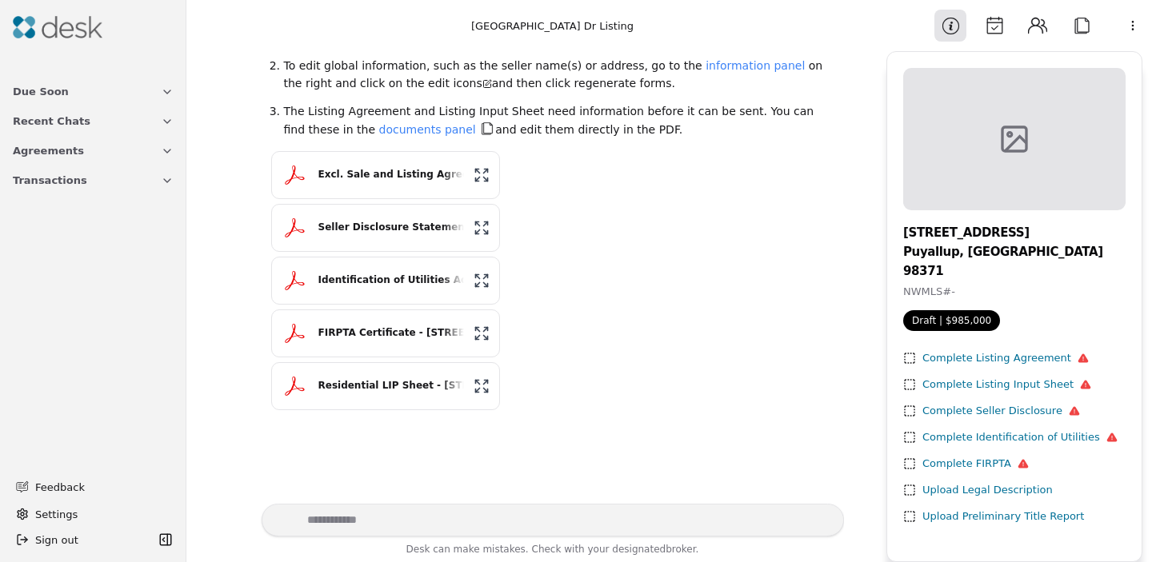
click at [996, 350] on div "Complete Listing Agreement" at bounding box center [1005, 358] width 166 height 17
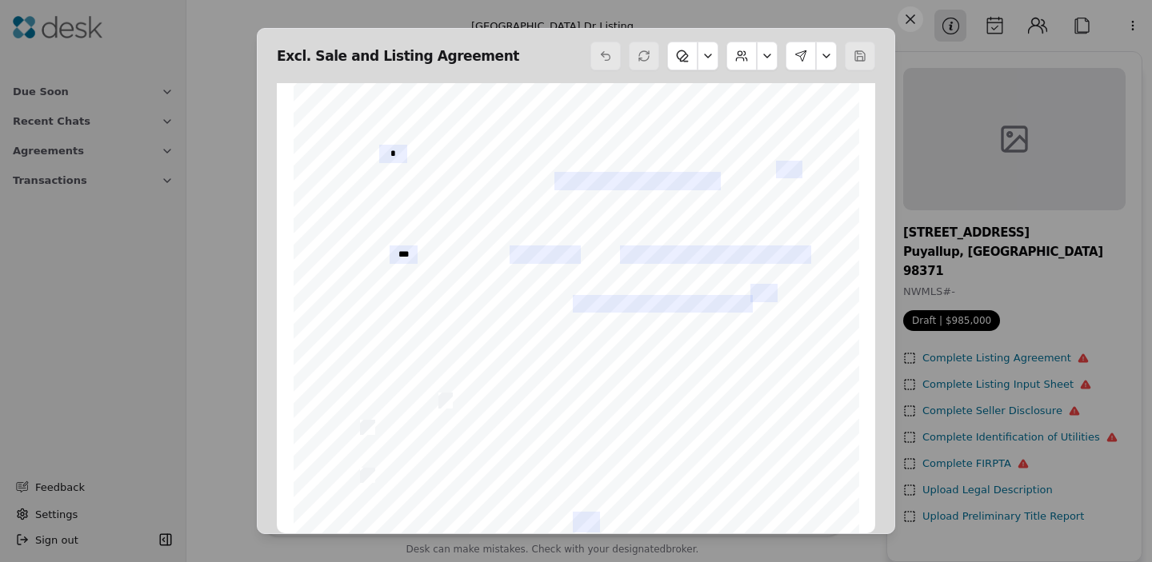
scroll to position [809, 0]
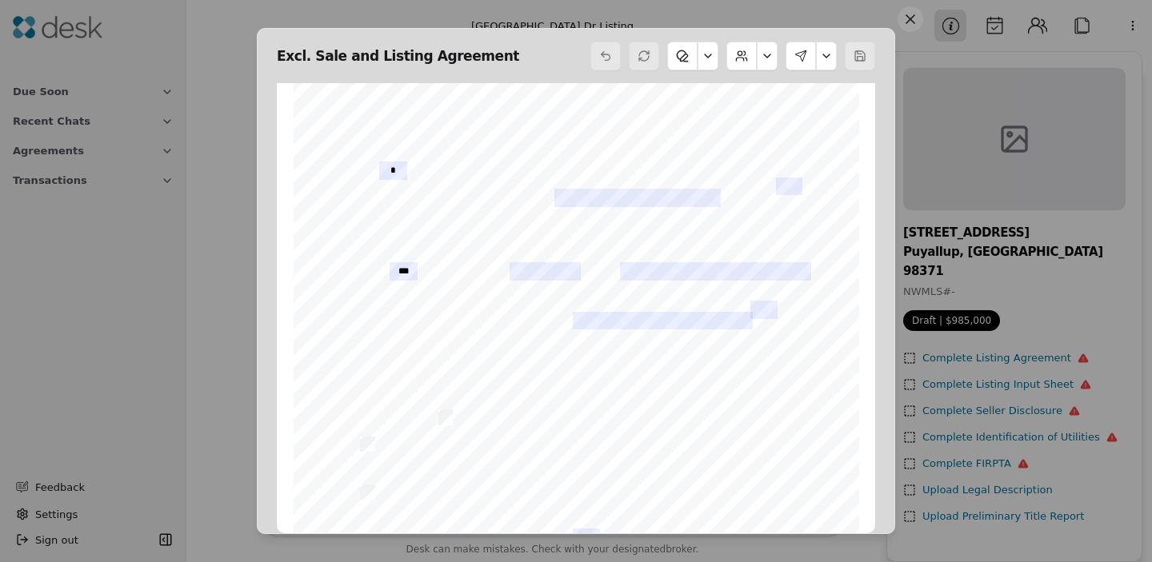
click at [363, 257] on span "" at bounding box center [361, 259] width 3 height 10
click at [341, 258] on div "Form 1A ©Copyright 2024 Exclusive Sale Northwest Multiple Listing Service Rev. …" at bounding box center [576, 390] width 565 height 733
click at [366, 257] on div "Form 1A ©Copyright 2024 Exclusive Sale Northwest Multiple Listing Service Rev. …" at bounding box center [576, 390] width 565 height 733
click at [708, 52] on button at bounding box center [707, 56] width 21 height 29
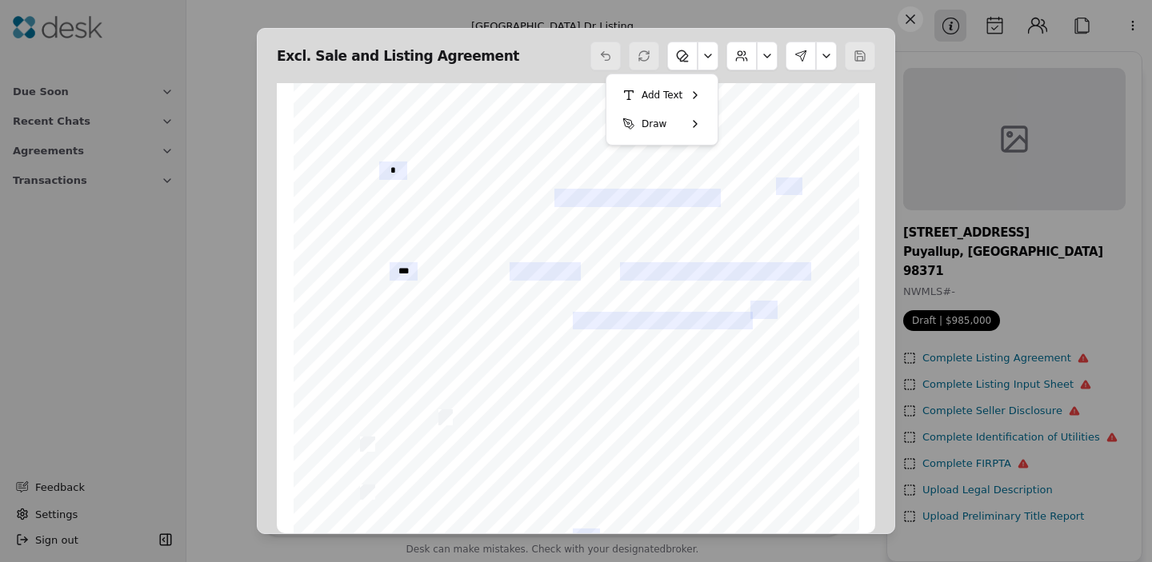
click at [685, 91] on button "Add Text" at bounding box center [662, 95] width 98 height 29
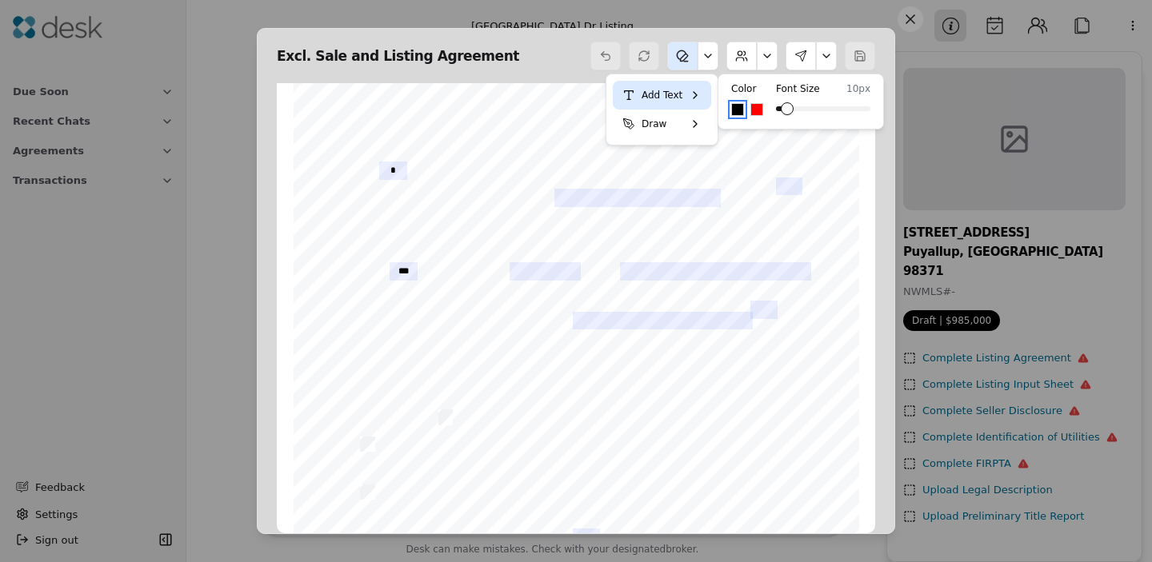
click at [732, 109] on button "Select color #000000" at bounding box center [737, 109] width 13 height 13
click at [359, 258] on div at bounding box center [576, 390] width 565 height 733
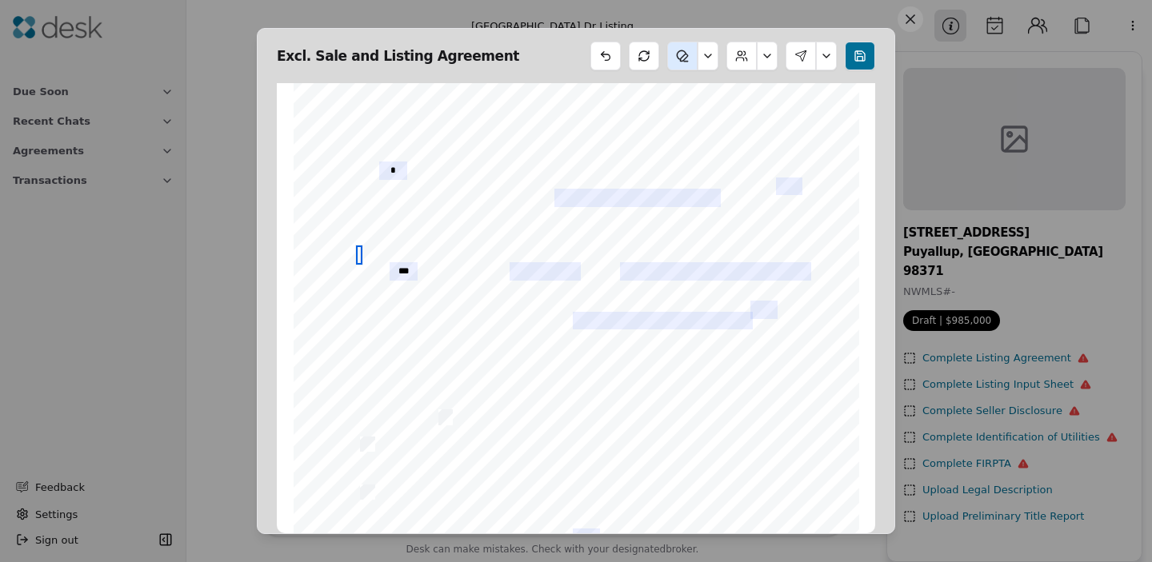
drag, startPoint x: 358, startPoint y: 263, endPoint x: 374, endPoint y: 257, distance: 17.2
click at [374, 257] on div at bounding box center [576, 390] width 565 height 733
click at [334, 278] on div at bounding box center [576, 390] width 565 height 733
click at [676, 61] on button at bounding box center [682, 56] width 30 height 29
click at [669, 126] on button "Draw" at bounding box center [662, 124] width 98 height 29
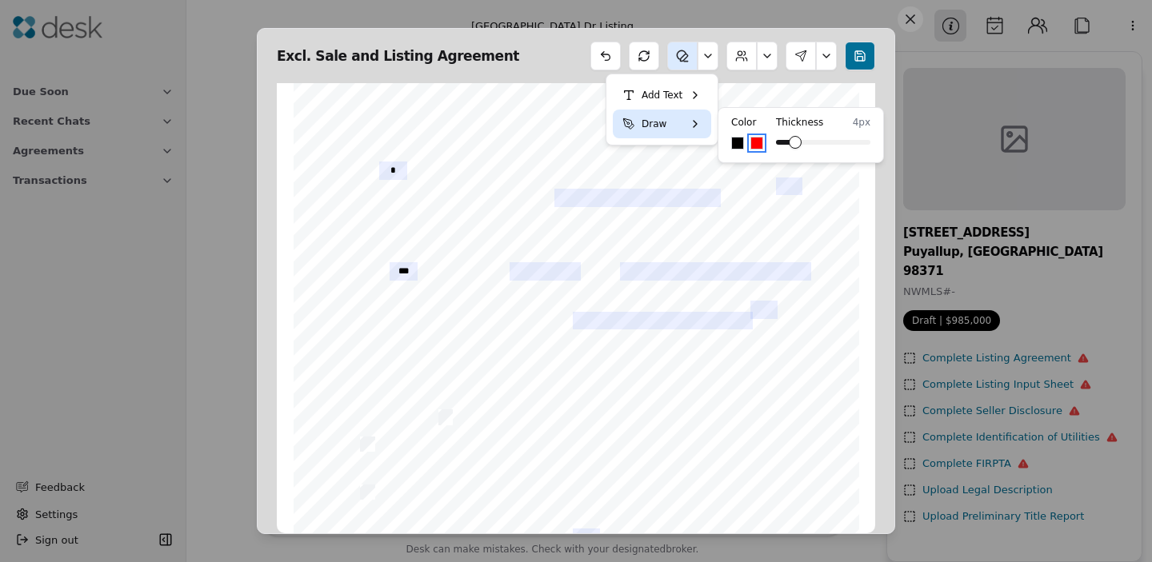
click at [740, 147] on button "Select color #000000" at bounding box center [737, 143] width 13 height 13
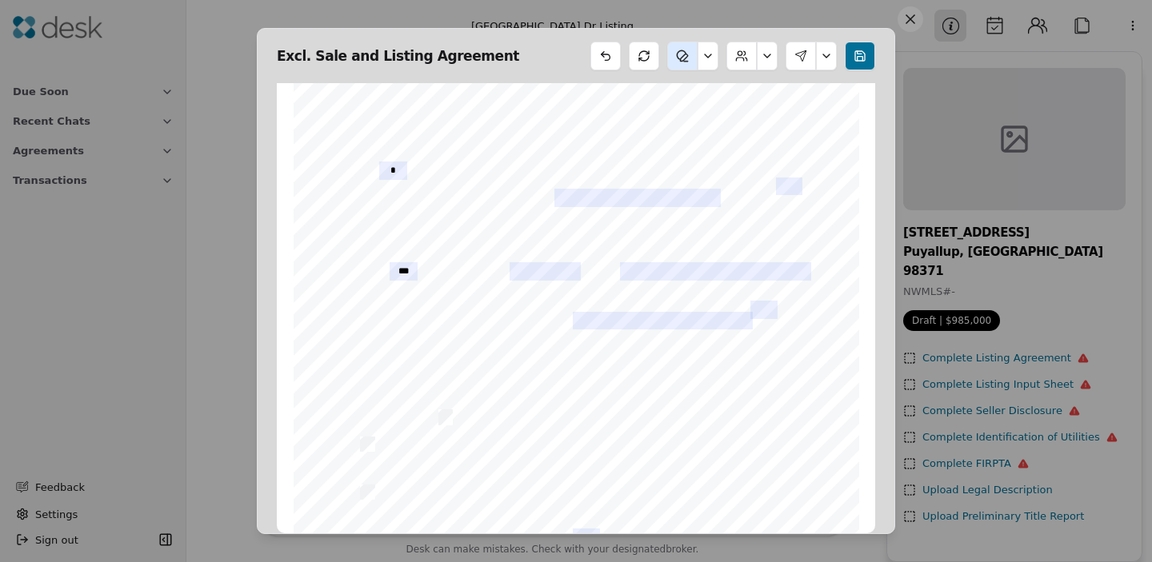
click at [361, 262] on div at bounding box center [576, 390] width 565 height 733
click at [598, 69] on button at bounding box center [605, 56] width 30 height 29
drag, startPoint x: 357, startPoint y: 265, endPoint x: 370, endPoint y: 251, distance: 18.7
click at [370, 251] on div at bounding box center [576, 390] width 565 height 733
drag, startPoint x: 356, startPoint y: 255, endPoint x: 370, endPoint y: 268, distance: 19.3
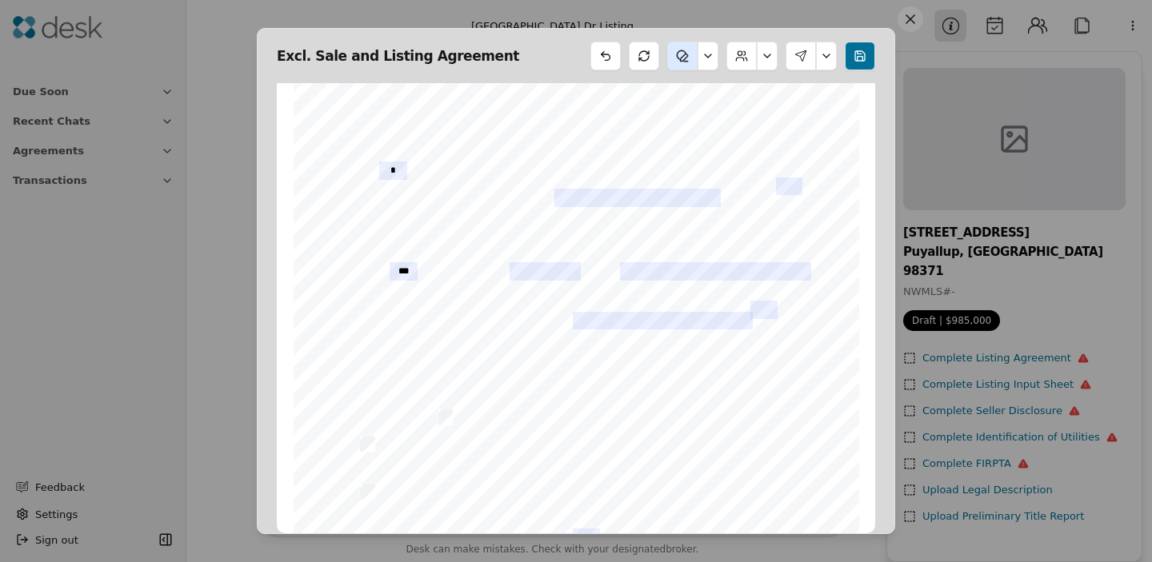
click at [370, 268] on div at bounding box center [576, 390] width 565 height 733
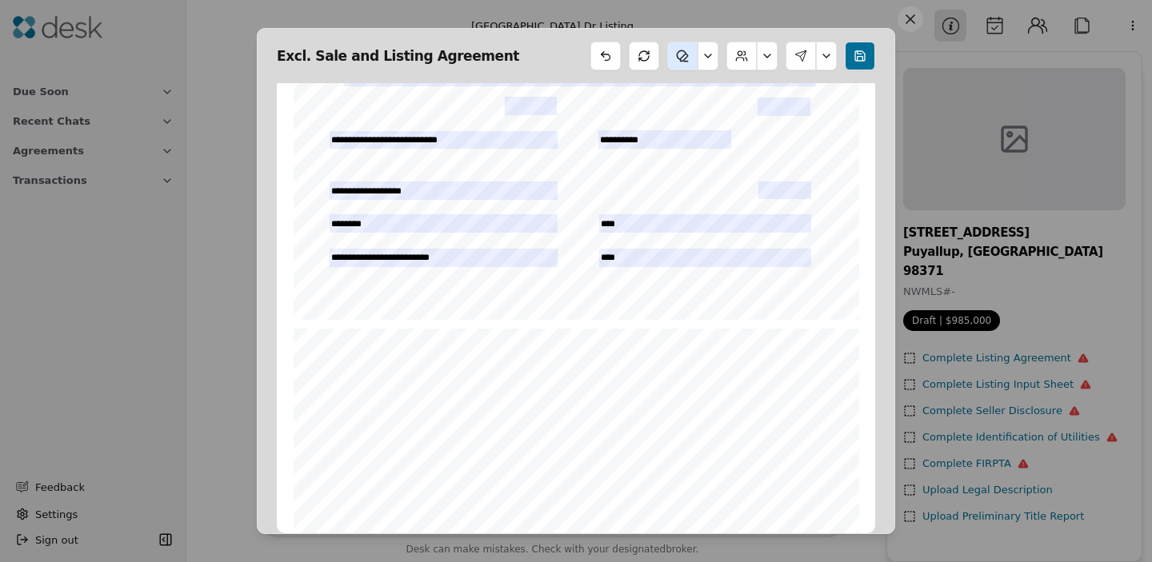
scroll to position [2770, 0]
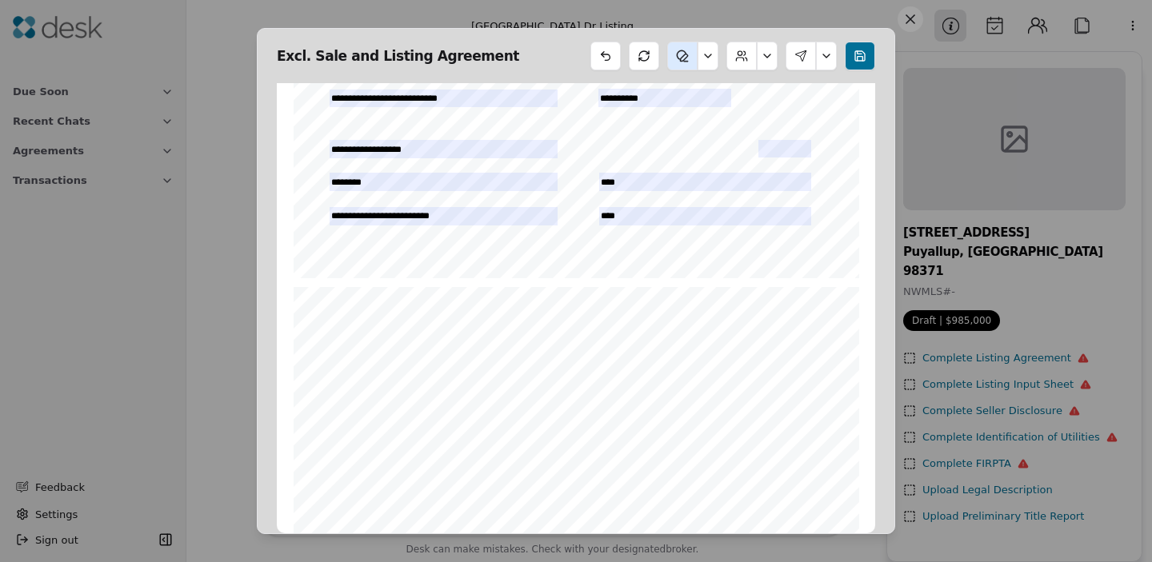
click at [853, 49] on button at bounding box center [860, 56] width 30 height 29
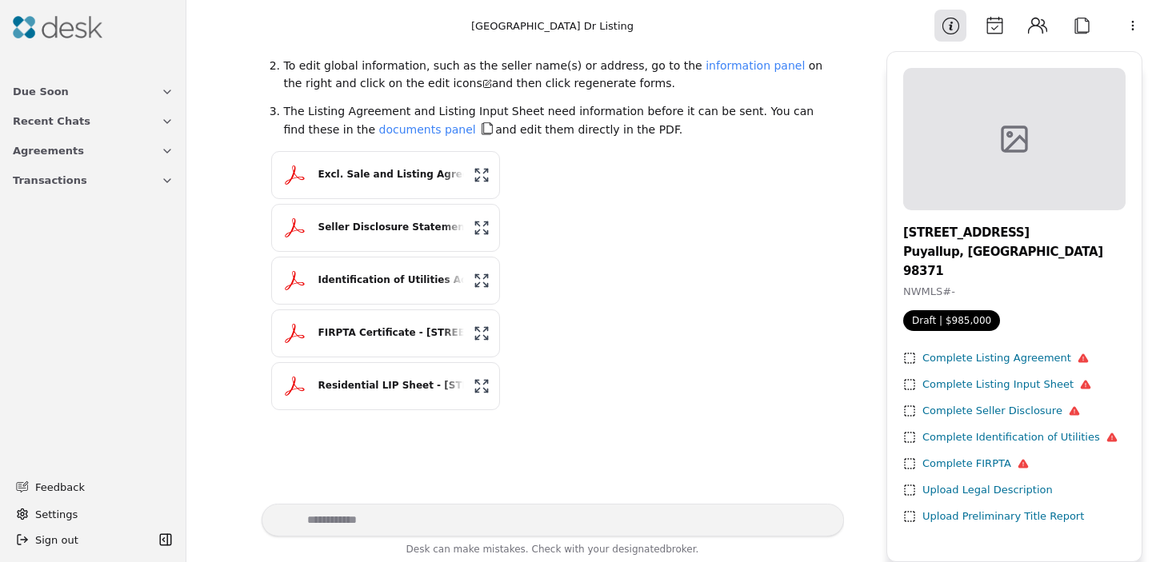
click at [909, 352] on icon at bounding box center [909, 358] width 13 height 13
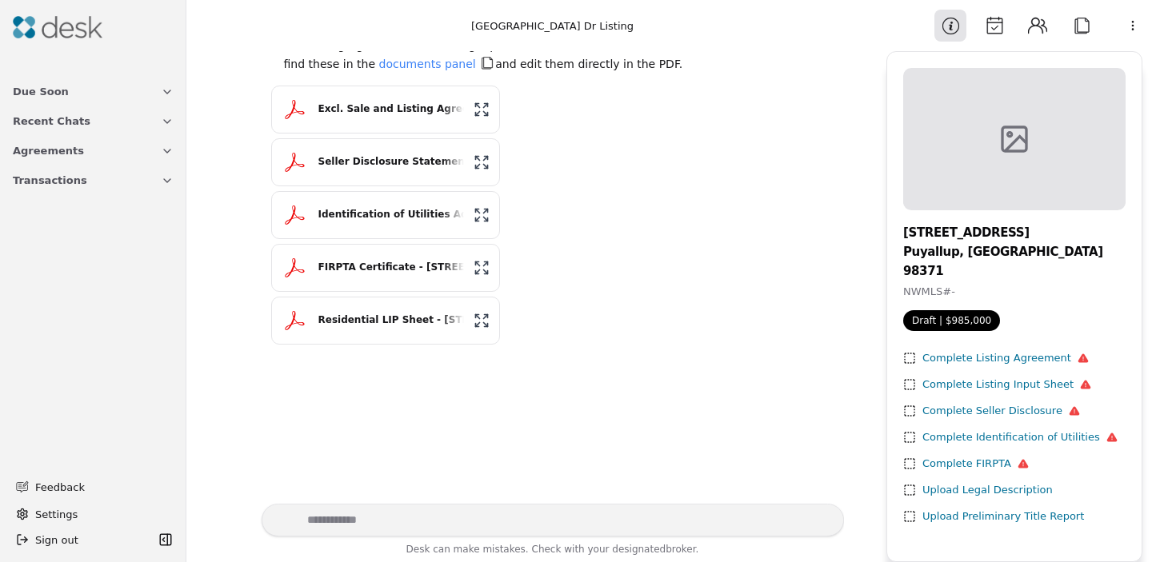
scroll to position [1024, 0]
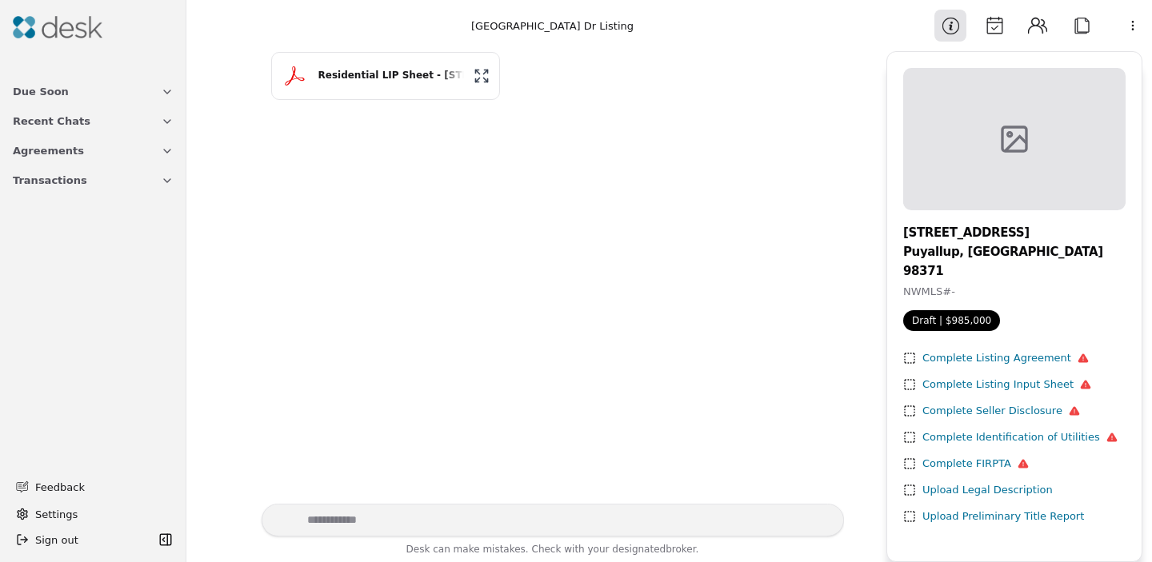
click at [988, 24] on button "Calendar" at bounding box center [994, 26] width 32 height 32
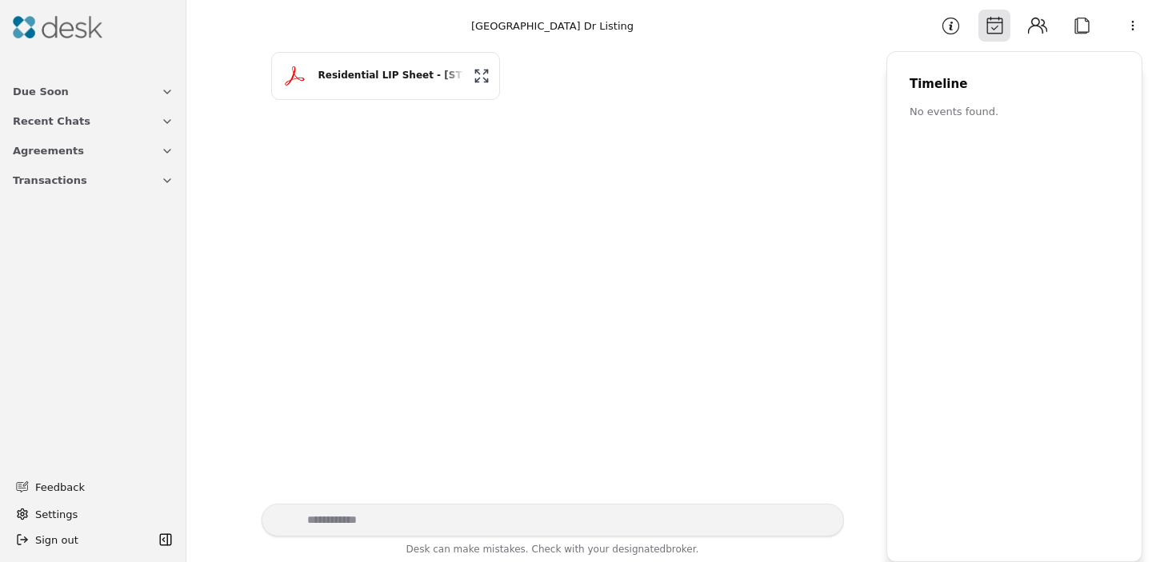
click at [1023, 26] on button "Contacts" at bounding box center [1037, 26] width 32 height 32
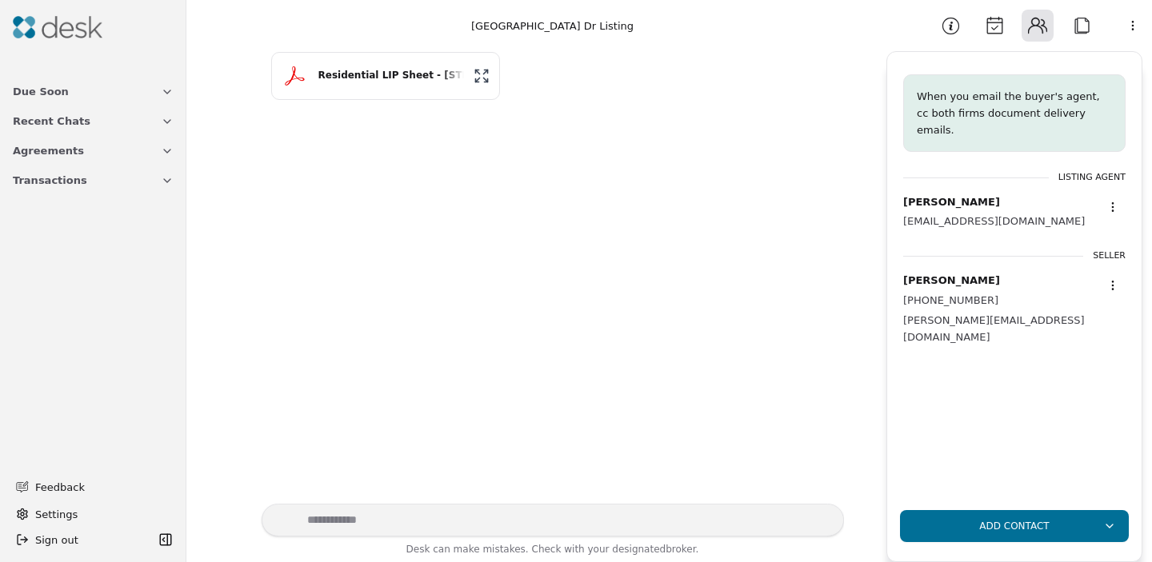
click at [1074, 26] on button "Attach" at bounding box center [1081, 26] width 32 height 32
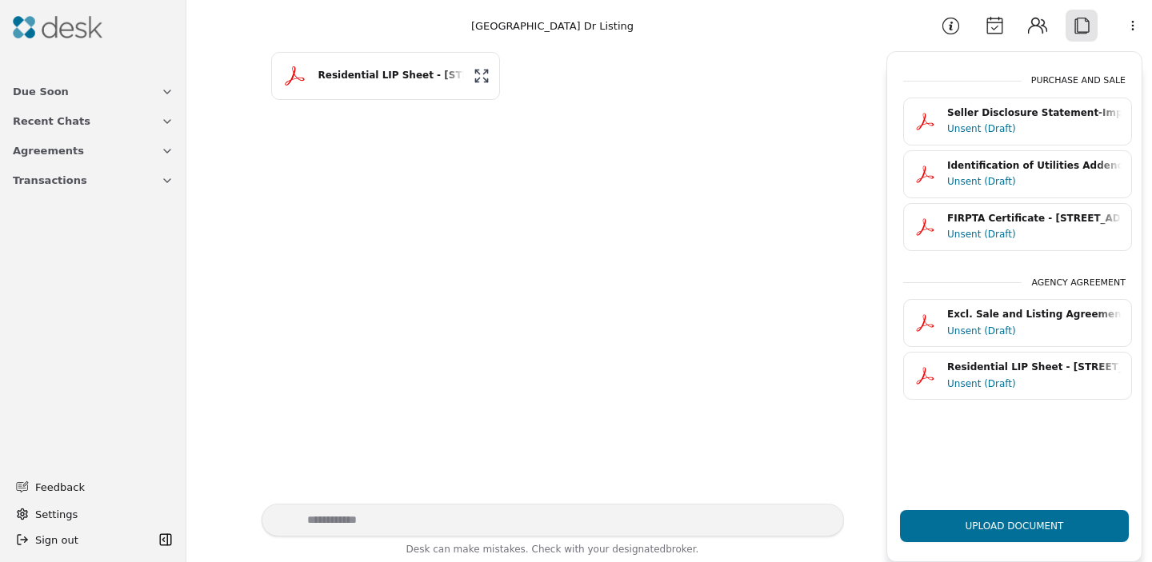
click at [970, 114] on div "Seller Disclosure Statement-Improved Property - [STREET_ADDRESS]pdf" at bounding box center [1034, 113] width 174 height 15
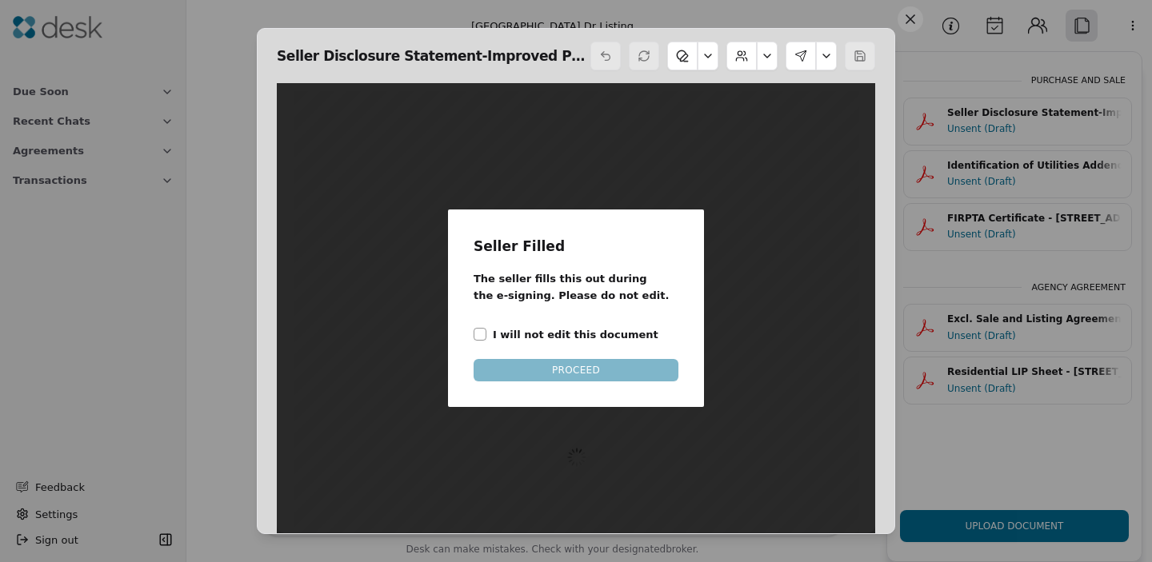
scroll to position [8, 0]
click at [593, 321] on div "Seller Filled The seller fills this out during the e-signing. Please do not edi…" at bounding box center [575, 308] width 205 height 146
click at [589, 332] on label "I will not edit this document" at bounding box center [576, 334] width 166 height 17
click at [486, 332] on button "I will not edit this document" at bounding box center [479, 334] width 13 height 13
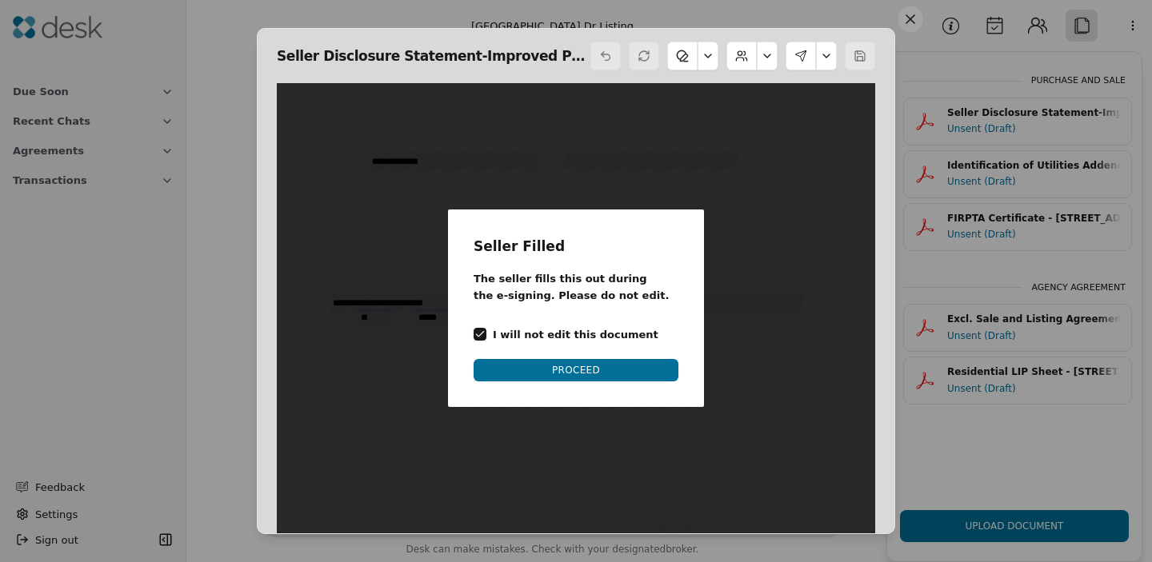
click at [586, 364] on button "PROCEED" at bounding box center [575, 370] width 205 height 22
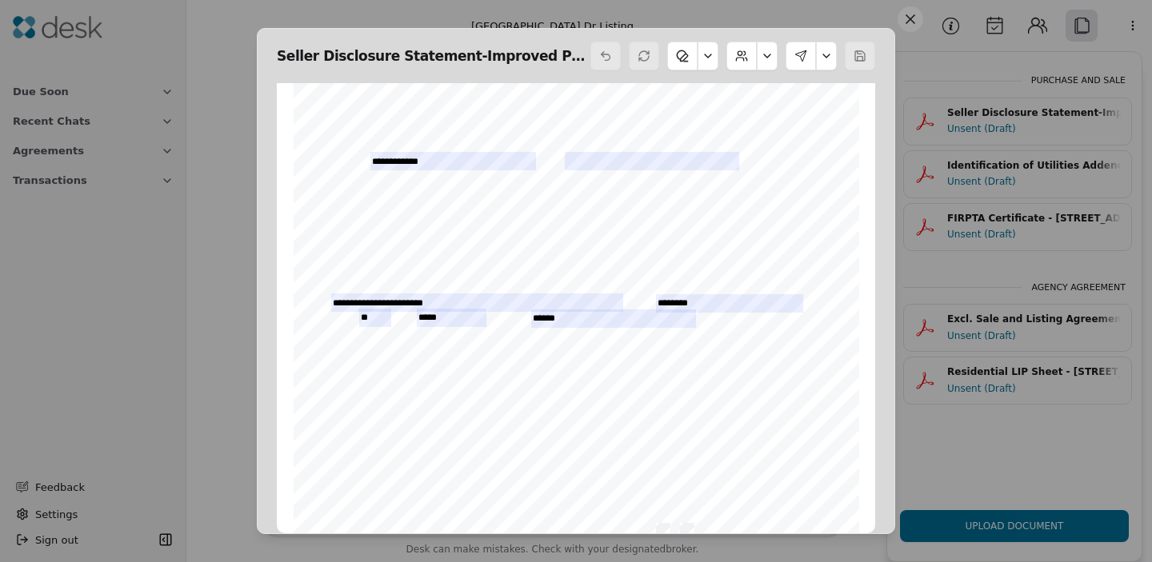
click at [819, 57] on button at bounding box center [826, 56] width 21 height 29
click at [882, 138] on div "Seller Disclosure Statement-Improved Property - [STREET_ADDRESS] Form 17 ©Copyr…" at bounding box center [576, 281] width 638 height 506
click at [800, 60] on button at bounding box center [800, 56] width 30 height 29
click at [776, 185] on button "Send Signing" at bounding box center [775, 181] width 102 height 29
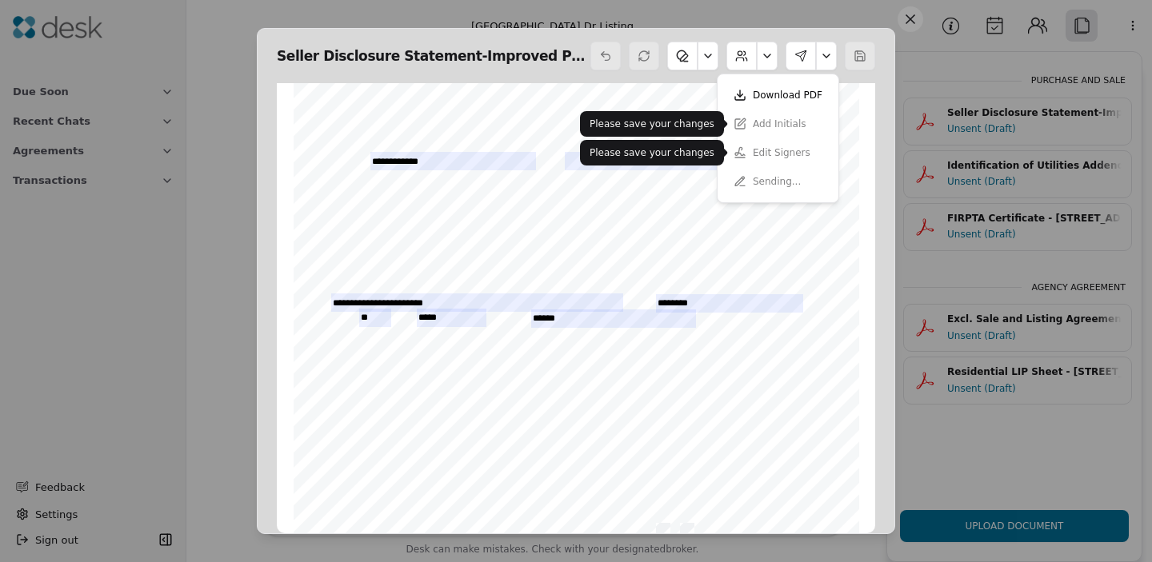
click at [877, 91] on div "Seller Disclosure Statement-Improved Property - [STREET_ADDRESS] Form 17 ©Copyr…" at bounding box center [576, 281] width 638 height 506
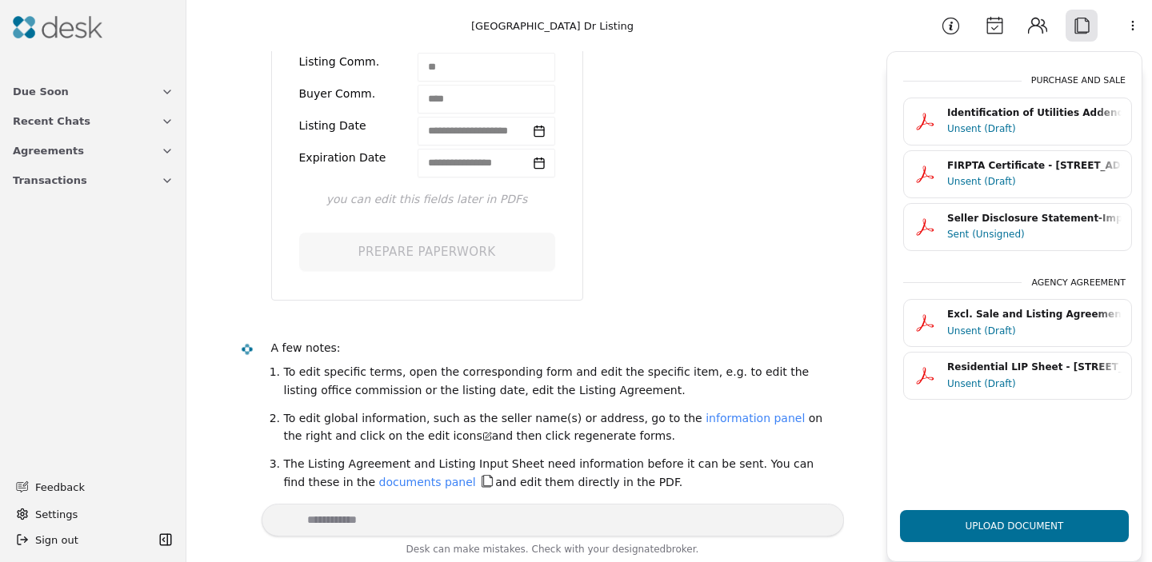
scroll to position [356, 0]
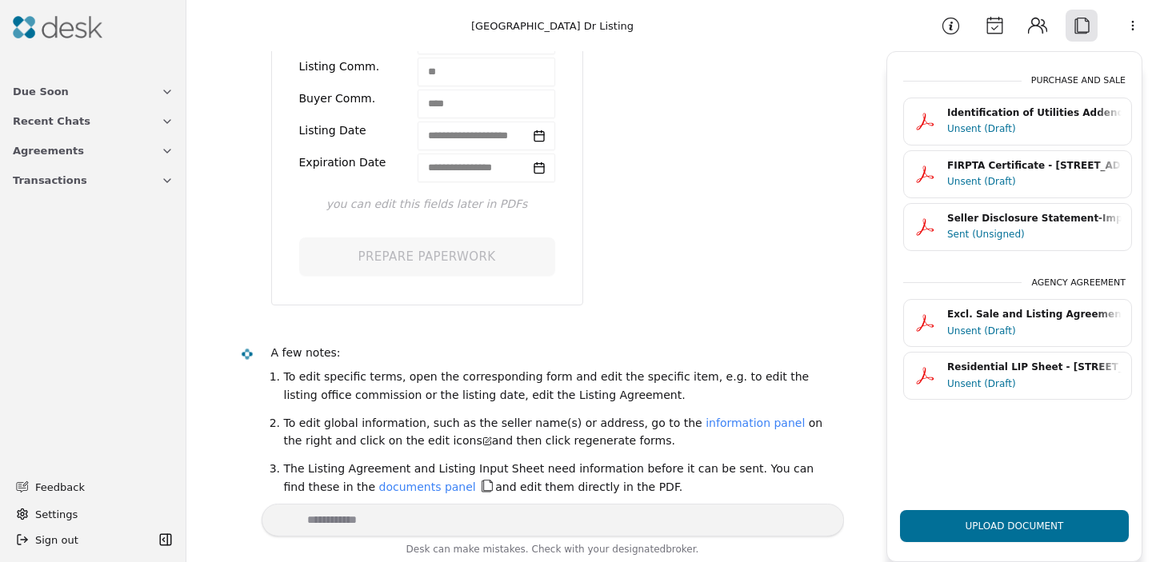
click at [582, 518] on textarea "Write your prompt here" at bounding box center [553, 520] width 582 height 33
type textarea "*"
type textarea "**********"
click at [818, 527] on button "Send message" at bounding box center [818, 521] width 26 height 26
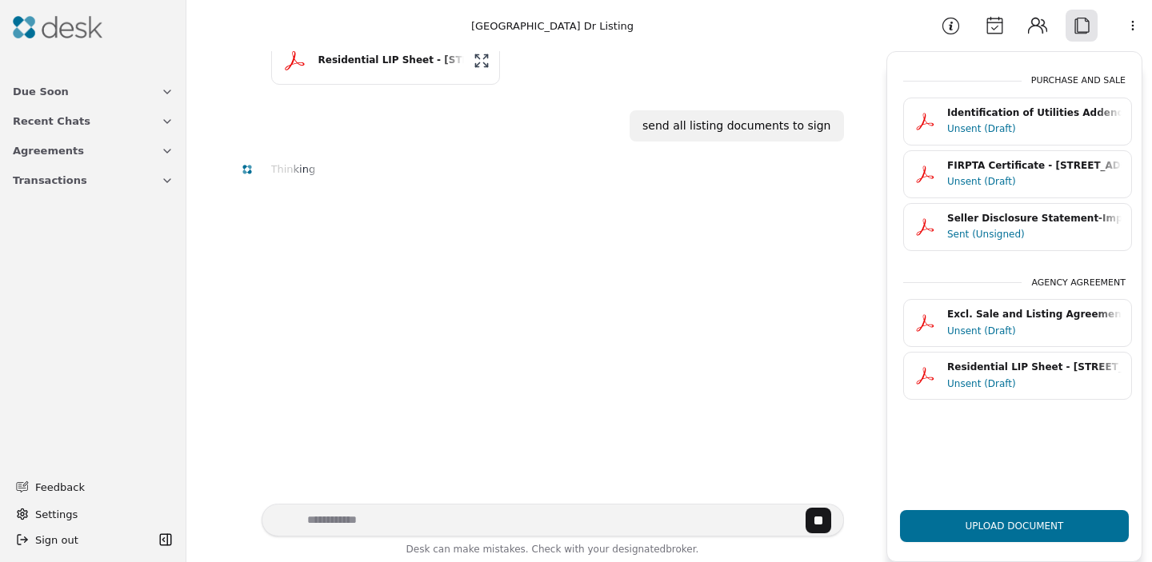
scroll to position [1037, 0]
click at [1031, 127] on div "Unsent (Draft)" at bounding box center [1034, 129] width 174 height 16
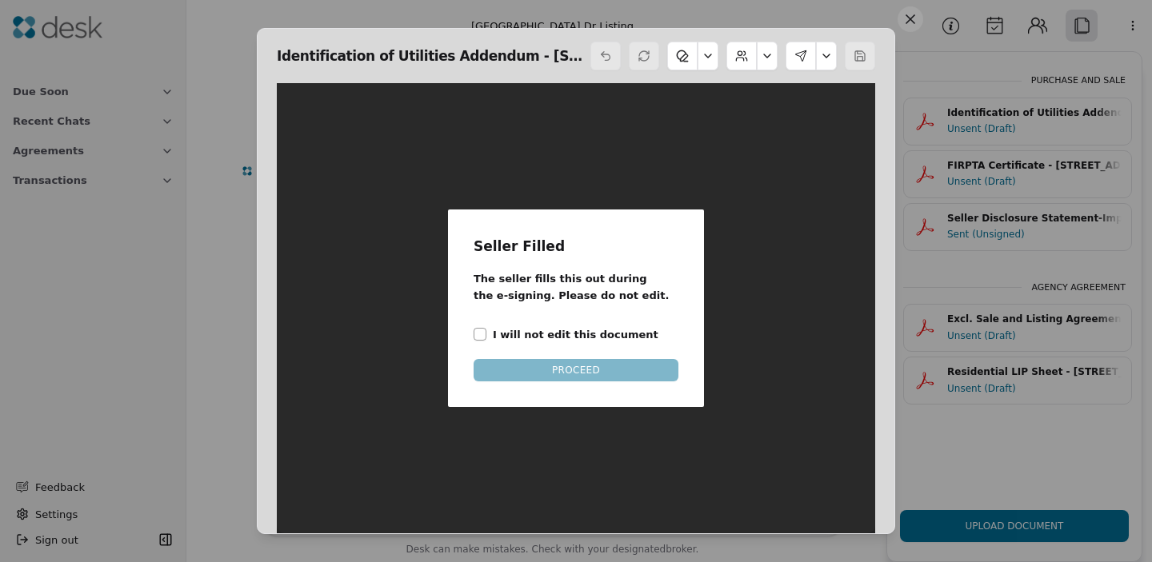
scroll to position [8, 0]
click at [613, 365] on div "Seller Filled The seller fills this out during the e-signing. Please do not edi…" at bounding box center [575, 308] width 205 height 146
click at [560, 335] on label "I will not edit this document" at bounding box center [576, 334] width 166 height 17
click at [486, 335] on button "I will not edit this document" at bounding box center [479, 334] width 13 height 13
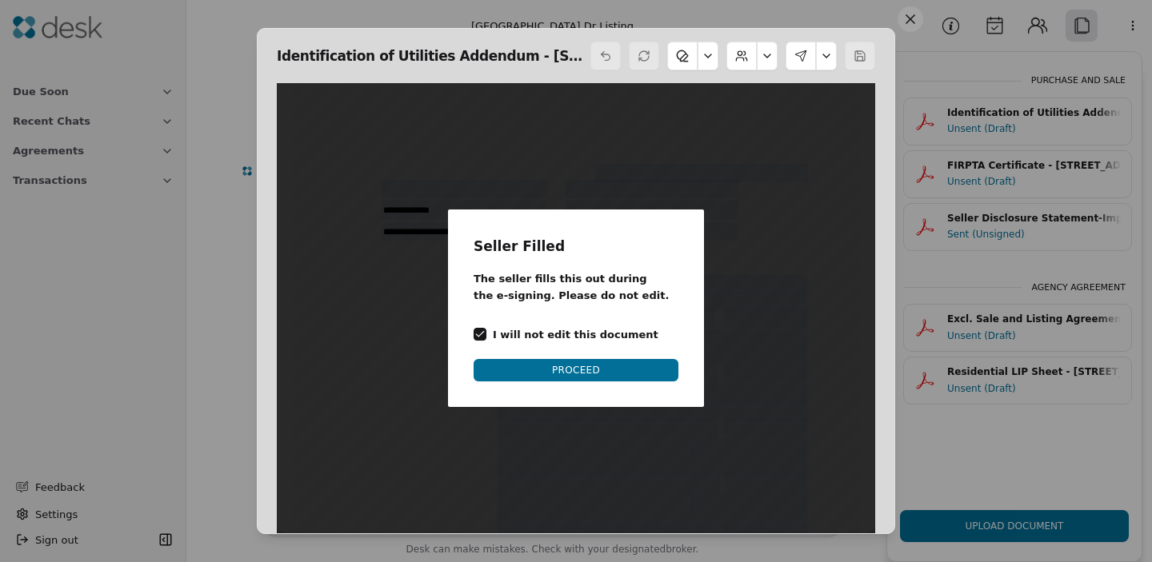
click at [567, 366] on button "PROCEED" at bounding box center [575, 370] width 205 height 22
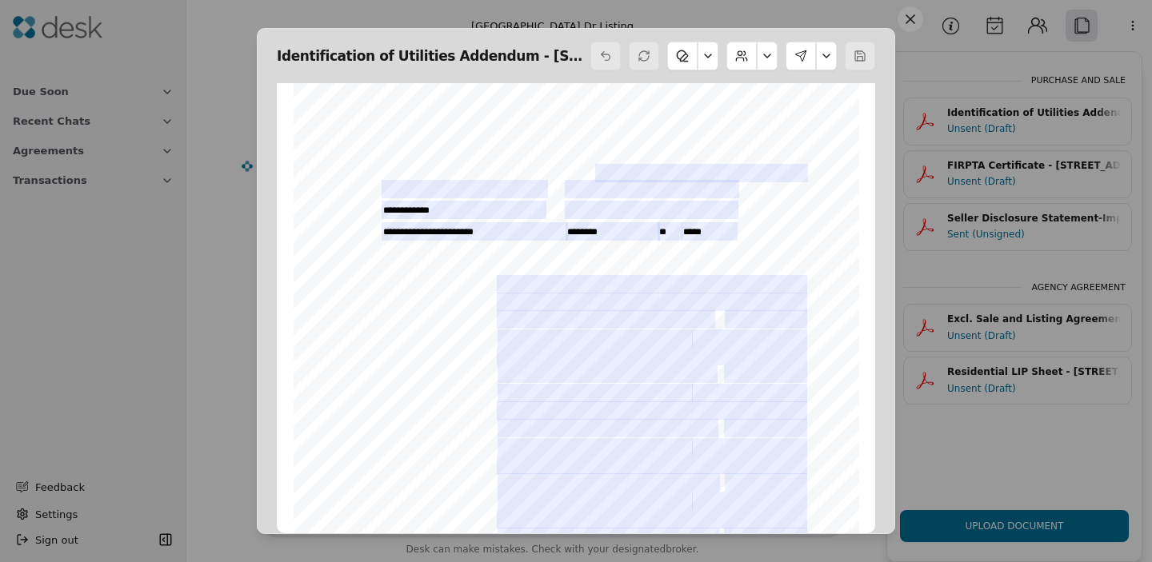
scroll to position [1098, 0]
click at [822, 53] on button at bounding box center [826, 56] width 21 height 29
click at [807, 60] on button at bounding box center [800, 56] width 30 height 29
click at [792, 185] on button "Send Signing" at bounding box center [775, 181] width 102 height 29
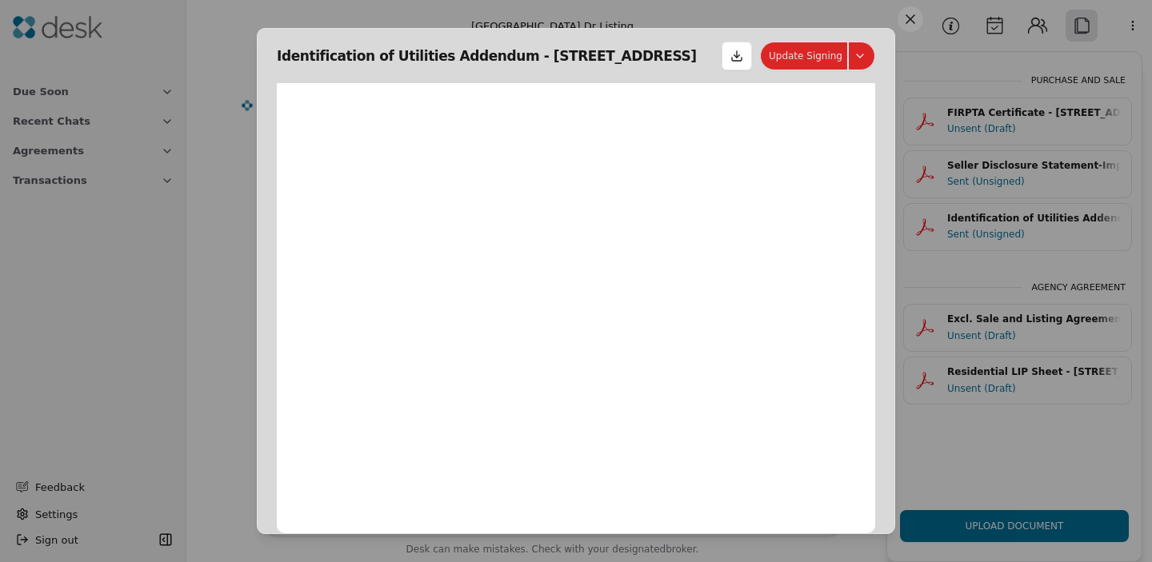
scroll to position [8, 0]
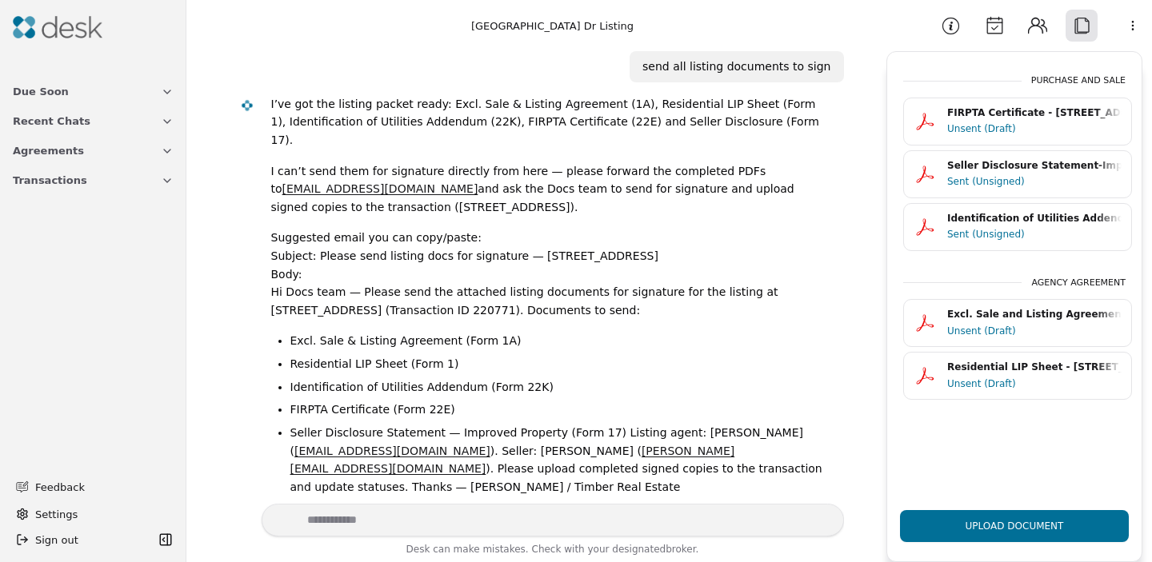
click at [975, 132] on div "Unsent (Draft)" at bounding box center [1034, 129] width 174 height 16
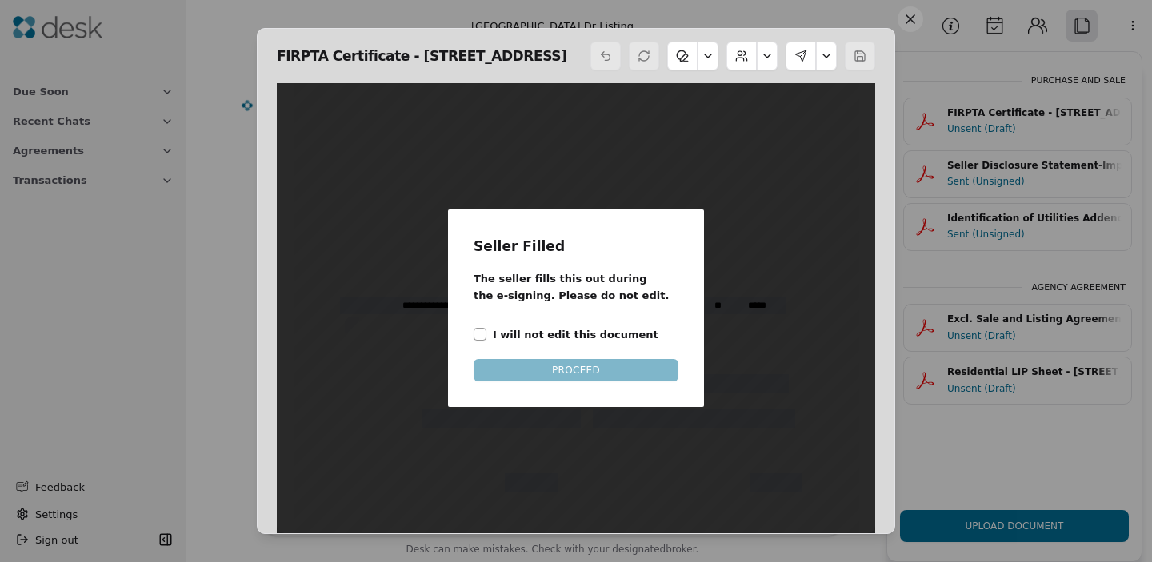
click at [821, 59] on button at bounding box center [826, 56] width 21 height 29
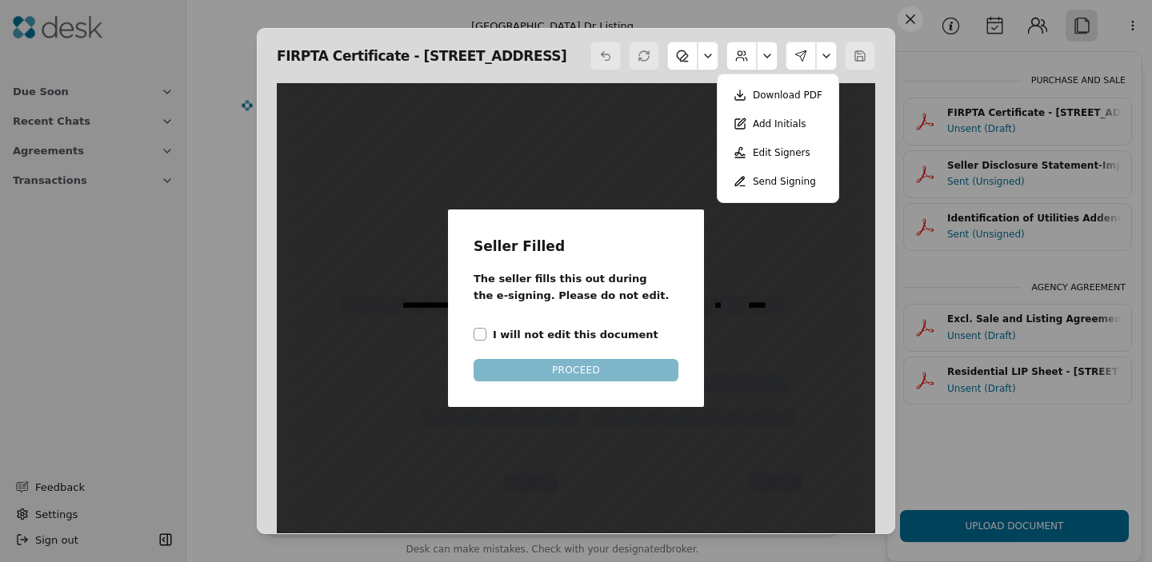
click at [793, 182] on button "Send Signing" at bounding box center [775, 181] width 102 height 29
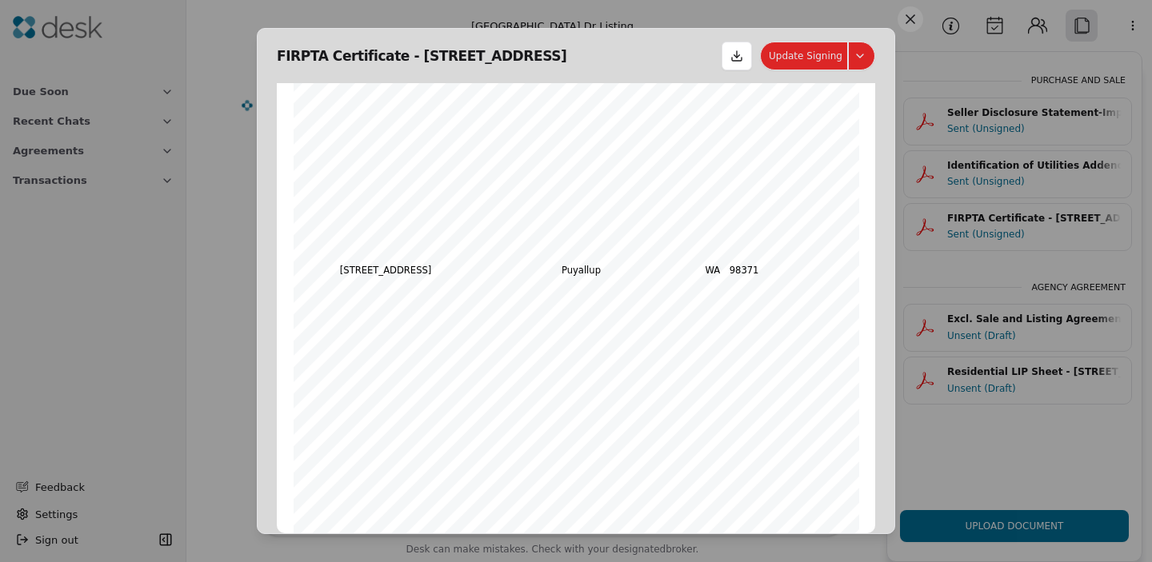
scroll to position [97, 0]
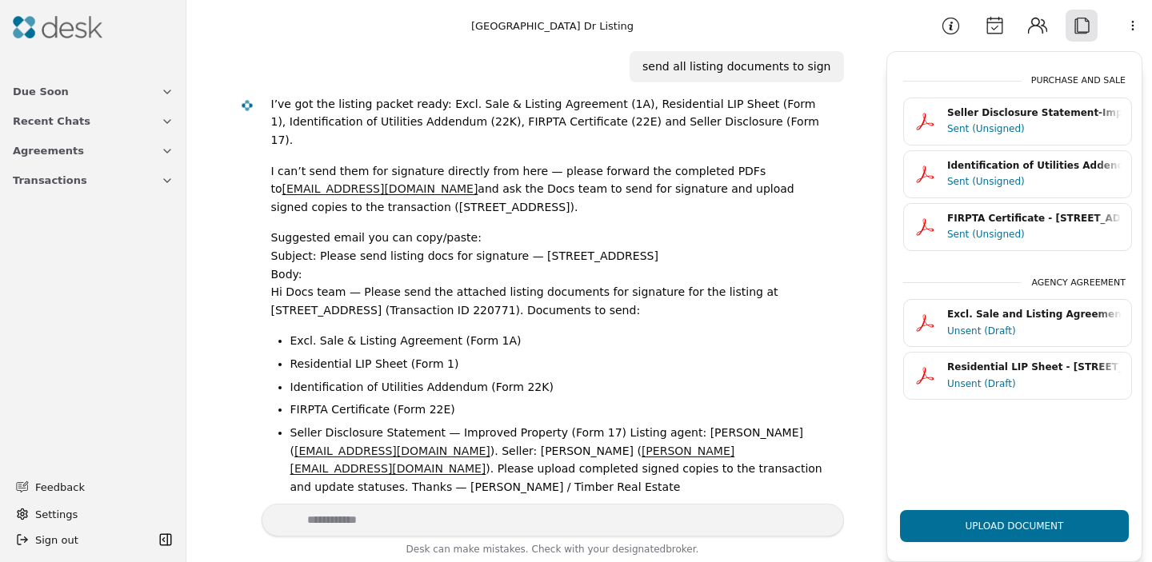
click at [957, 327] on div "Unsent (Draft)" at bounding box center [1034, 331] width 174 height 16
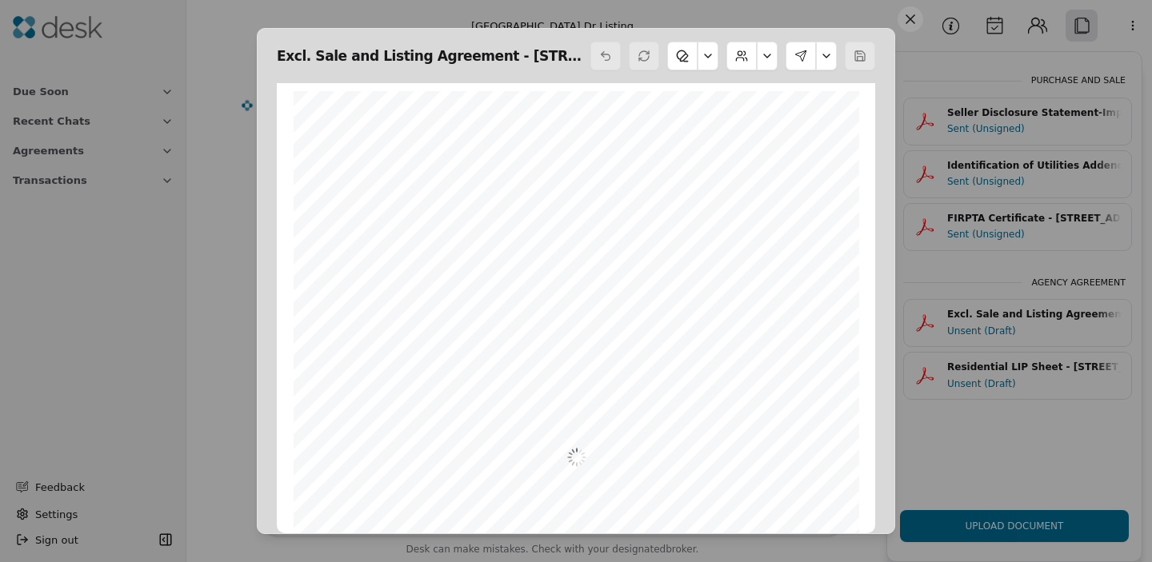
scroll to position [8, 0]
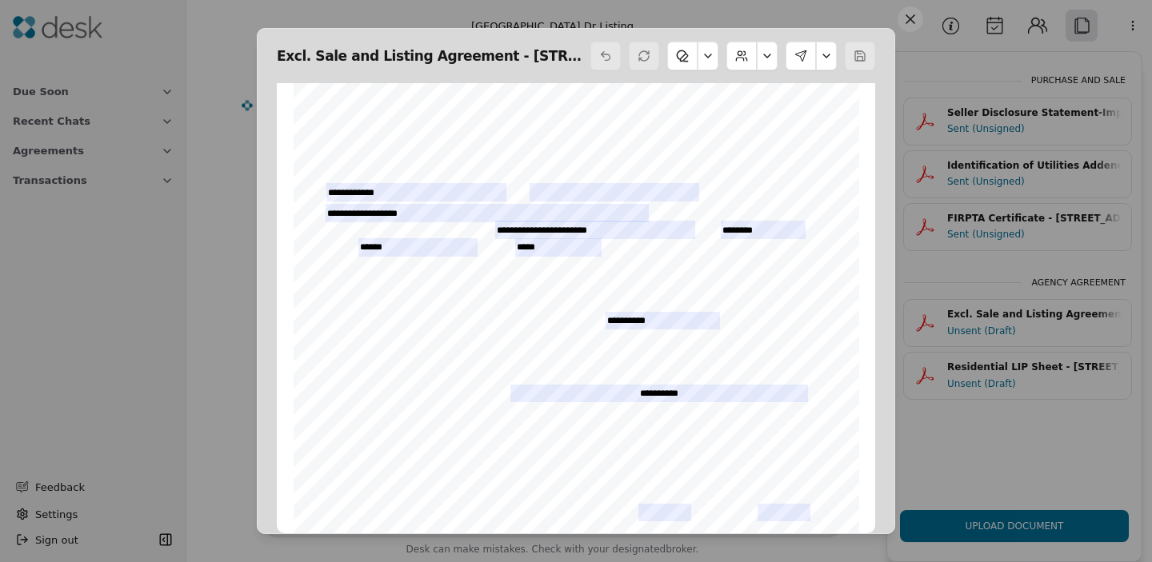
click at [798, 60] on button at bounding box center [800, 56] width 30 height 29
click at [780, 185] on button "Send Signing" at bounding box center [775, 181] width 102 height 29
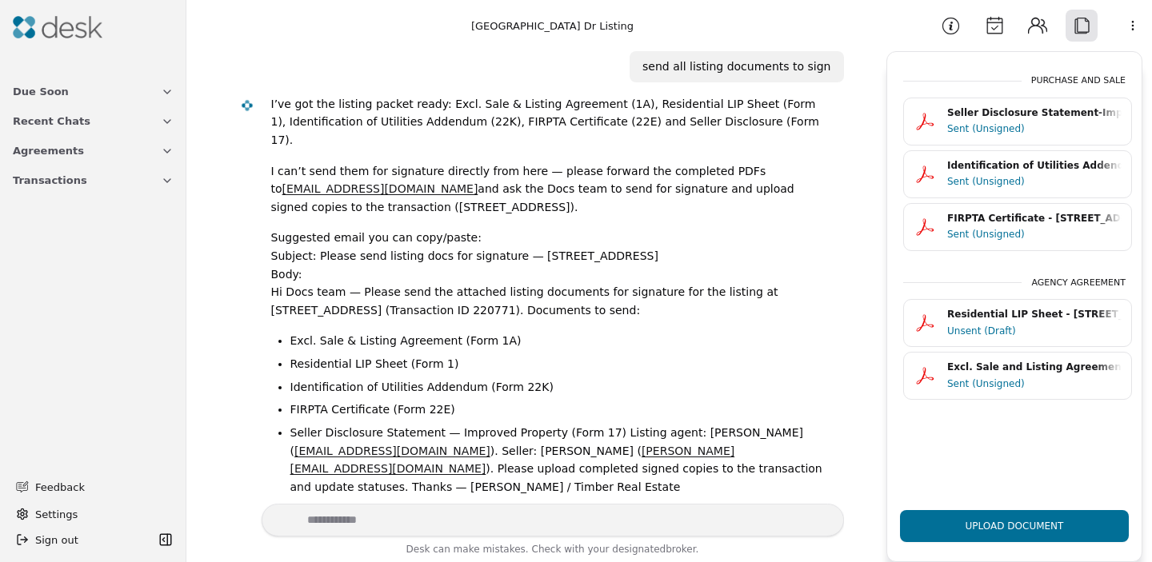
click at [972, 334] on div "Unsent (Draft)" at bounding box center [1034, 331] width 174 height 16
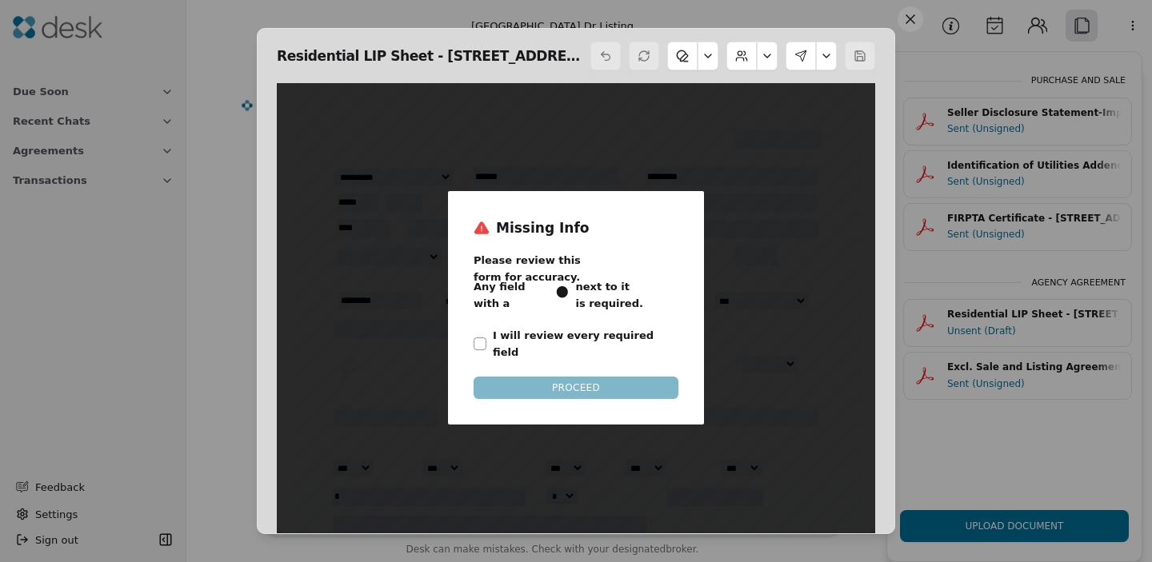
click at [609, 387] on div "Missing Info Please review this form for accuracy. Any field with a • next to i…" at bounding box center [576, 308] width 256 height 234
click at [478, 321] on div "Missing Info Please review this form for accuracy. Any field with a • next to i…" at bounding box center [575, 308] width 205 height 182
click at [478, 338] on button "I will review every required field" at bounding box center [479, 344] width 13 height 13
click at [513, 377] on button "PROCEED" at bounding box center [575, 388] width 205 height 22
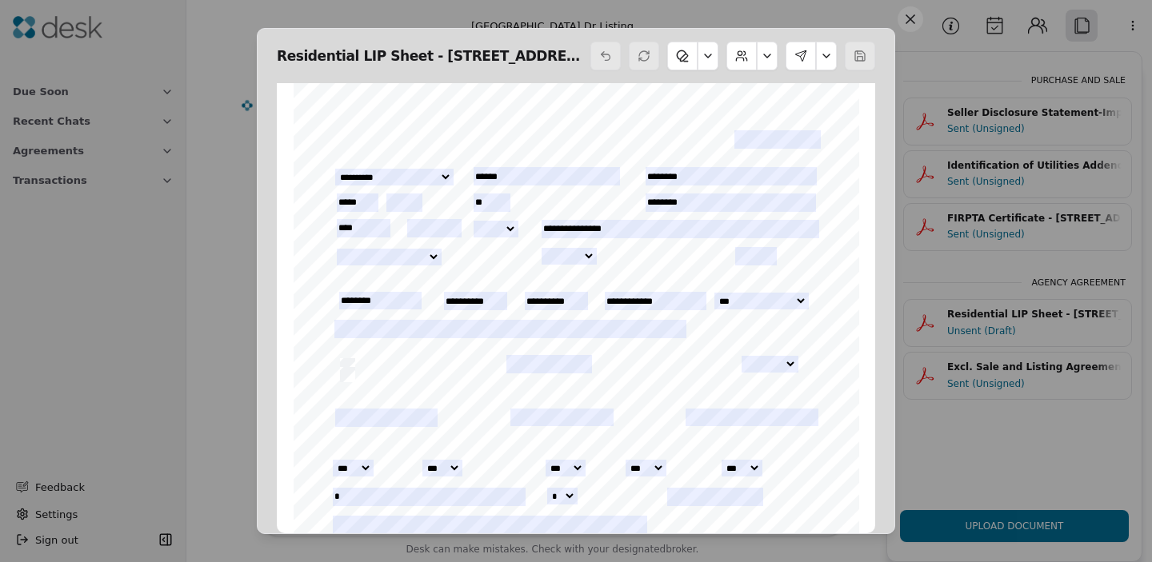
click at [805, 57] on button at bounding box center [800, 56] width 30 height 29
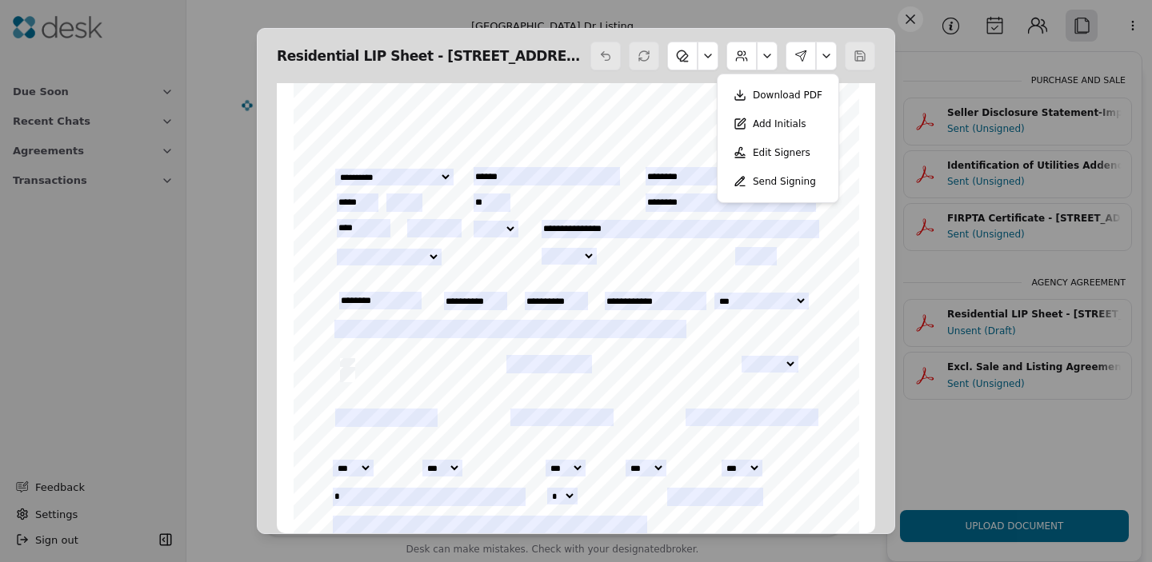
click at [773, 184] on button "Send Signing" at bounding box center [775, 181] width 102 height 29
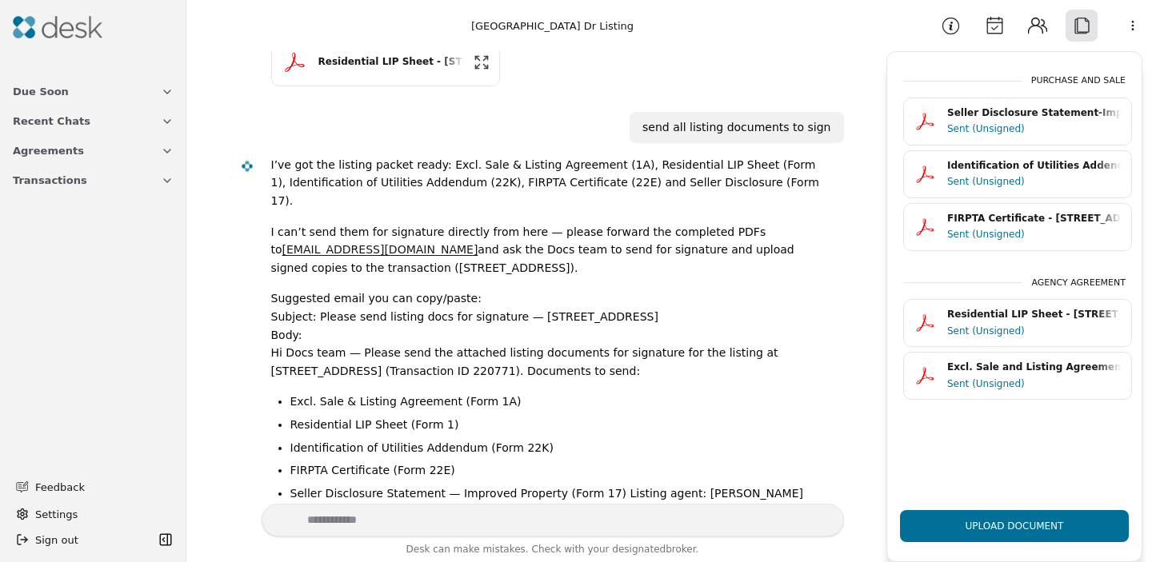
scroll to position [1035, 0]
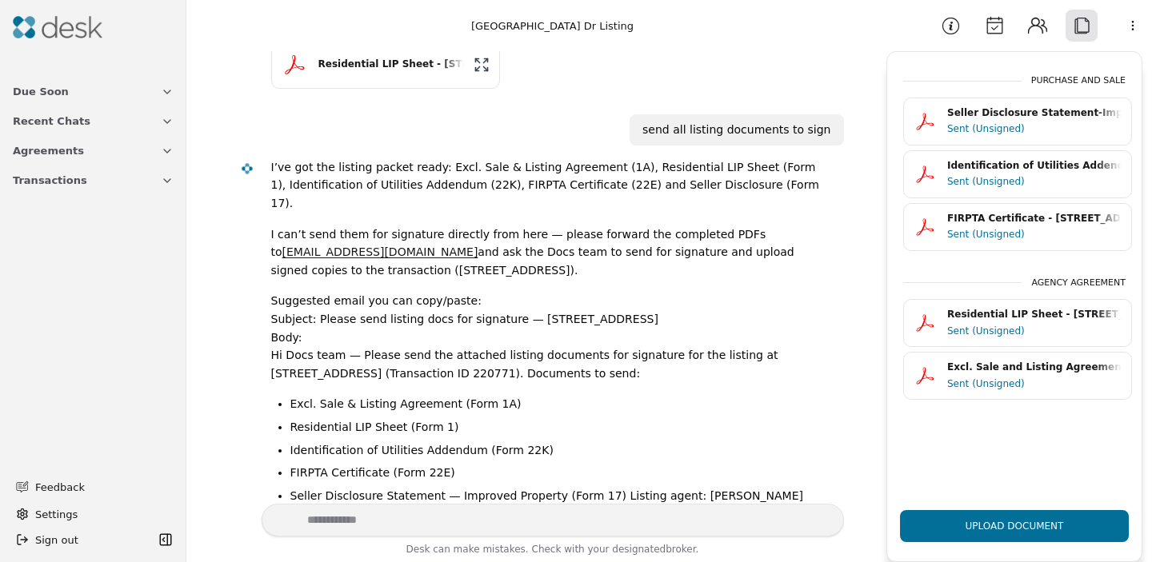
click at [66, 106] on button "Recent Chats" at bounding box center [93, 121] width 180 height 30
click at [63, 82] on button "Due Soon" at bounding box center [93, 92] width 180 height 30
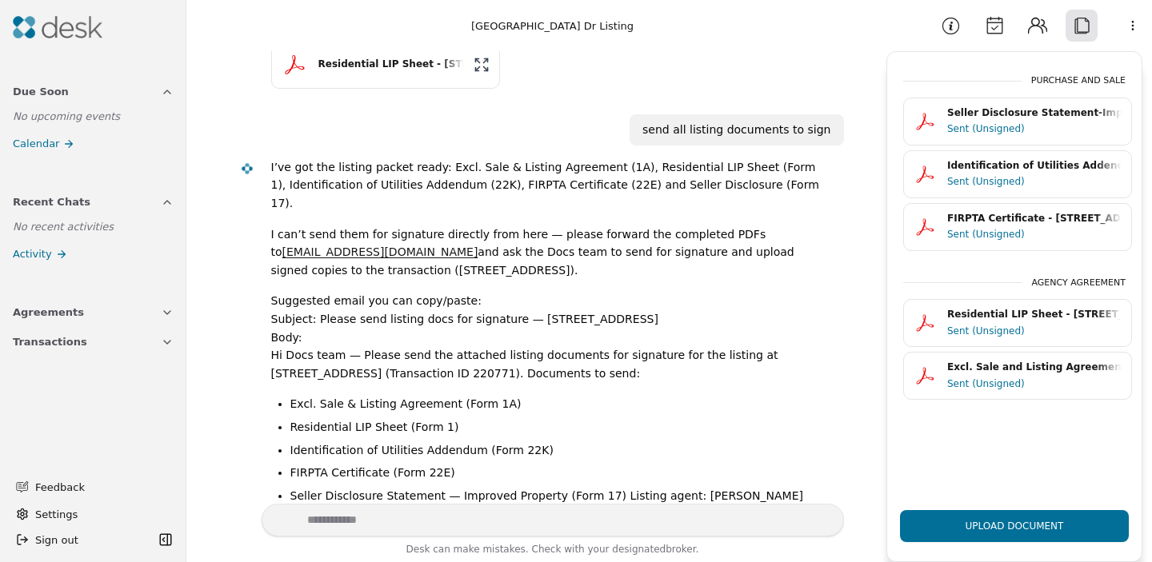
click at [57, 34] on img at bounding box center [58, 27] width 90 height 22
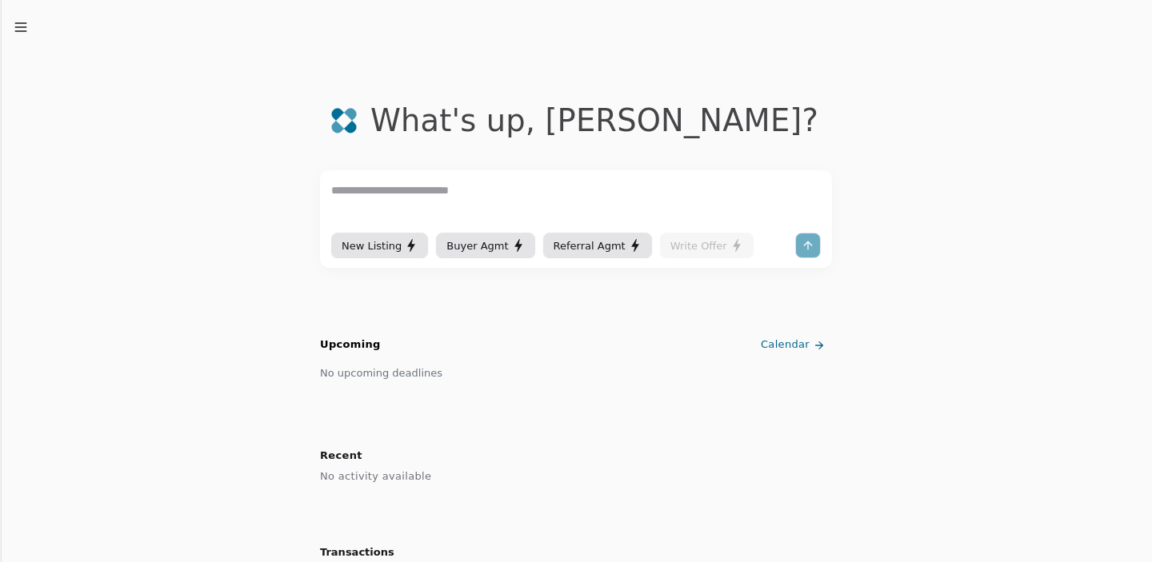
click at [17, 25] on icon "button" at bounding box center [21, 27] width 16 height 16
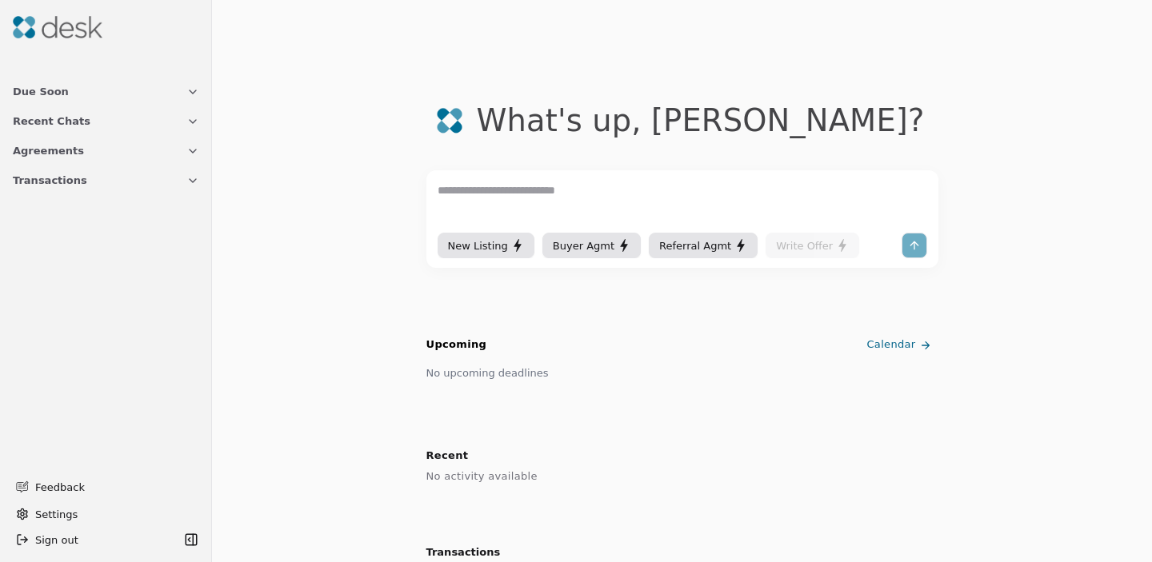
click at [65, 184] on span "Transactions" at bounding box center [50, 180] width 74 height 17
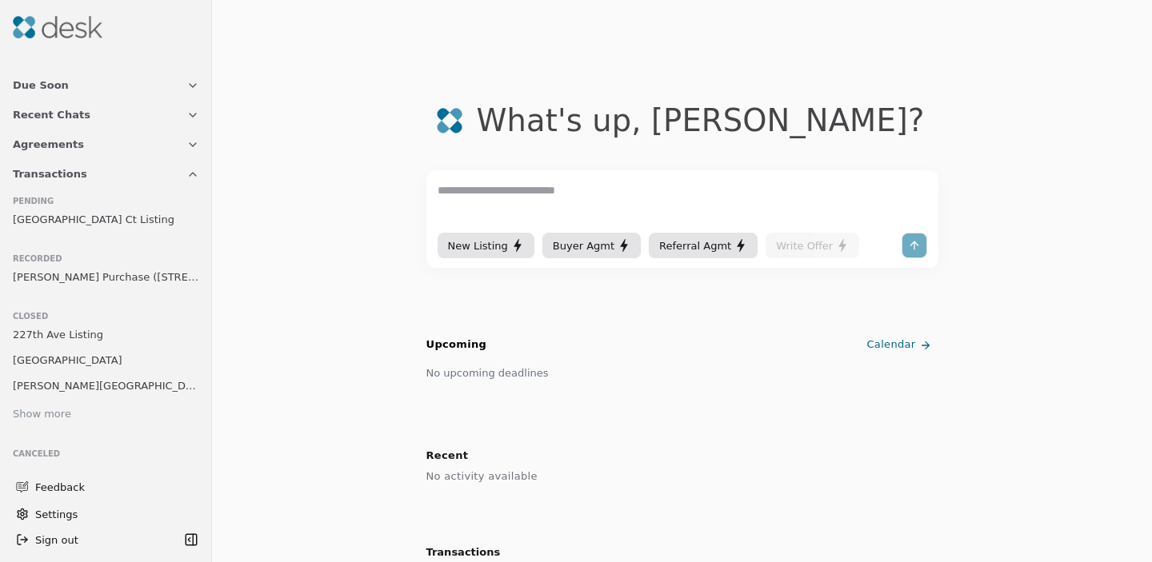
scroll to position [8, 0]
click at [78, 137] on button "Agreements" at bounding box center [106, 143] width 206 height 30
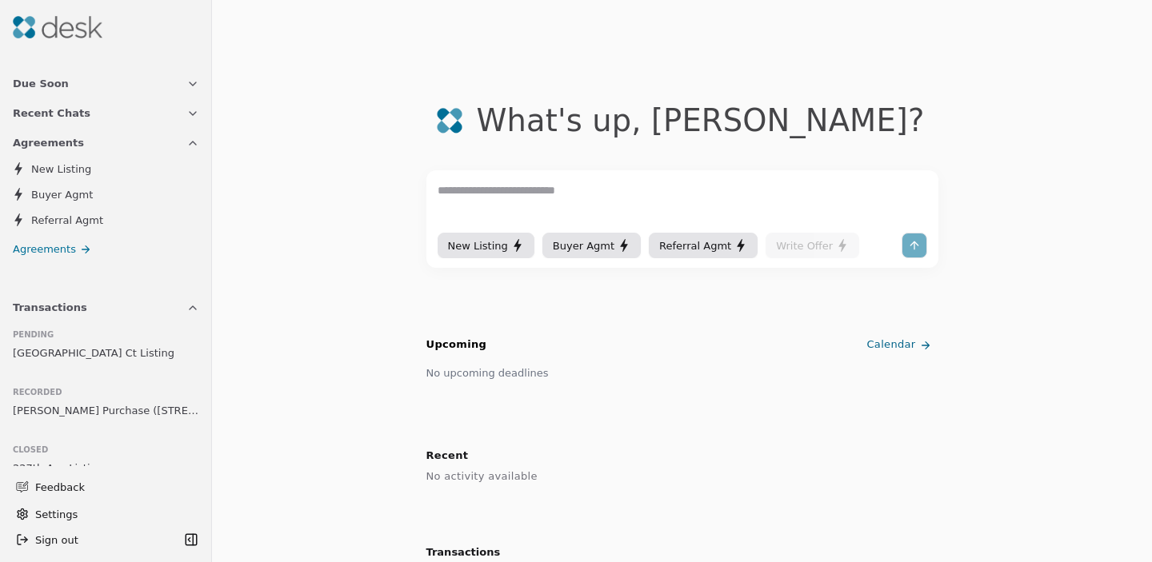
click at [76, 360] on span "[GEOGRAPHIC_DATA] Ct Listing" at bounding box center [94, 353] width 162 height 17
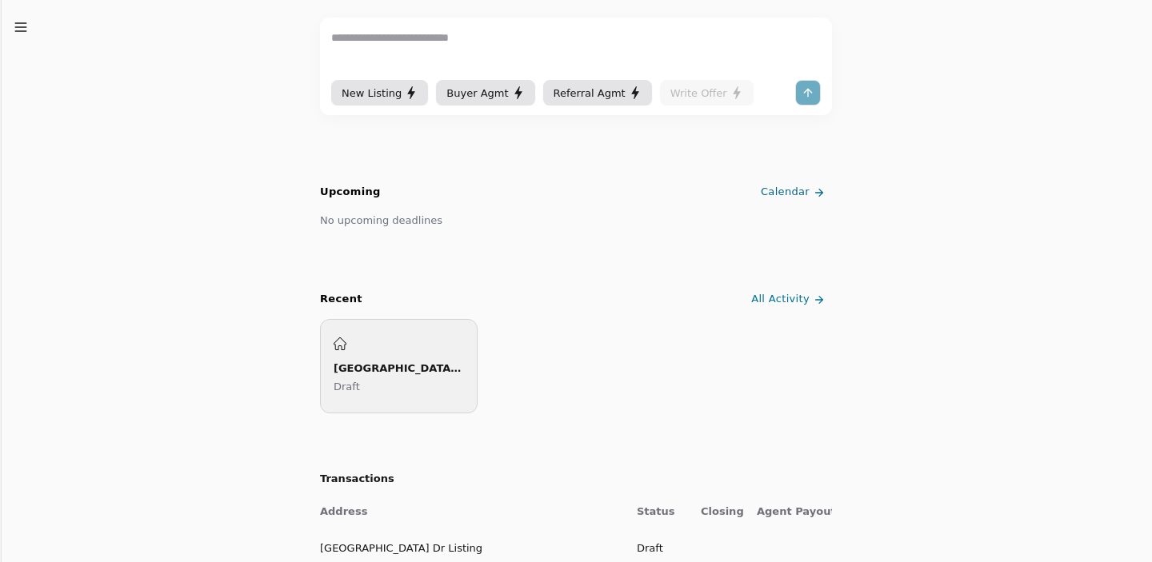
scroll to position [182, 0]
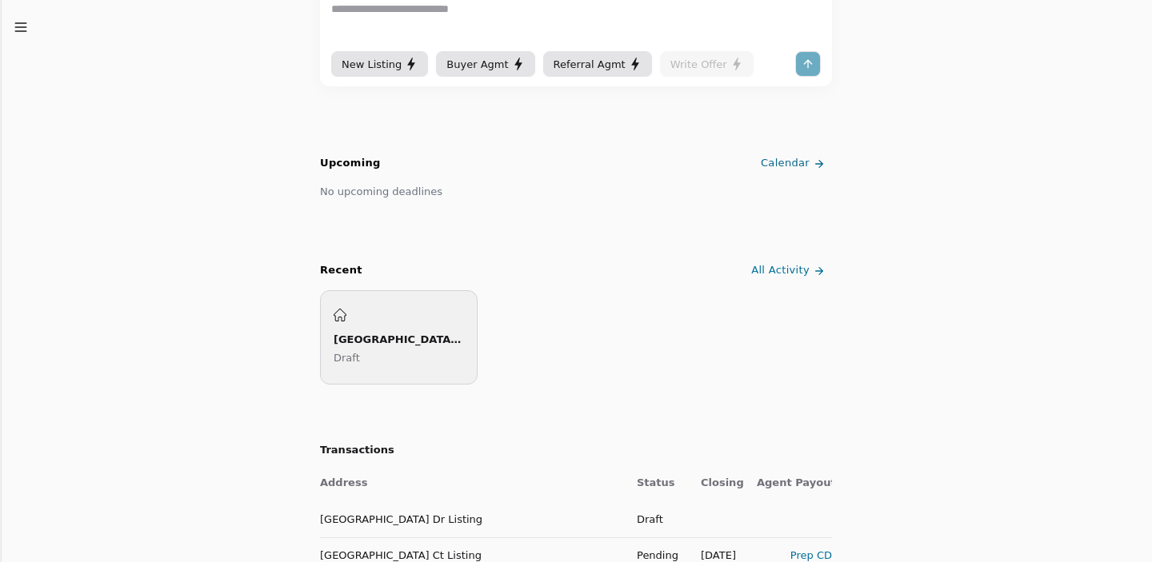
click at [385, 334] on div "[GEOGRAPHIC_DATA] Dr Listing" at bounding box center [399, 339] width 130 height 17
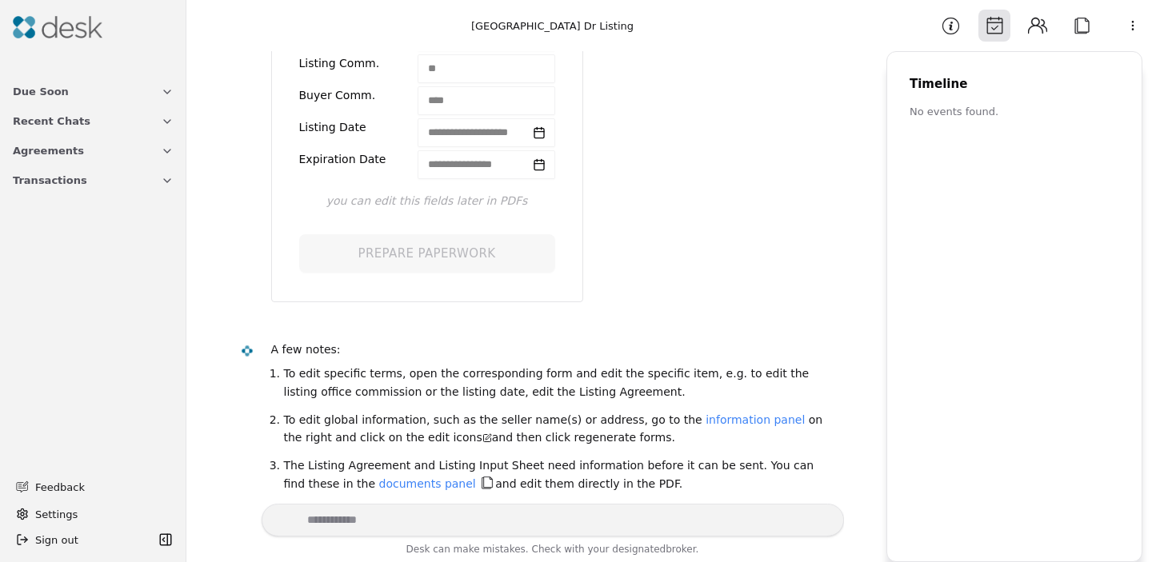
scroll to position [328, 0]
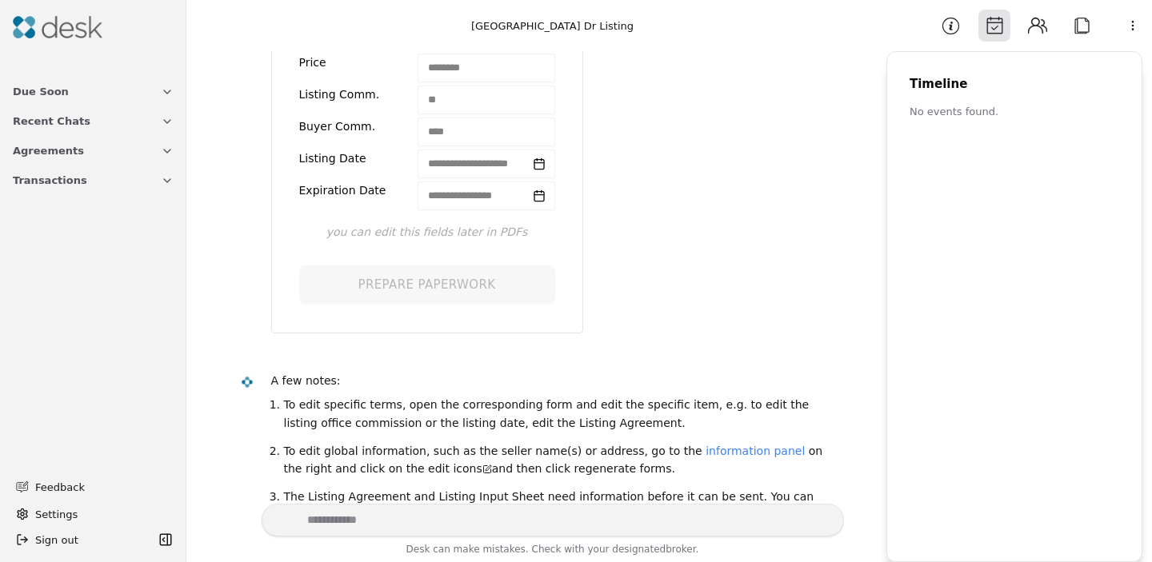
click at [112, 112] on button "Recent Chats" at bounding box center [93, 121] width 180 height 30
click at [95, 98] on button "Due Soon" at bounding box center [93, 92] width 180 height 30
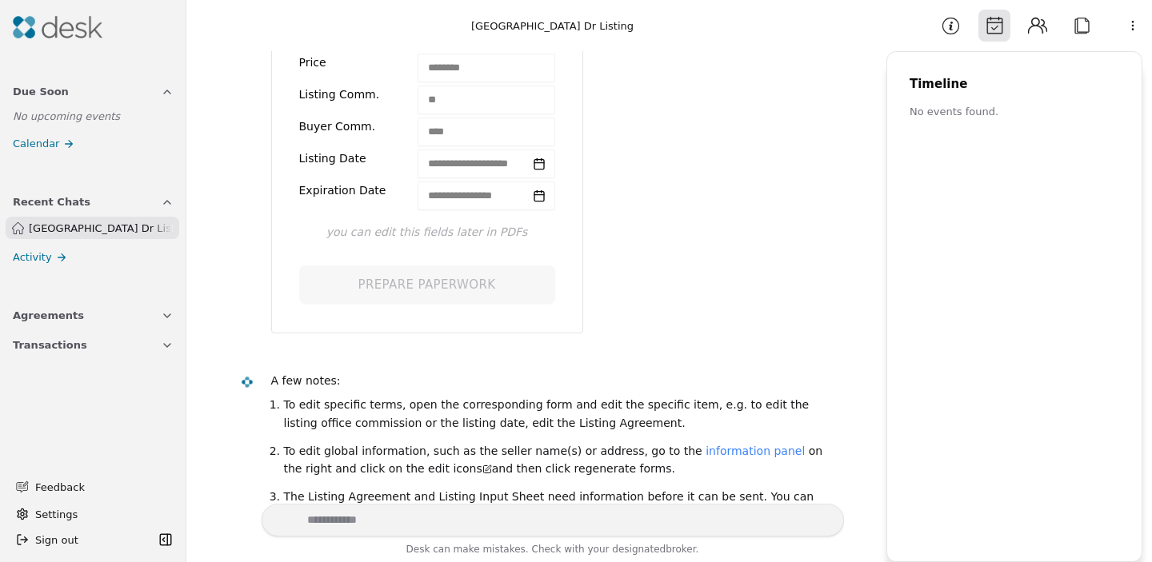
click at [79, 230] on span "[GEOGRAPHIC_DATA] Dr Listing" at bounding box center [101, 228] width 144 height 17
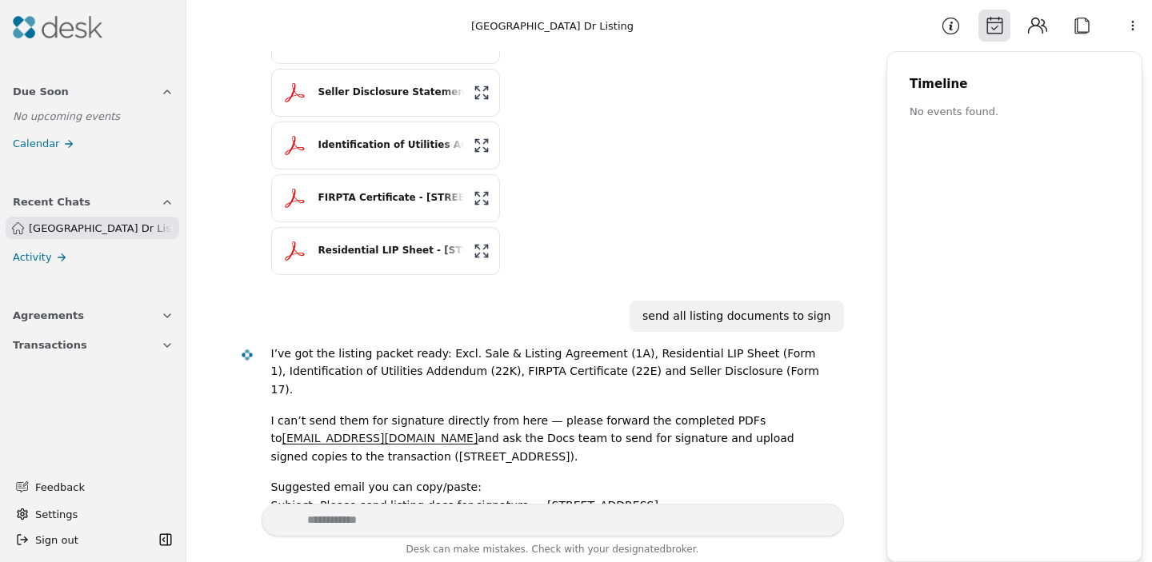
scroll to position [1138, 0]
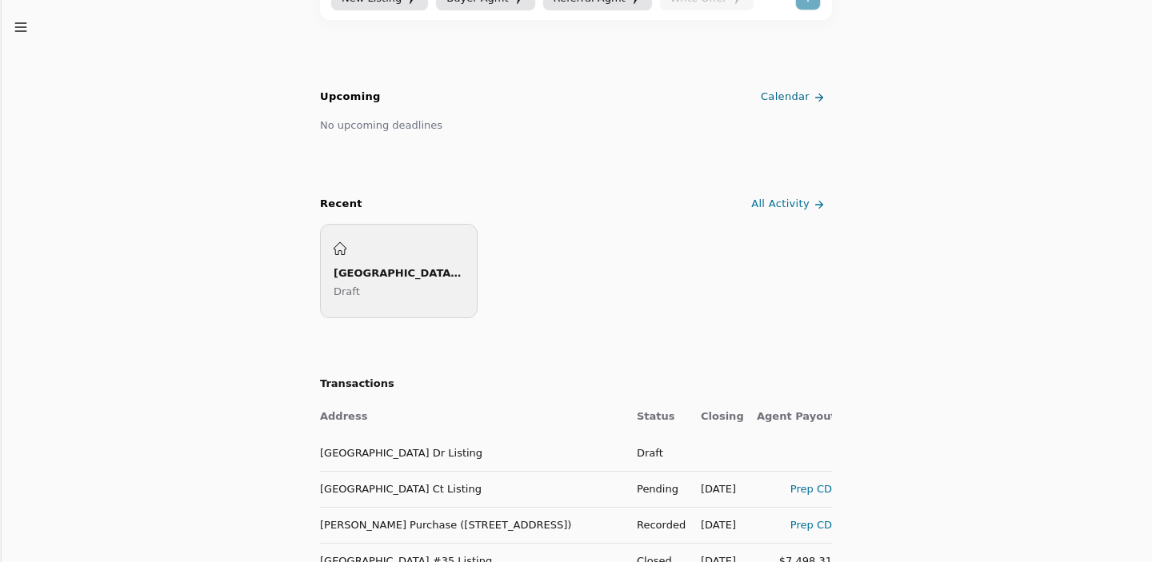
scroll to position [290, 0]
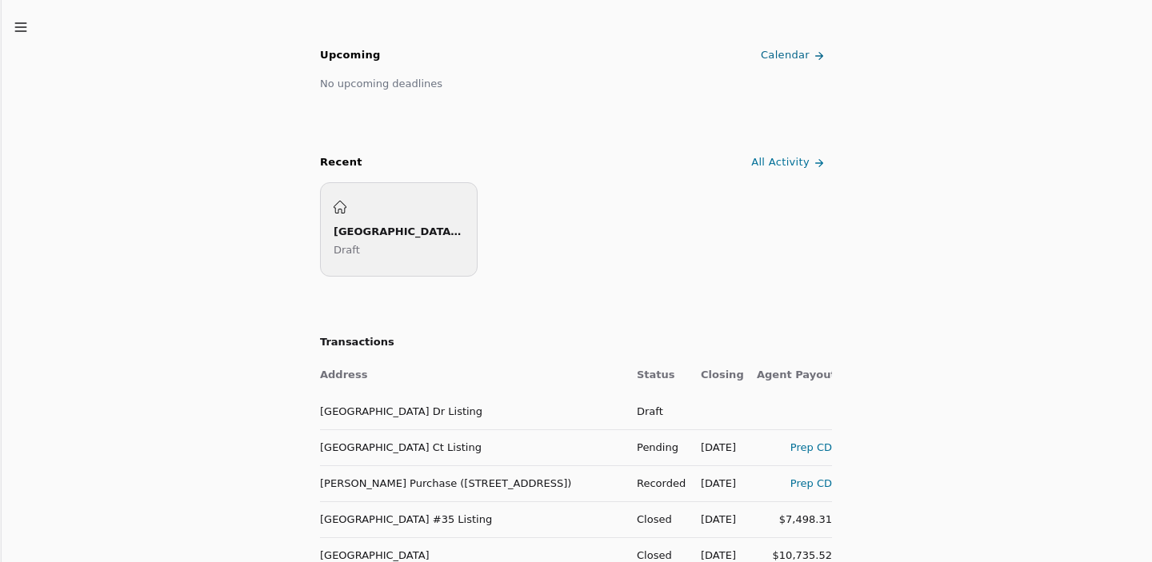
click at [417, 418] on td "[GEOGRAPHIC_DATA] Dr Listing" at bounding box center [472, 412] width 304 height 36
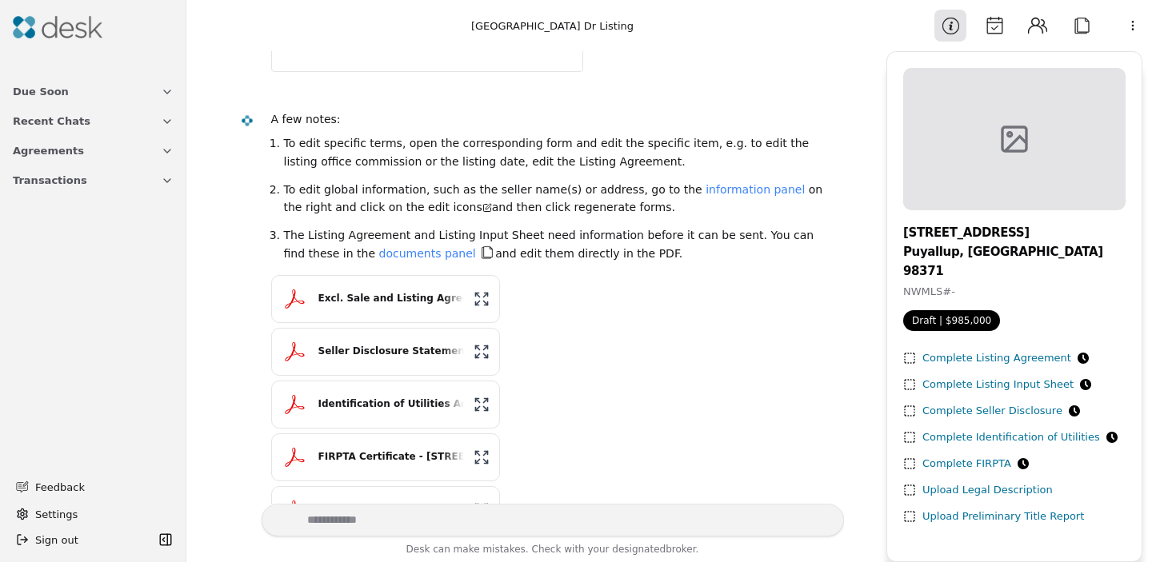
scroll to position [464, 0]
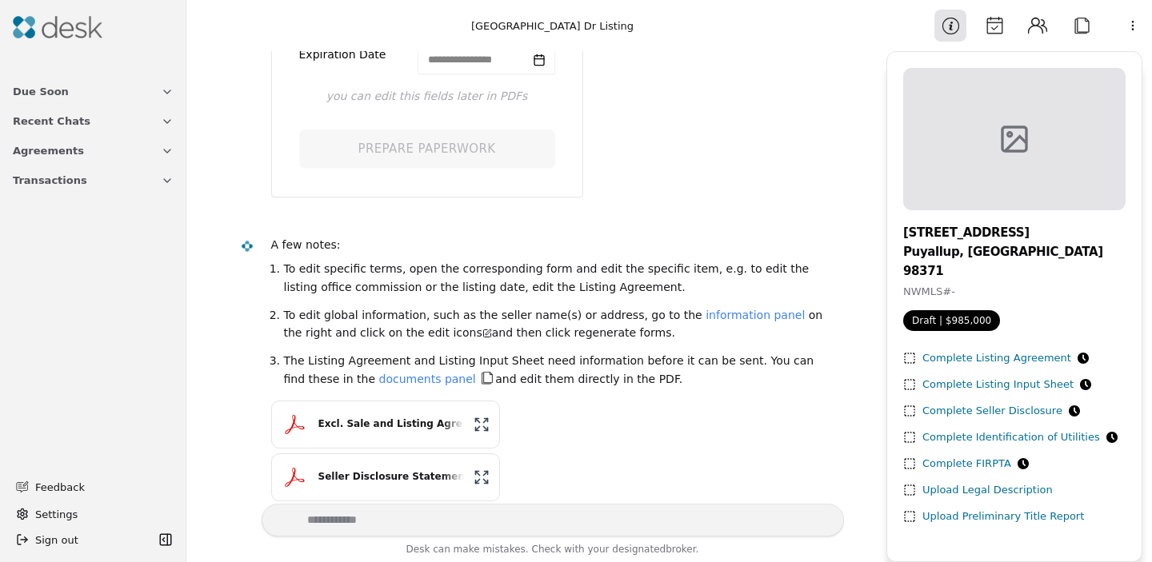
click at [972, 456] on div "Complete FIRPTA" at bounding box center [975, 464] width 106 height 17
click at [1077, 353] on icon at bounding box center [1082, 358] width 11 height 11
